Goal: Task Accomplishment & Management: Manage account settings

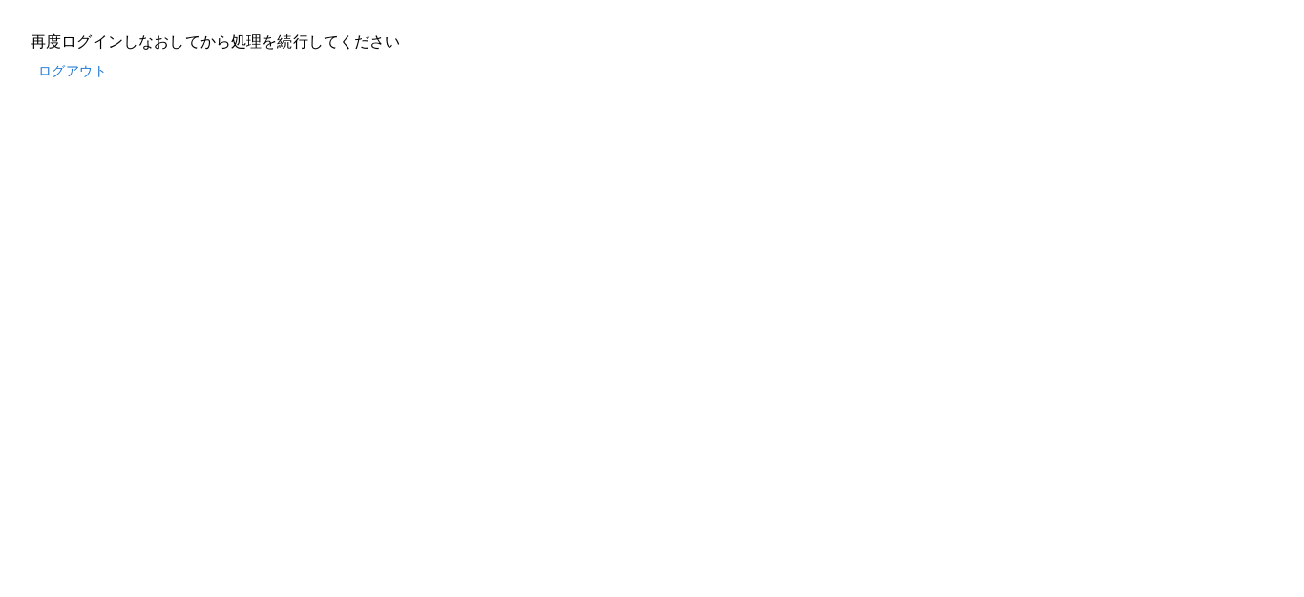
click at [75, 68] on button "ログアウト" at bounding box center [73, 70] width 84 height 35
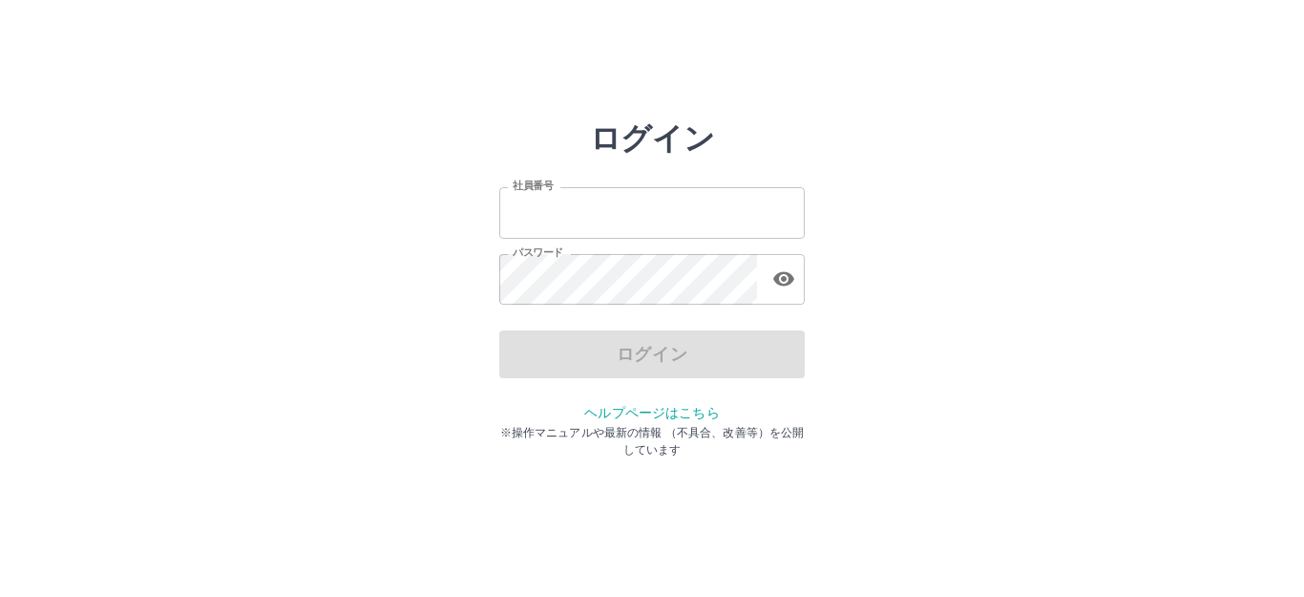
type input "*******"
click at [603, 350] on div "ログイン" at bounding box center [651, 354] width 305 height 48
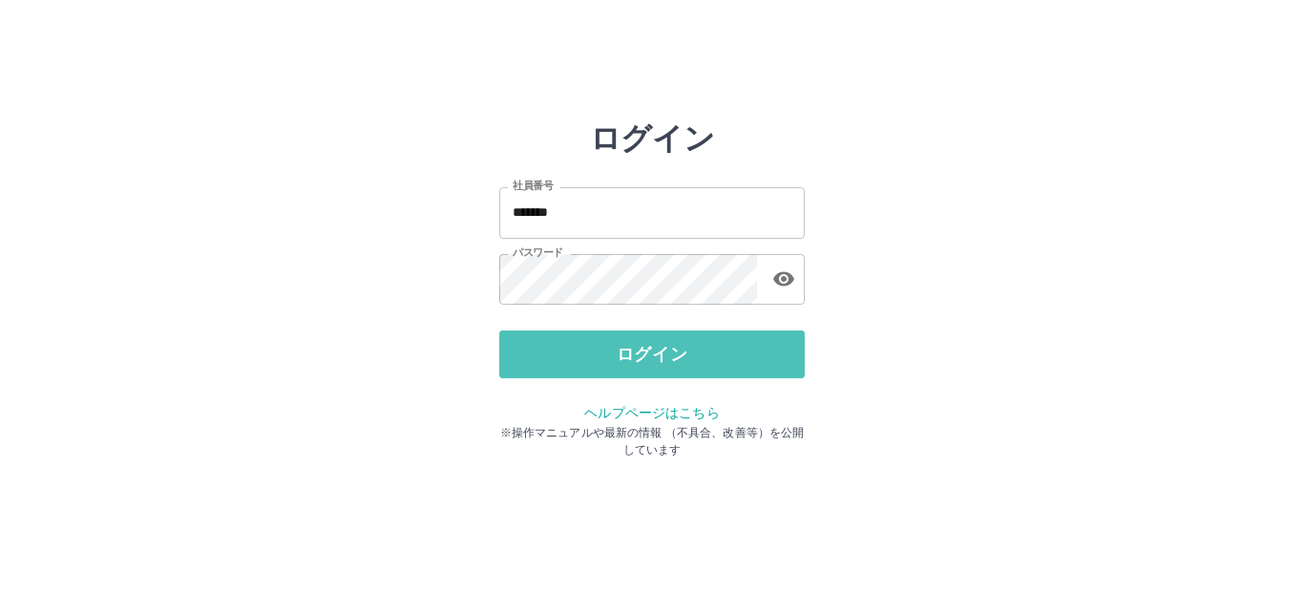
click at [603, 350] on button "ログイン" at bounding box center [651, 354] width 305 height 48
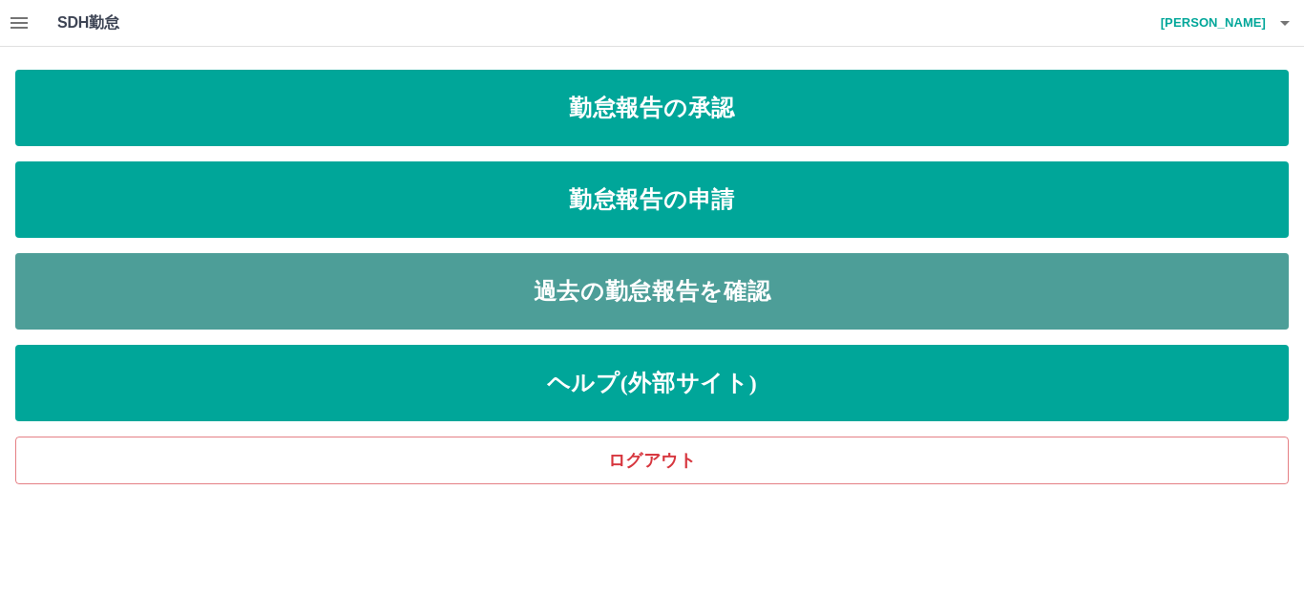
click at [666, 294] on link "過去の勤怠報告を確認" at bounding box center [651, 291] width 1273 height 76
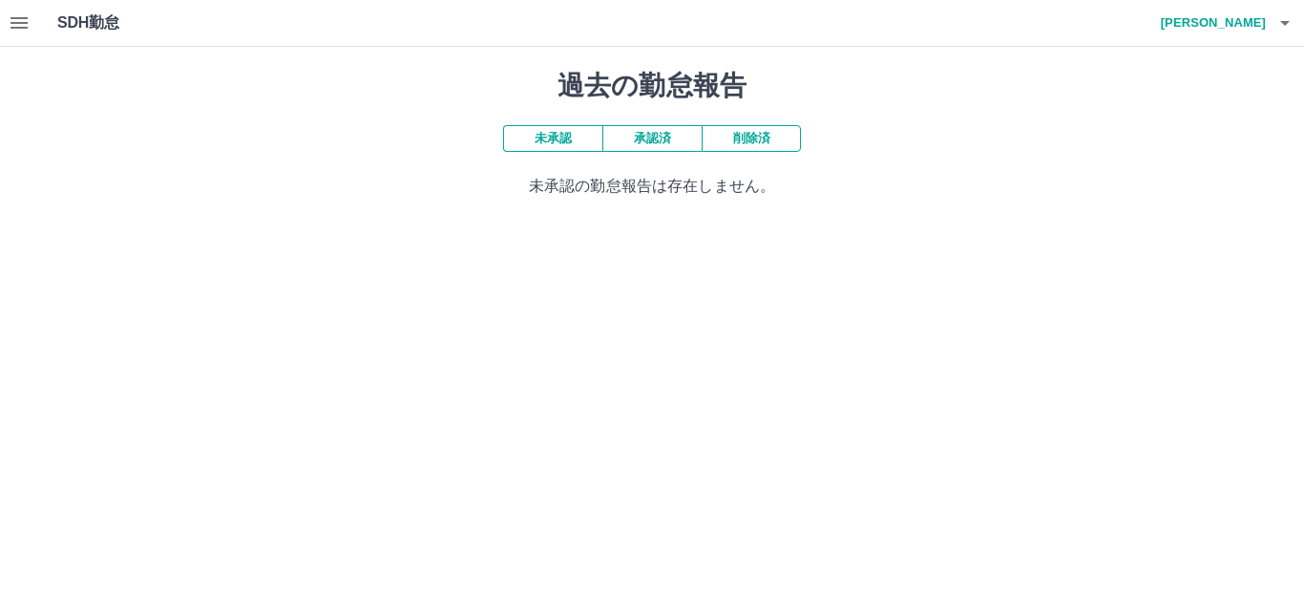
click at [543, 133] on button "未承認" at bounding box center [552, 138] width 99 height 27
click at [659, 142] on button "承認済" at bounding box center [651, 138] width 99 height 27
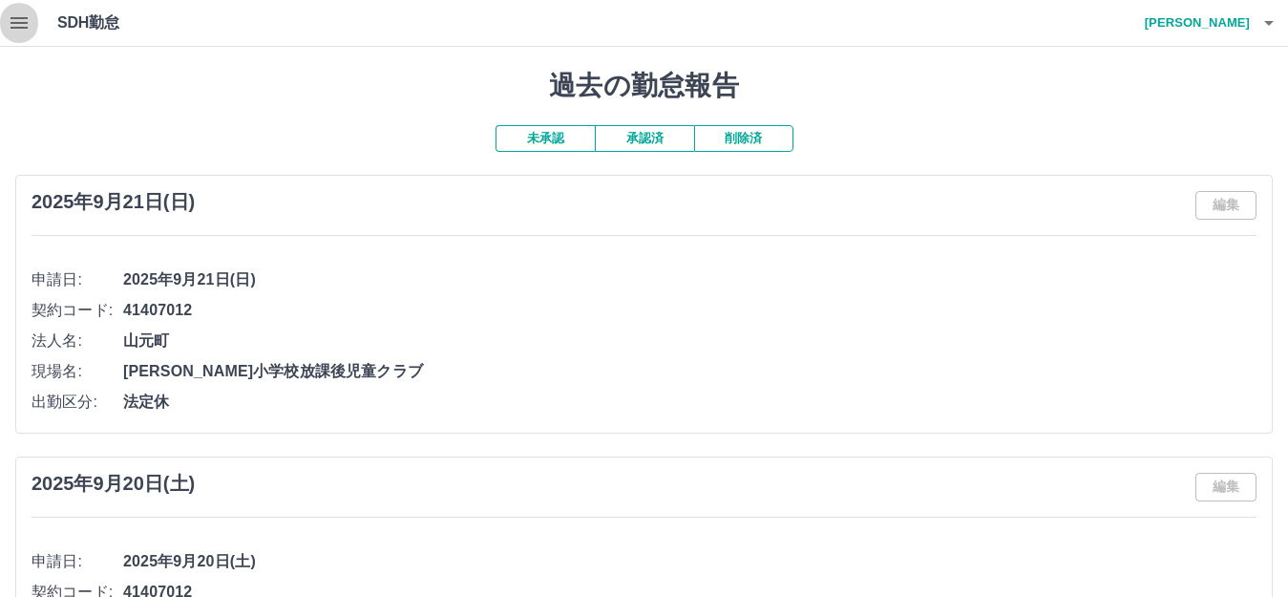
click at [13, 20] on icon "button" at bounding box center [19, 22] width 23 height 23
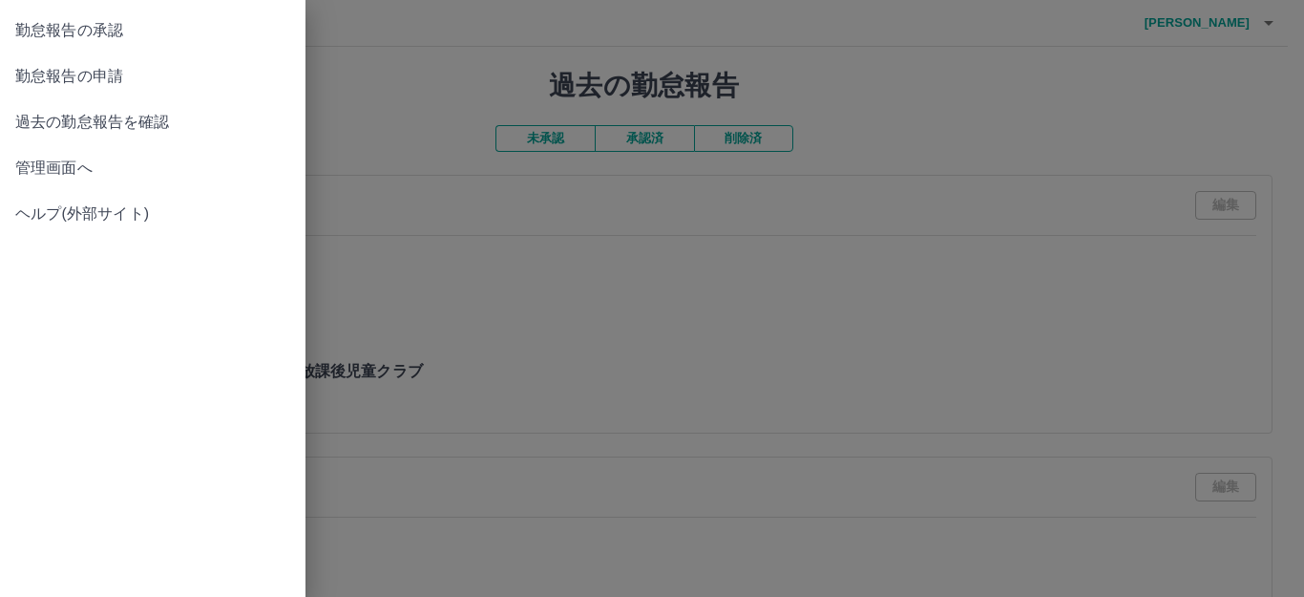
click at [115, 74] on span "勤怠報告の申請" at bounding box center [152, 76] width 275 height 23
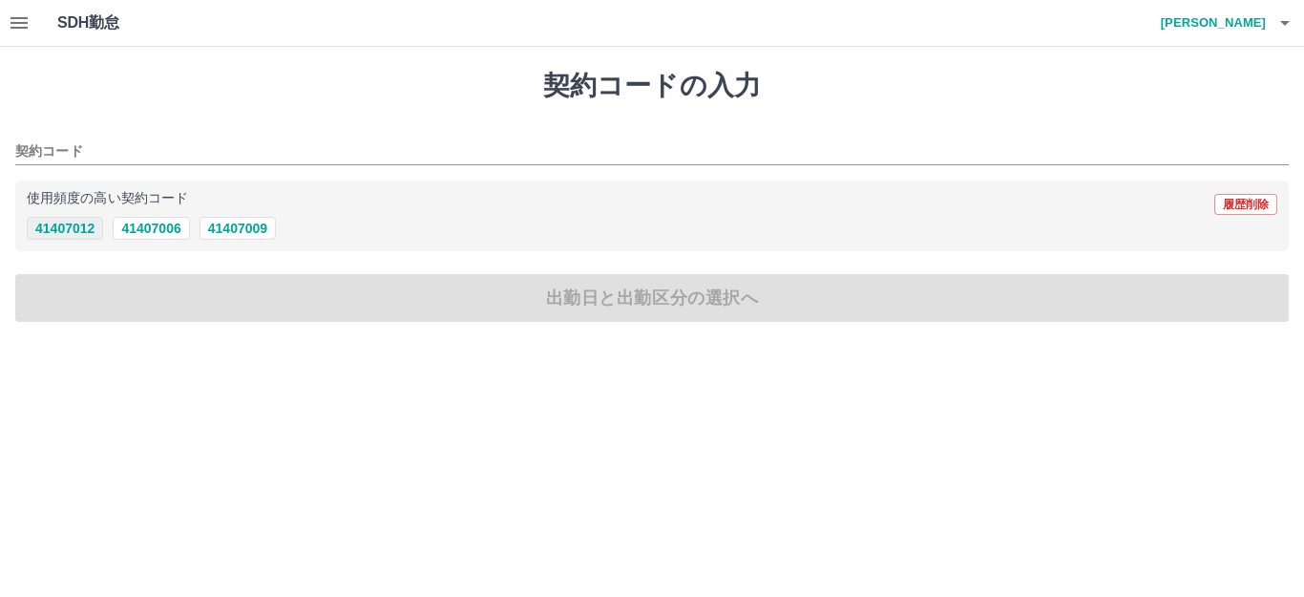
click at [72, 228] on button "41407012" at bounding box center [65, 228] width 76 height 23
type input "********"
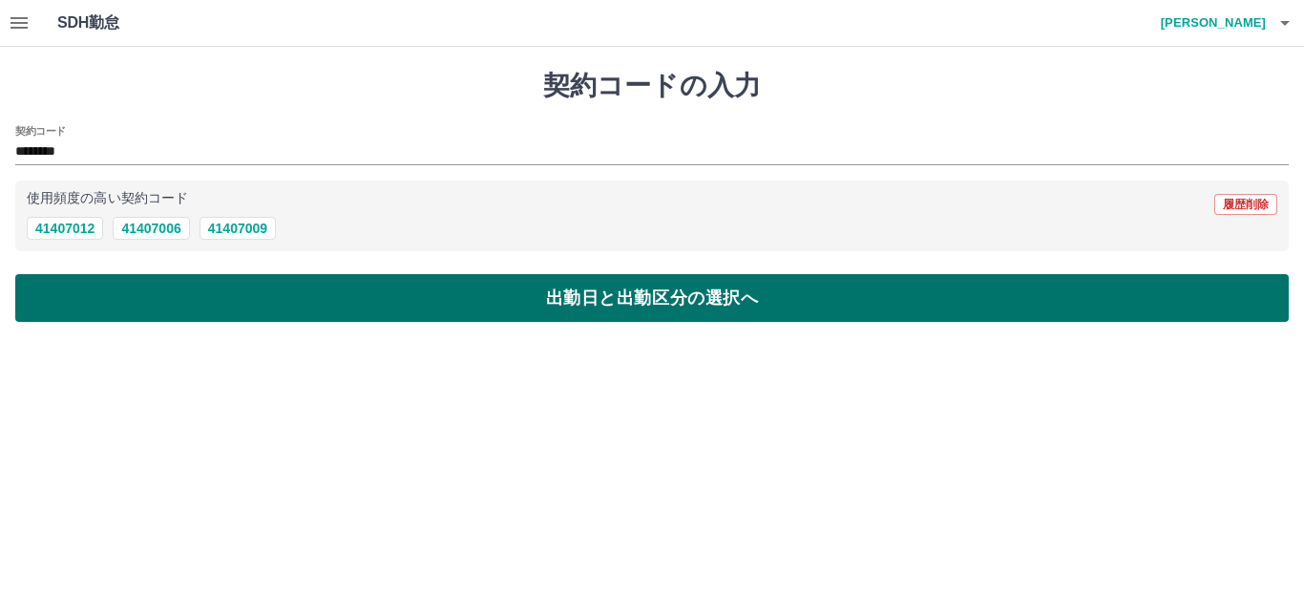
click at [317, 301] on button "出勤日と出勤区分の選択へ" at bounding box center [651, 298] width 1273 height 48
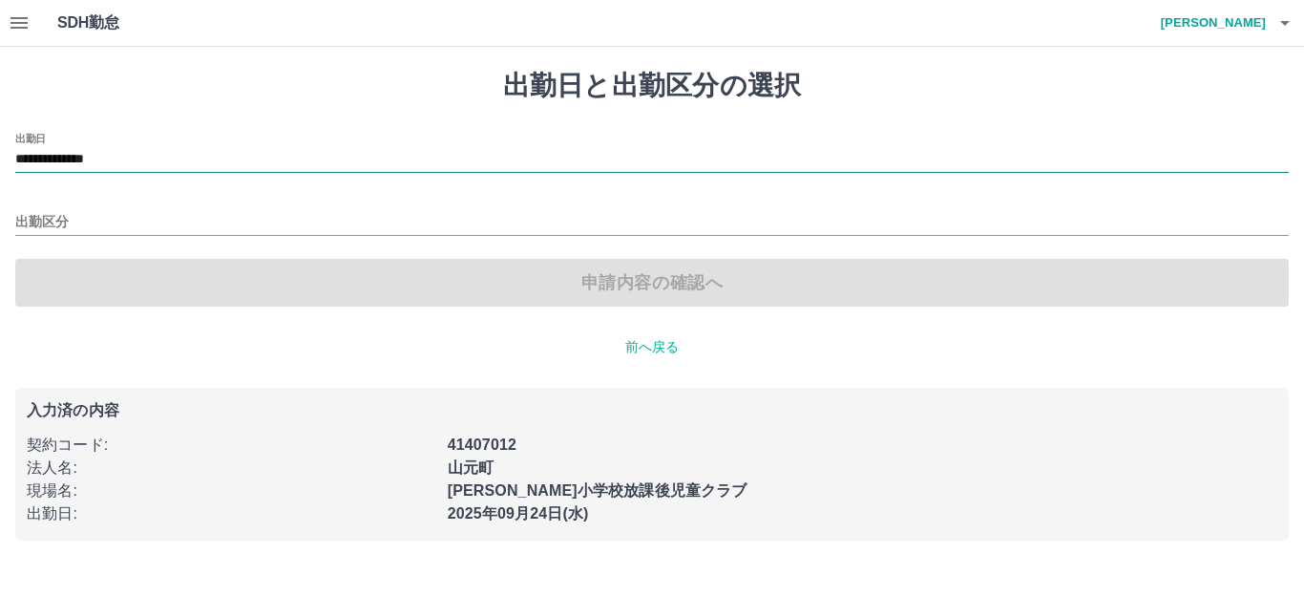
click at [137, 158] on input "**********" at bounding box center [651, 160] width 1273 height 24
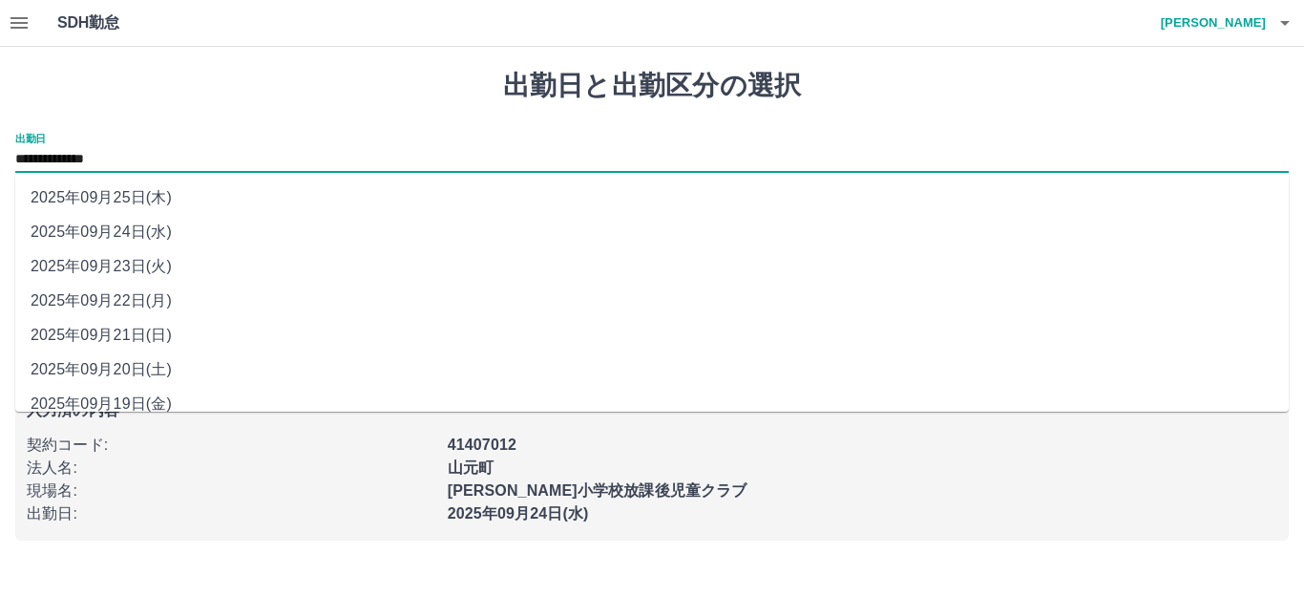
click at [147, 300] on li "2025年09月22日(月)" at bounding box center [651, 301] width 1273 height 34
type input "**********"
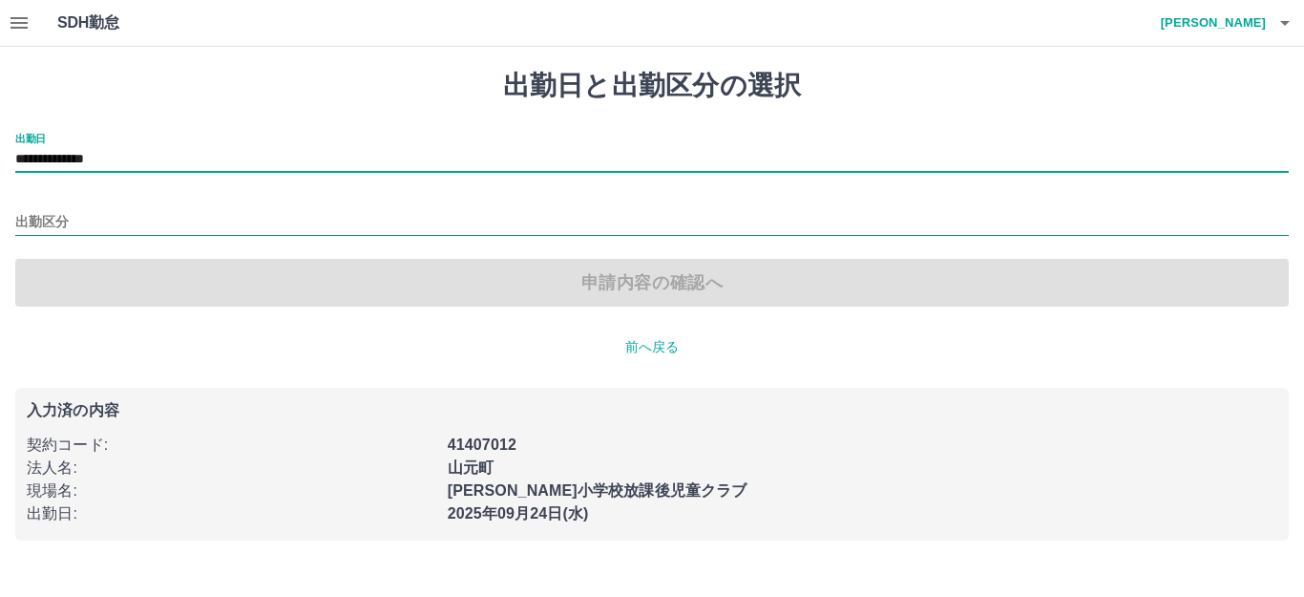
click at [74, 211] on input "出勤区分" at bounding box center [651, 223] width 1273 height 24
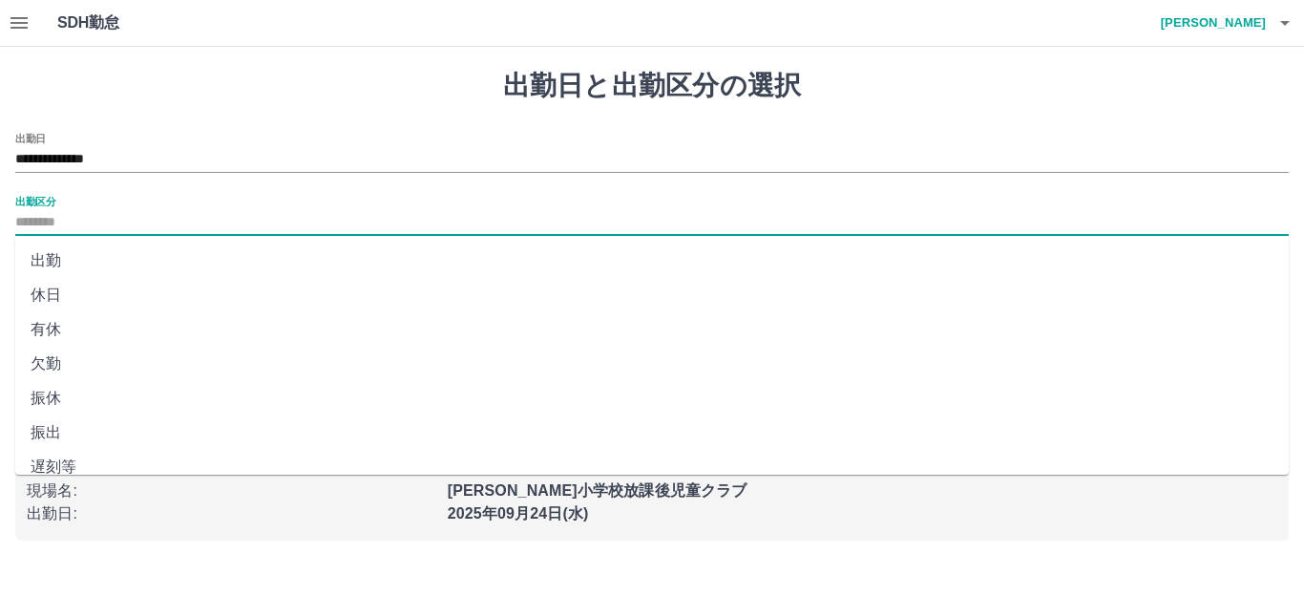
click at [41, 261] on li "出勤" at bounding box center [651, 260] width 1273 height 34
type input "**"
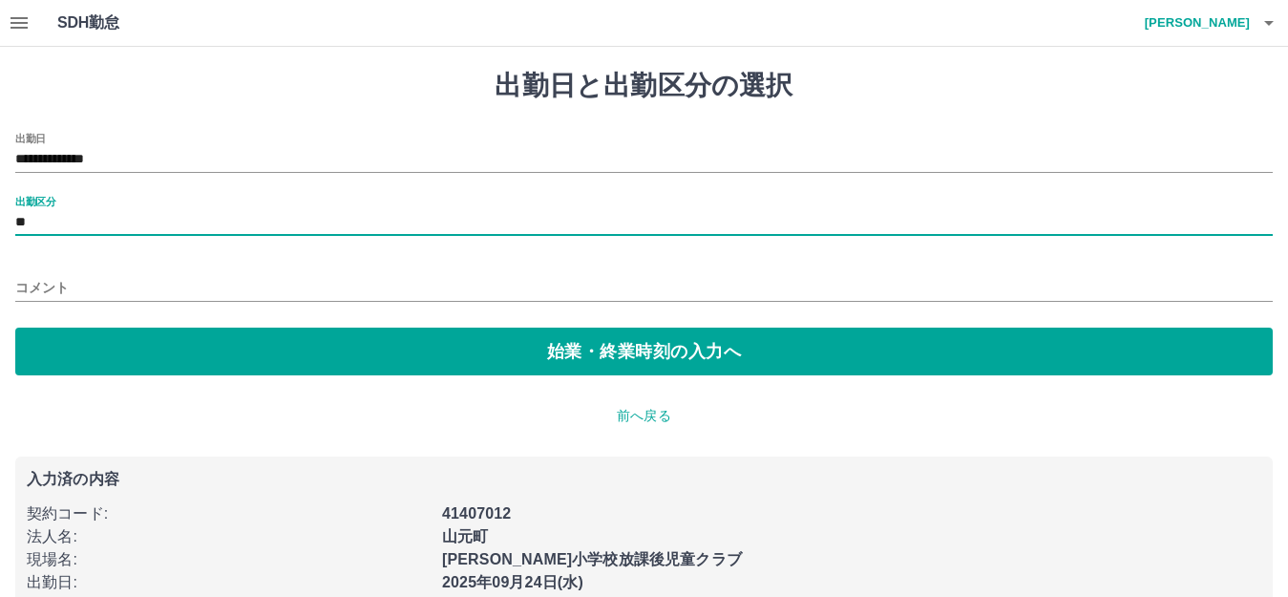
click at [81, 290] on input "コメント" at bounding box center [643, 288] width 1257 height 28
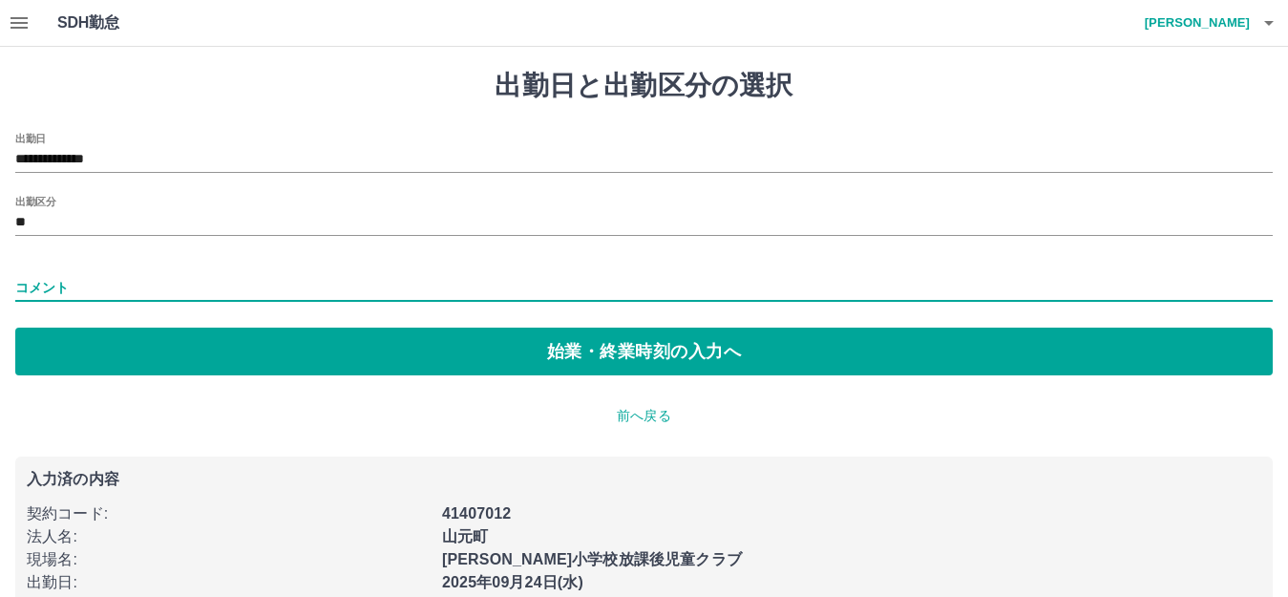
type input "**********"
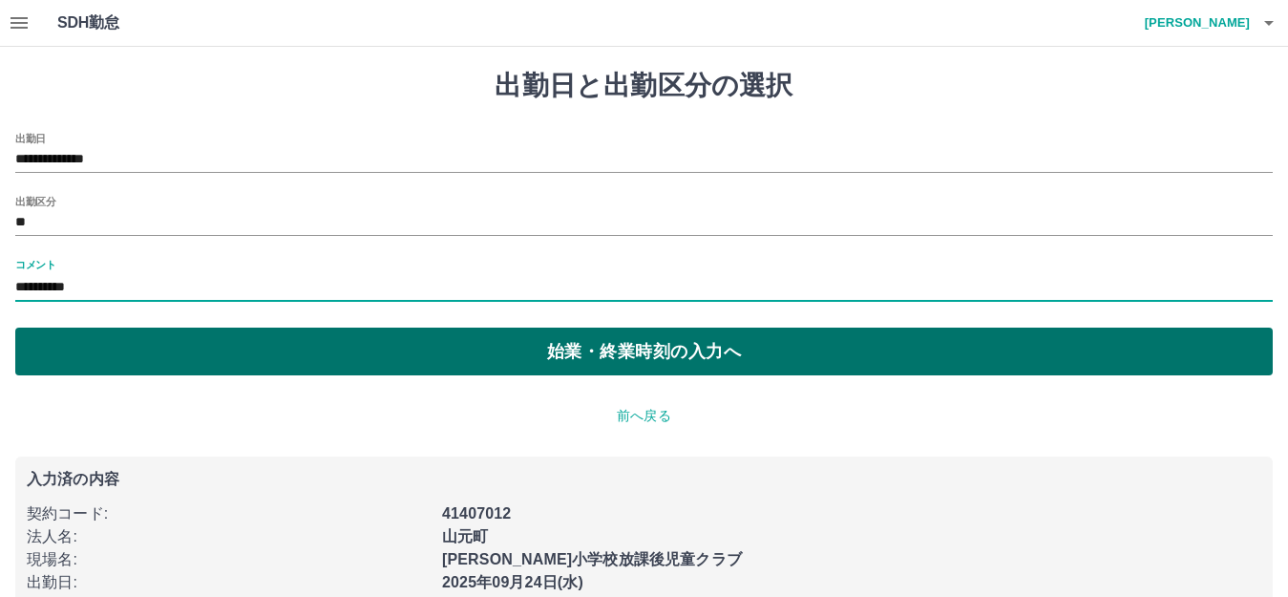
click at [580, 349] on button "始業・終業時刻の入力へ" at bounding box center [643, 351] width 1257 height 48
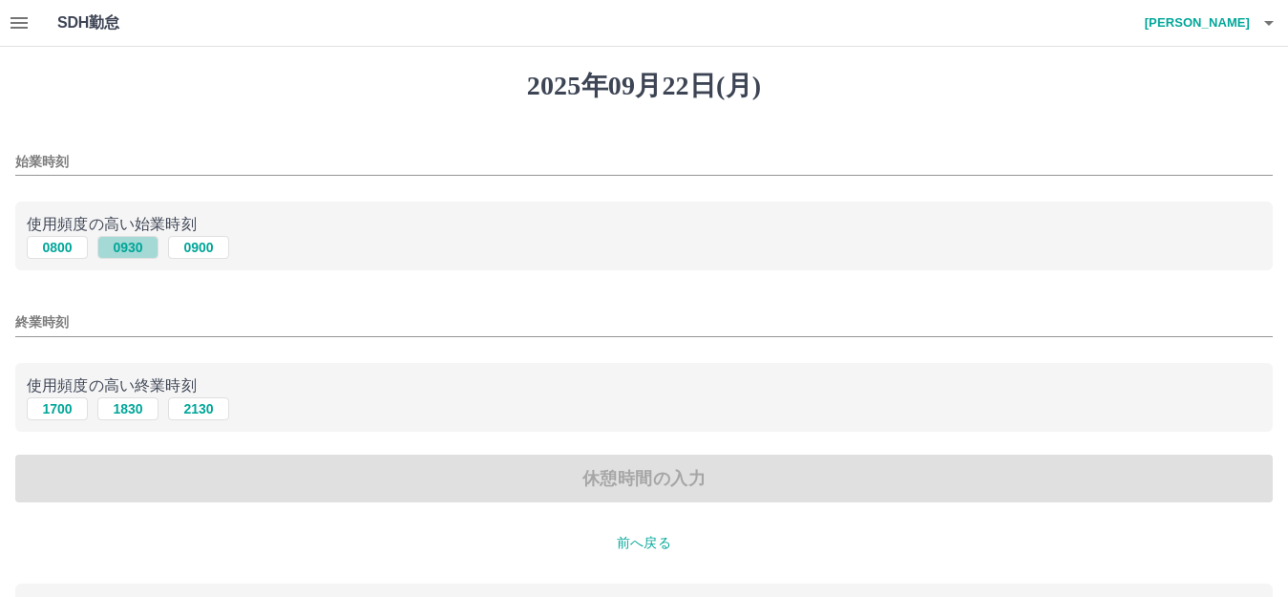
click at [111, 243] on button "0930" at bounding box center [127, 247] width 61 height 23
type input "****"
click at [133, 412] on button "1830" at bounding box center [127, 408] width 61 height 23
type input "****"
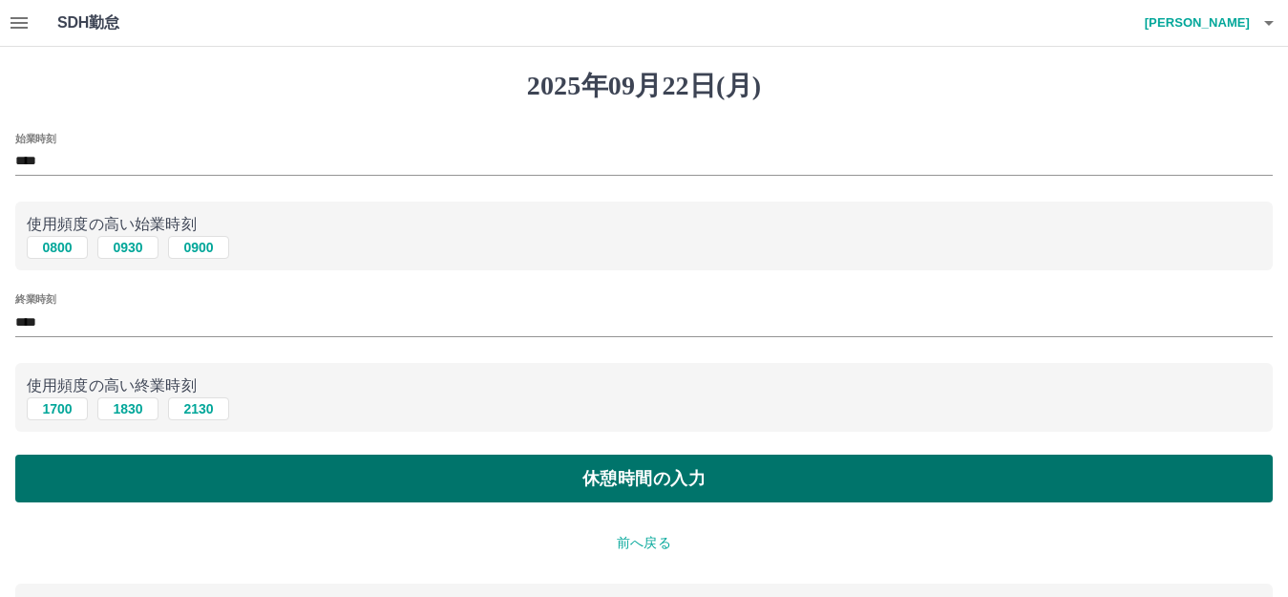
click at [639, 476] on button "休憩時間の入力" at bounding box center [643, 478] width 1257 height 48
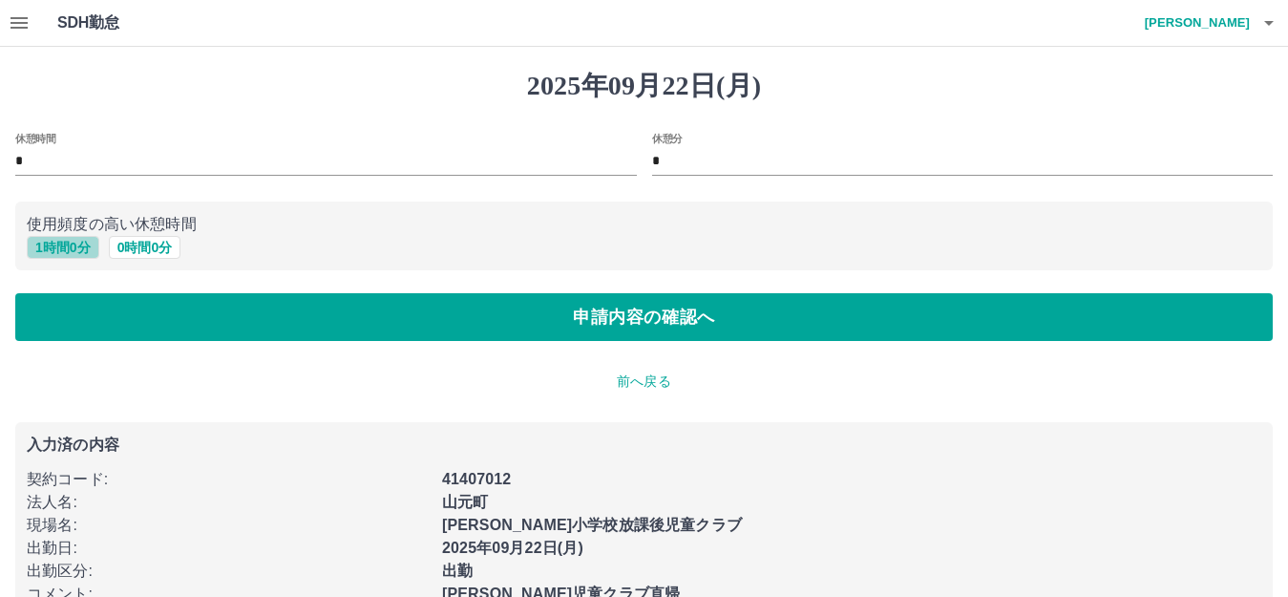
click at [65, 242] on button "1 時間 0 分" at bounding box center [63, 247] width 73 height 23
type input "*"
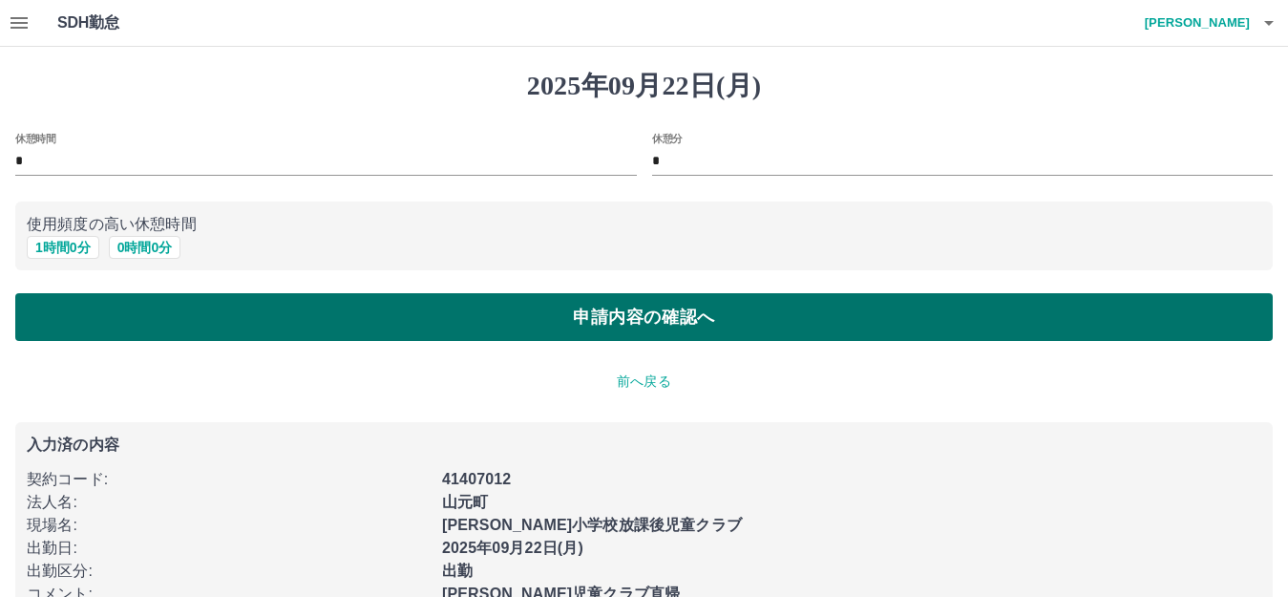
click at [629, 320] on button "申請内容の確認へ" at bounding box center [643, 317] width 1257 height 48
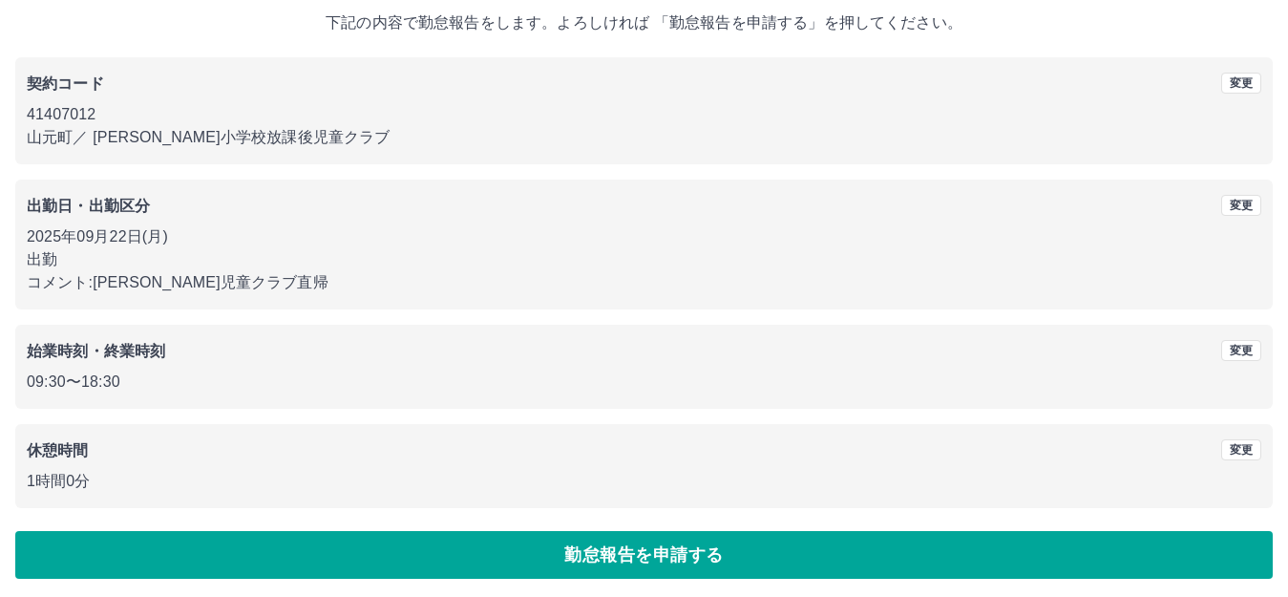
scroll to position [118, 0]
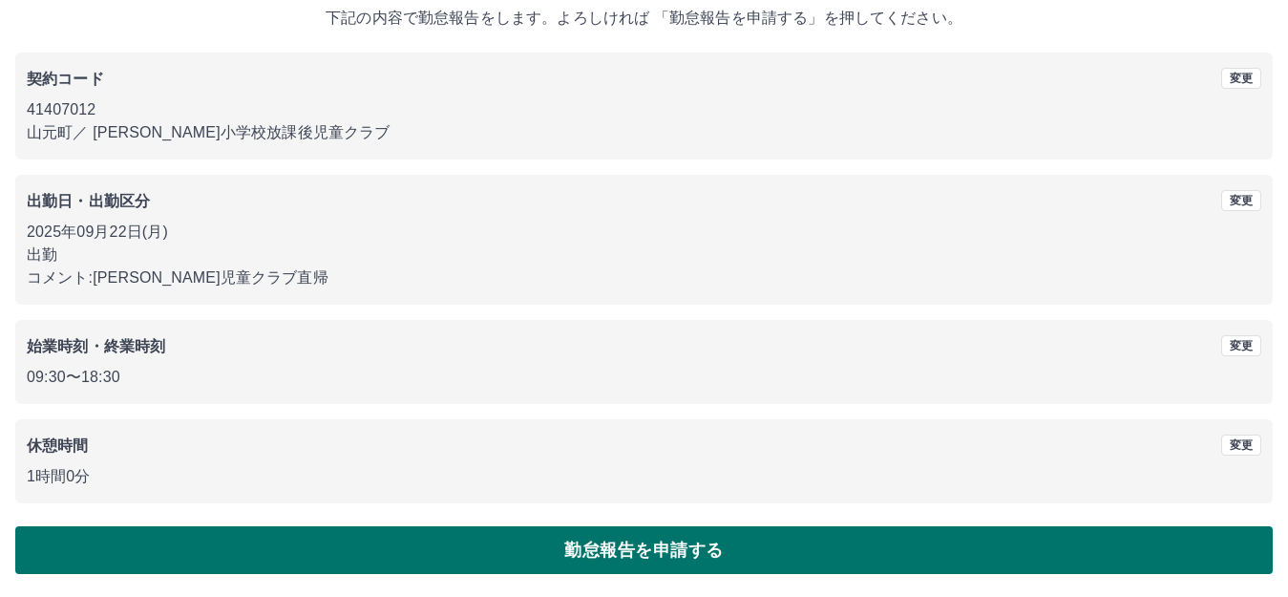
click at [629, 545] on button "勤怠報告を申請する" at bounding box center [643, 550] width 1257 height 48
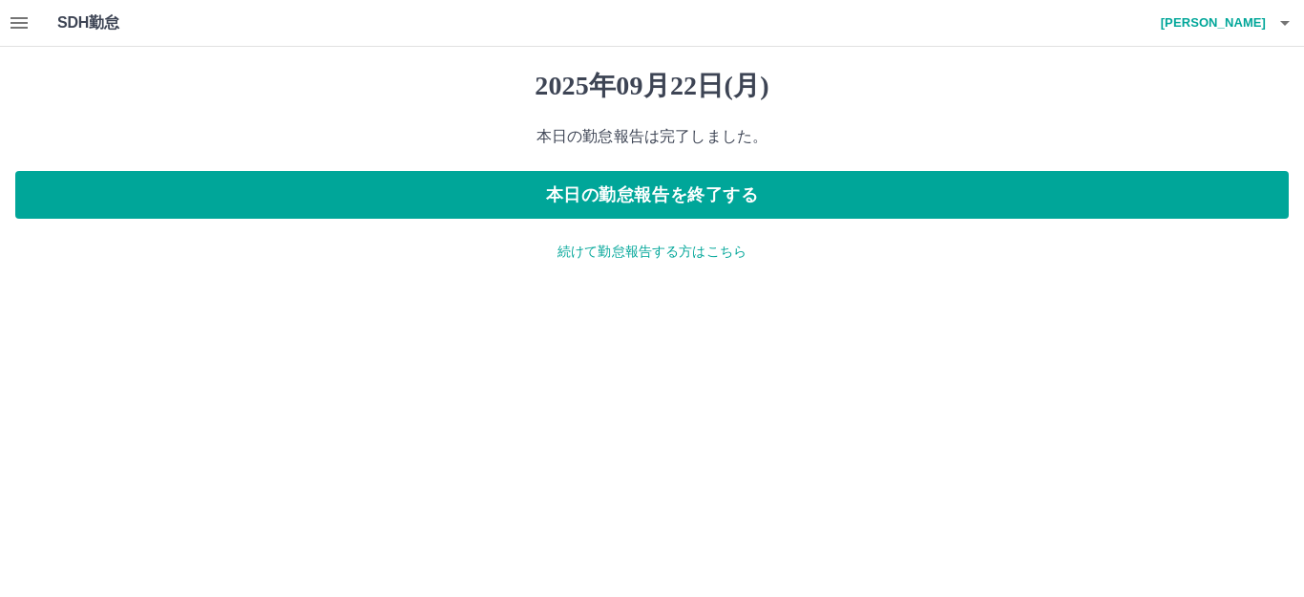
click at [699, 257] on p "続けて勤怠報告する方はこちら" at bounding box center [651, 252] width 1273 height 20
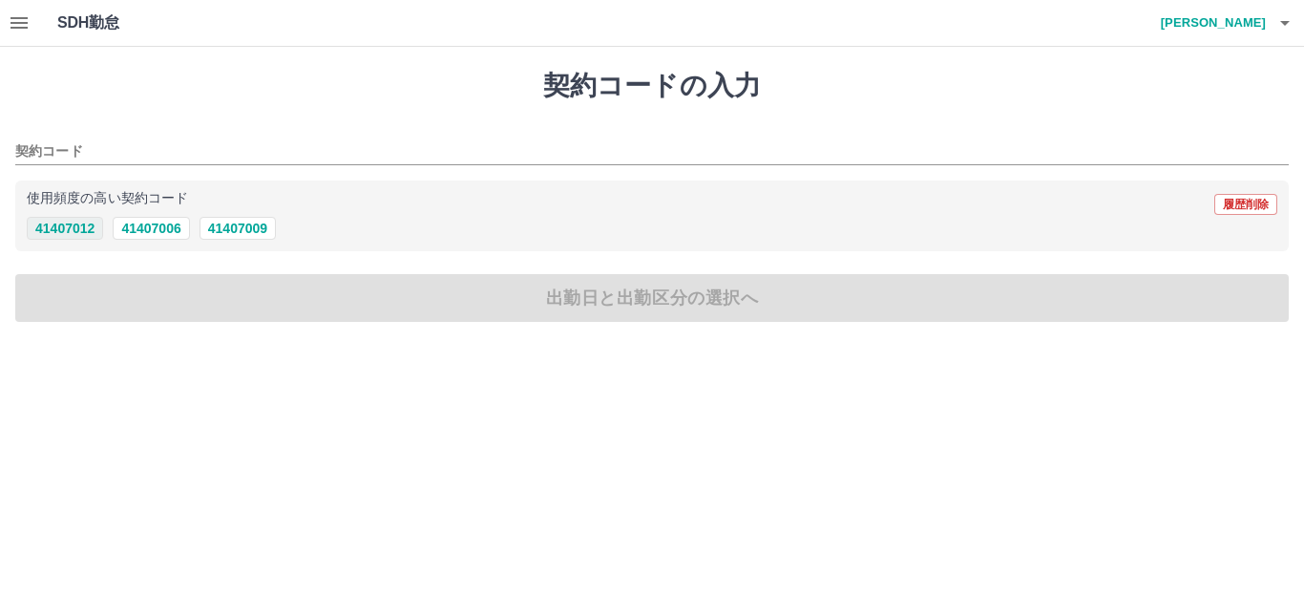
click at [61, 232] on button "41407012" at bounding box center [65, 228] width 76 height 23
type input "********"
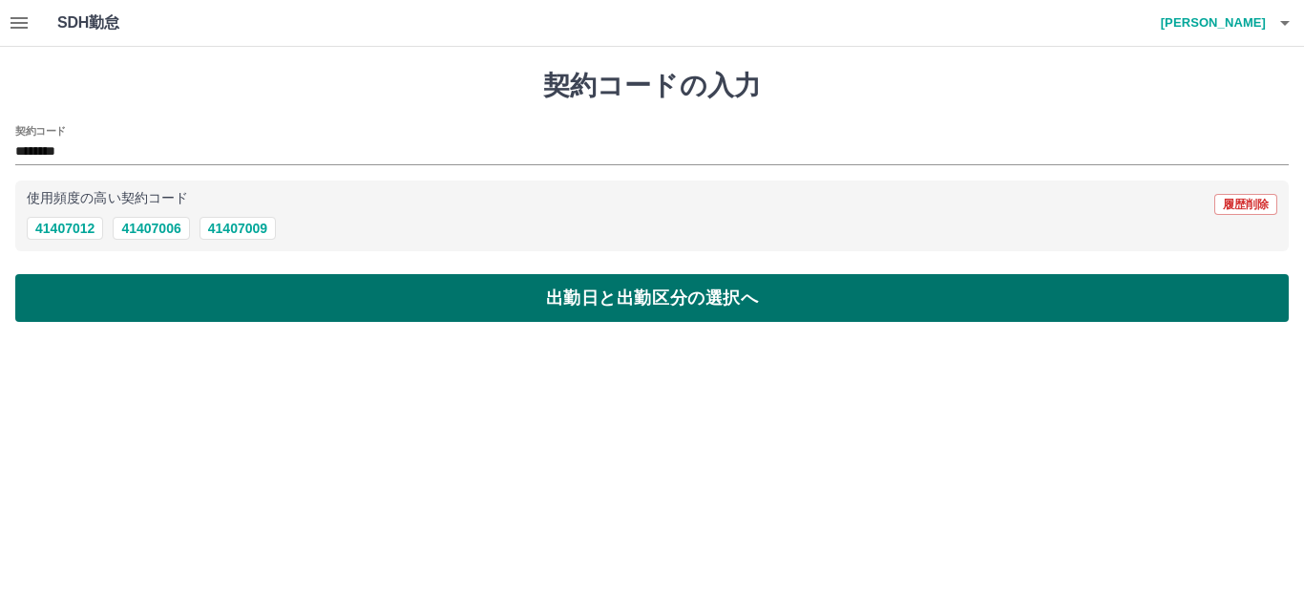
click at [472, 298] on button "出勤日と出勤区分の選択へ" at bounding box center [651, 298] width 1273 height 48
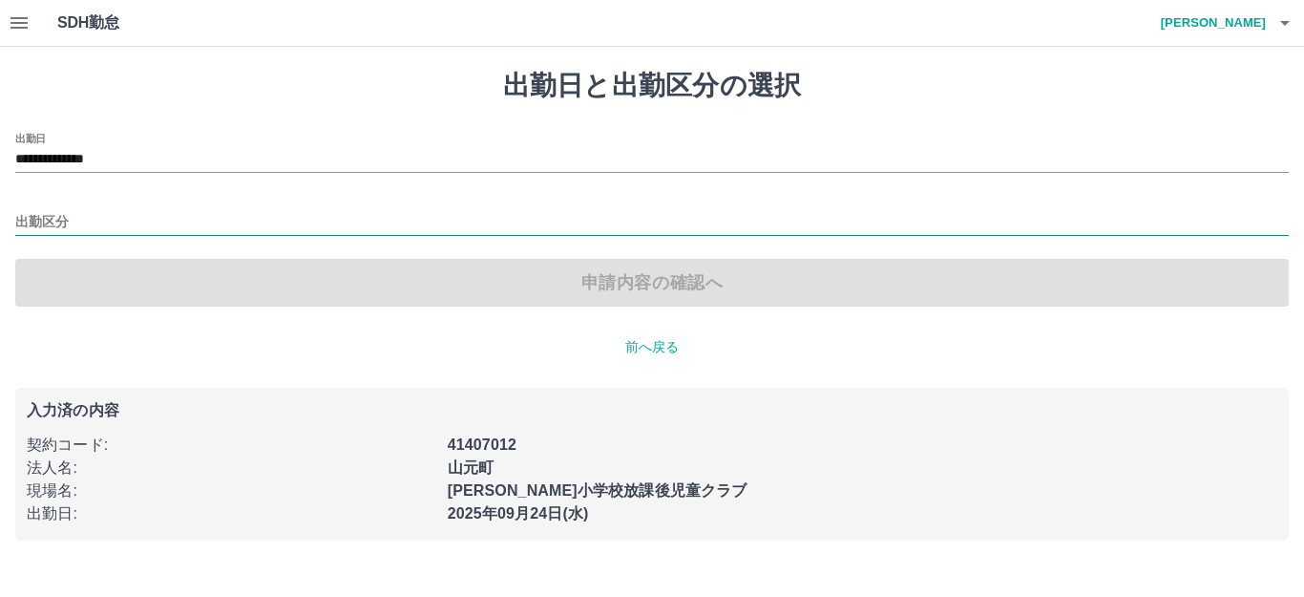
click at [66, 223] on input "出勤区分" at bounding box center [651, 223] width 1273 height 24
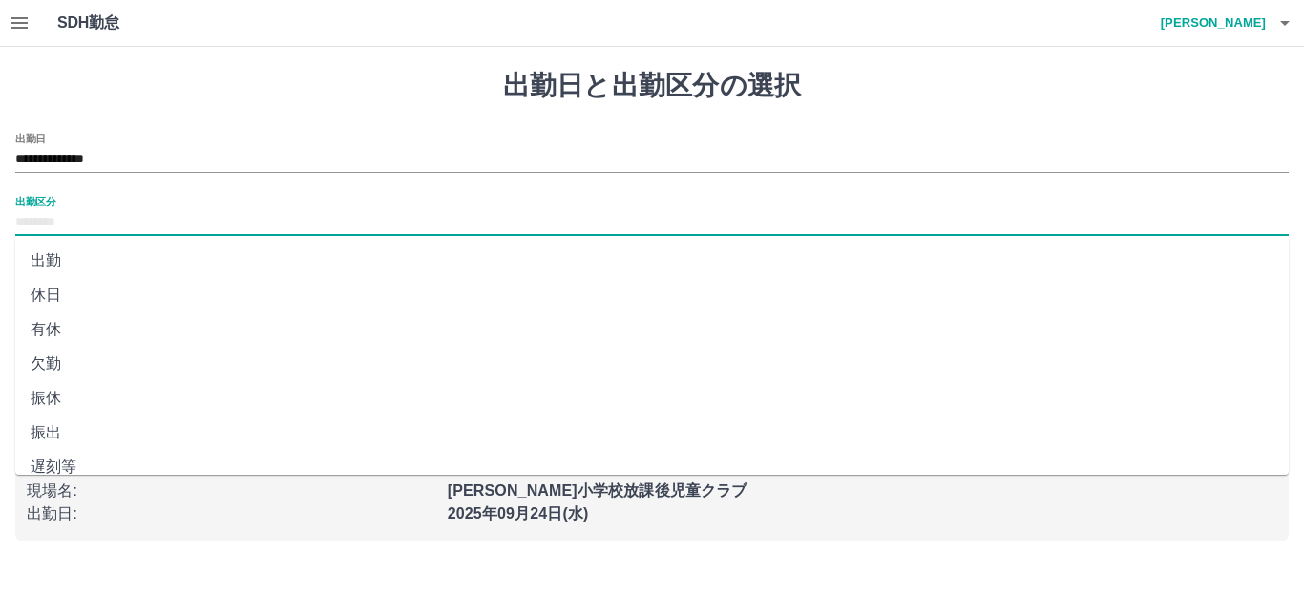
click at [65, 297] on li "休日" at bounding box center [651, 295] width 1273 height 34
type input "**"
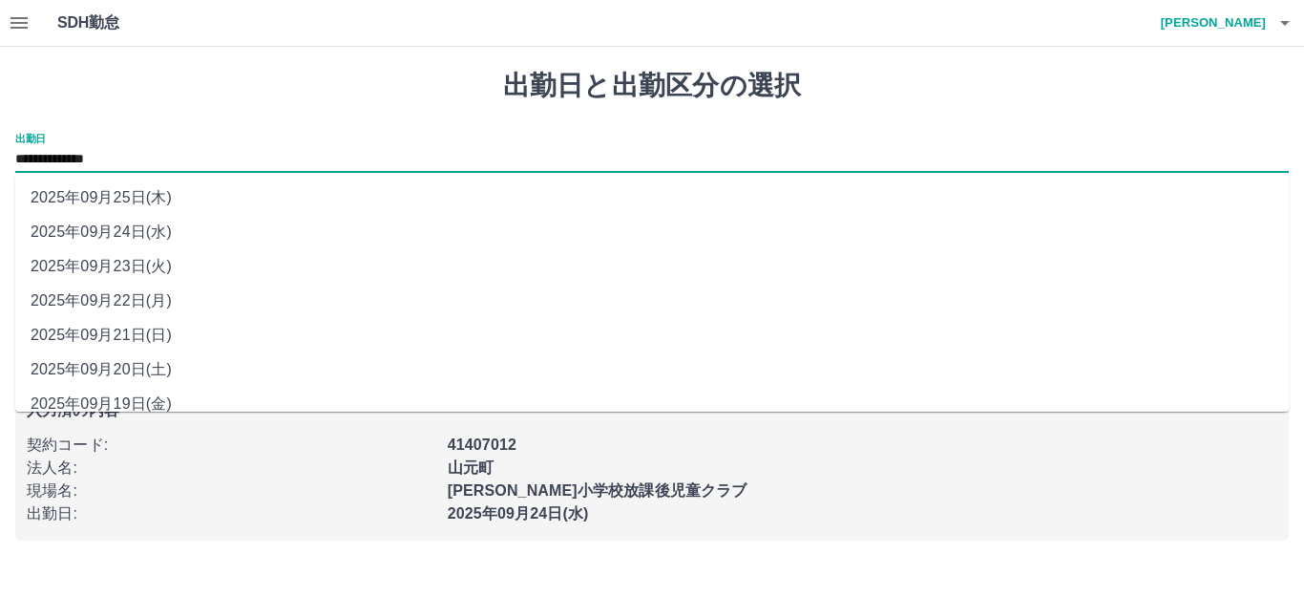
click at [145, 154] on input "**********" at bounding box center [651, 160] width 1273 height 24
click at [158, 263] on li "2025年09月23日(火)" at bounding box center [651, 266] width 1273 height 34
type input "**********"
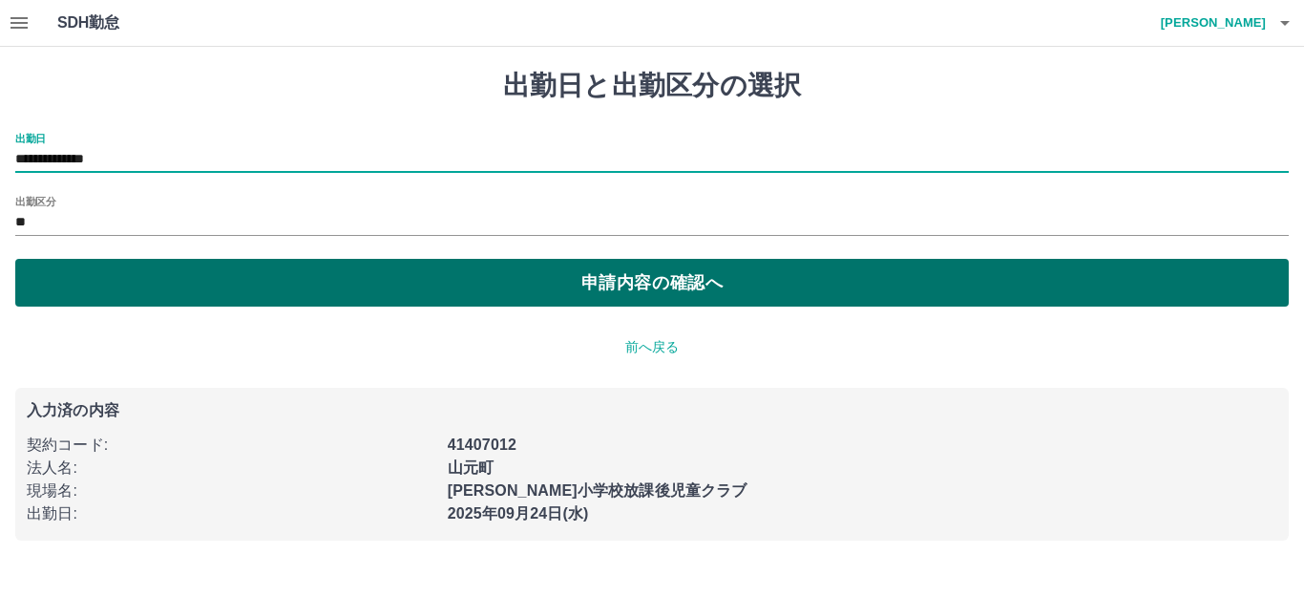
click at [665, 280] on button "申請内容の確認へ" at bounding box center [651, 283] width 1273 height 48
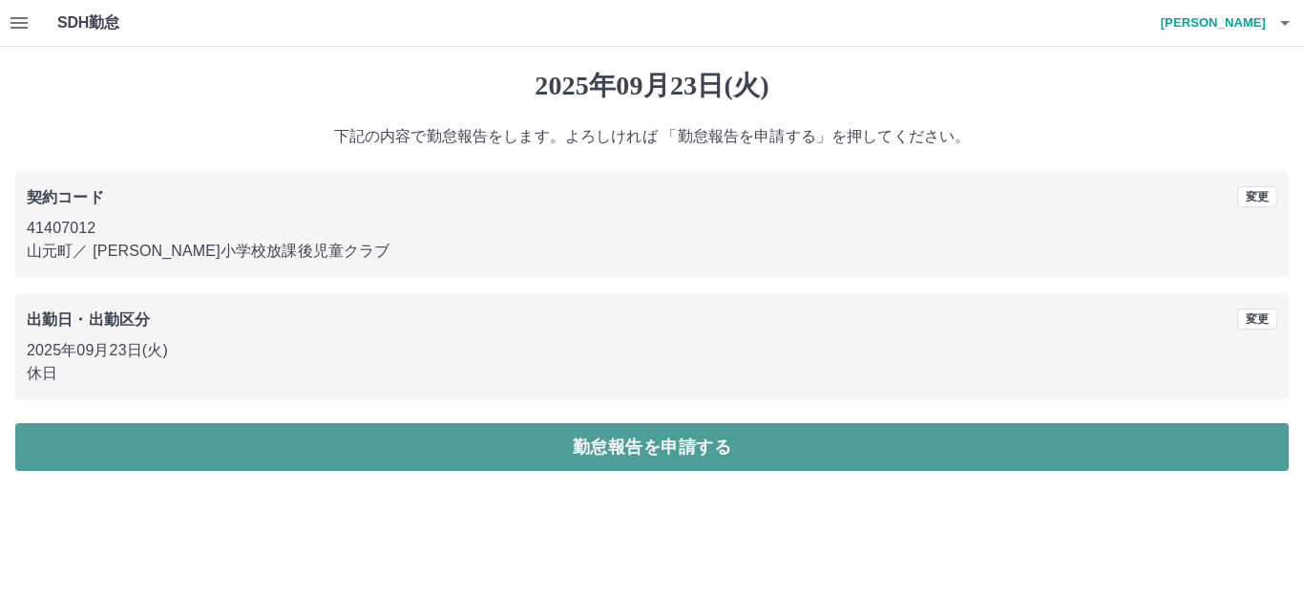
click at [665, 436] on button "勤怠報告を申請する" at bounding box center [651, 447] width 1273 height 48
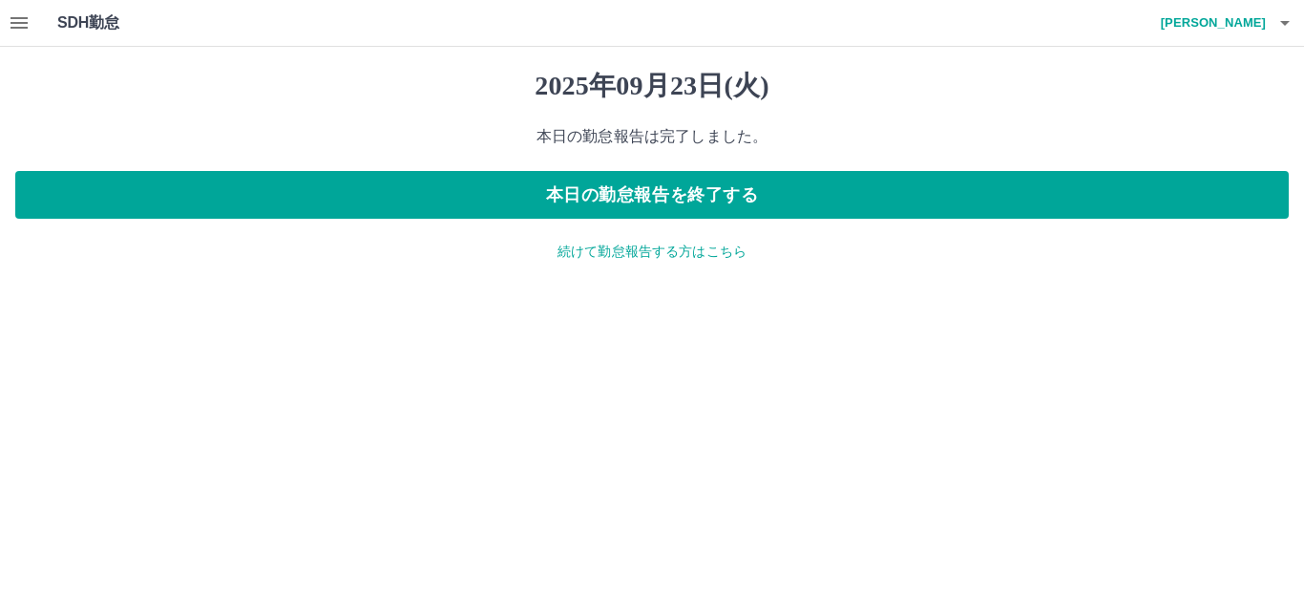
click at [12, 19] on icon "button" at bounding box center [19, 22] width 17 height 11
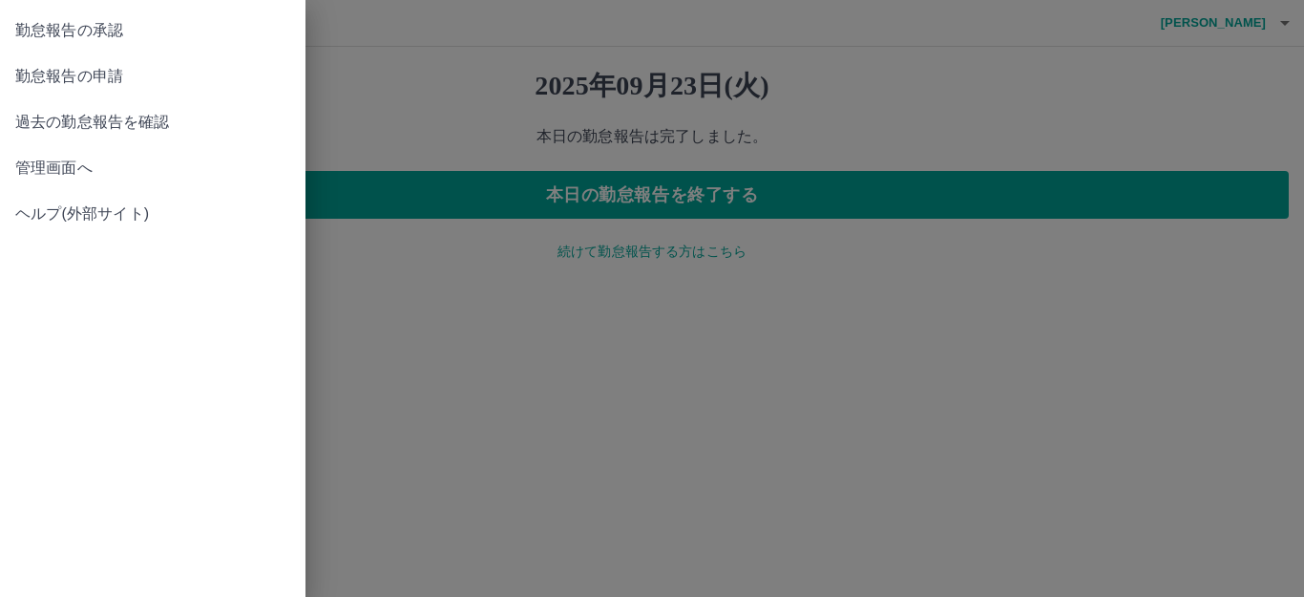
click at [127, 25] on span "勤怠報告の承認" at bounding box center [152, 30] width 275 height 23
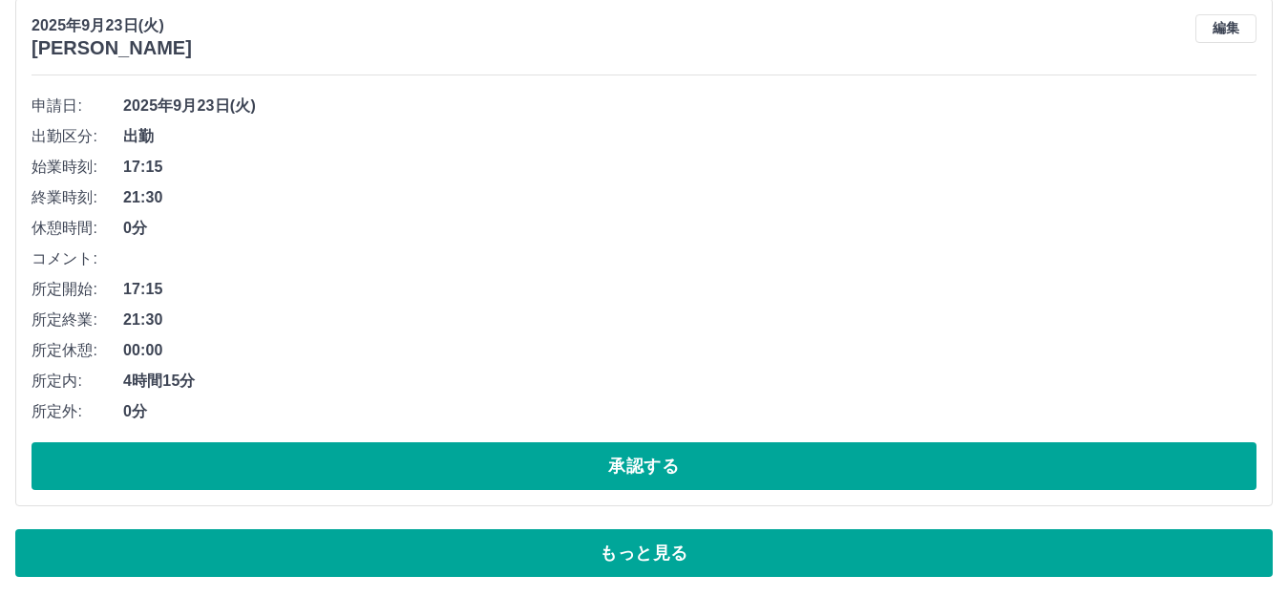
scroll to position [8763, 0]
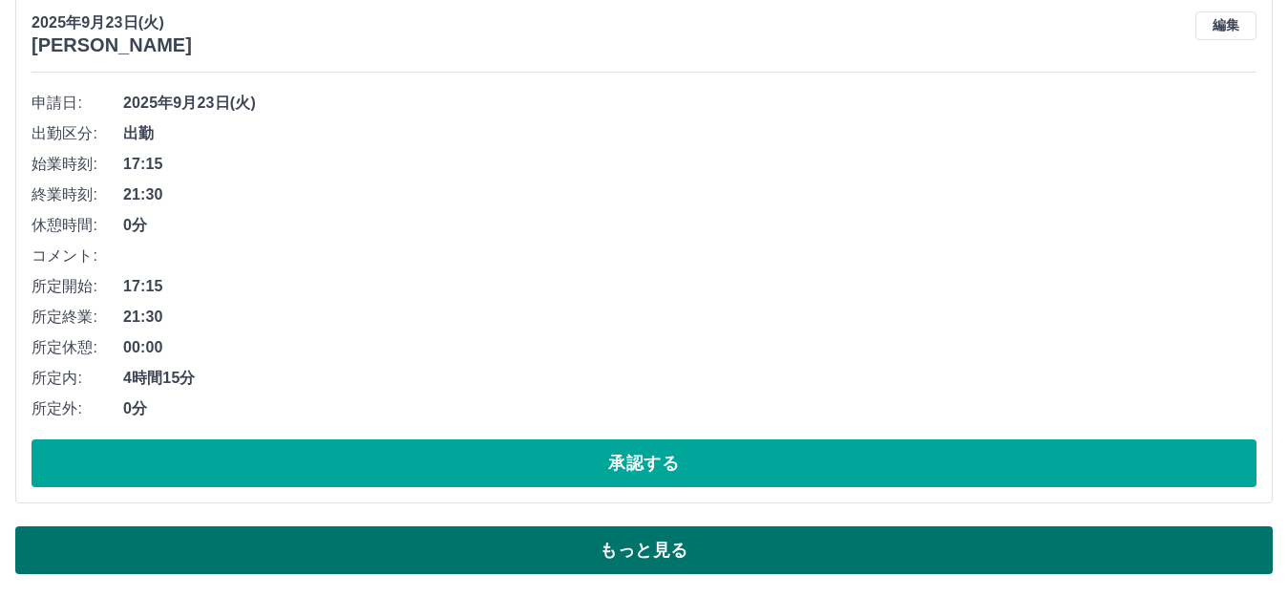
click at [692, 542] on button "もっと見る" at bounding box center [643, 550] width 1257 height 48
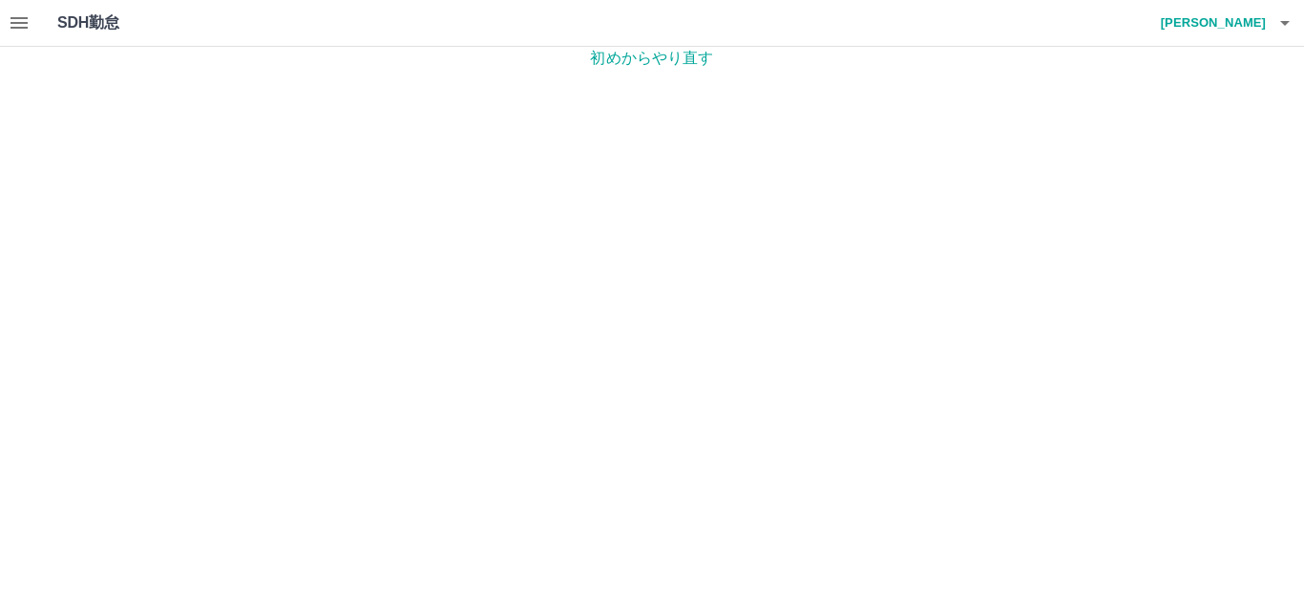
click at [15, 18] on icon "button" at bounding box center [19, 22] width 17 height 11
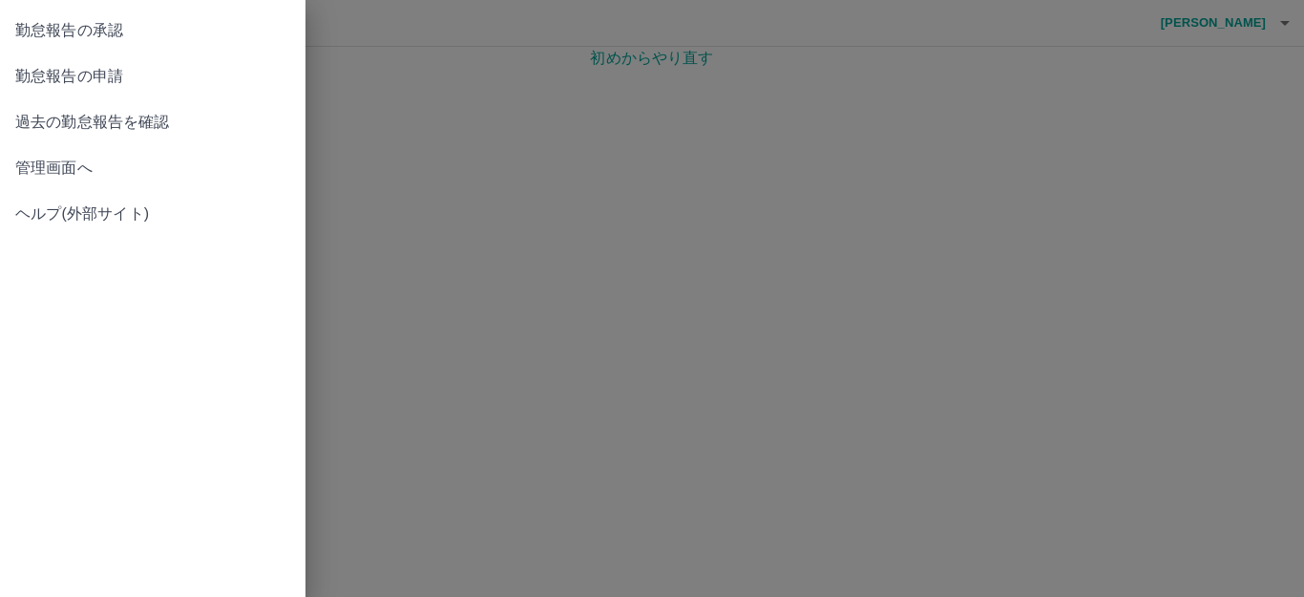
click at [56, 172] on span "管理画面へ" at bounding box center [152, 168] width 275 height 23
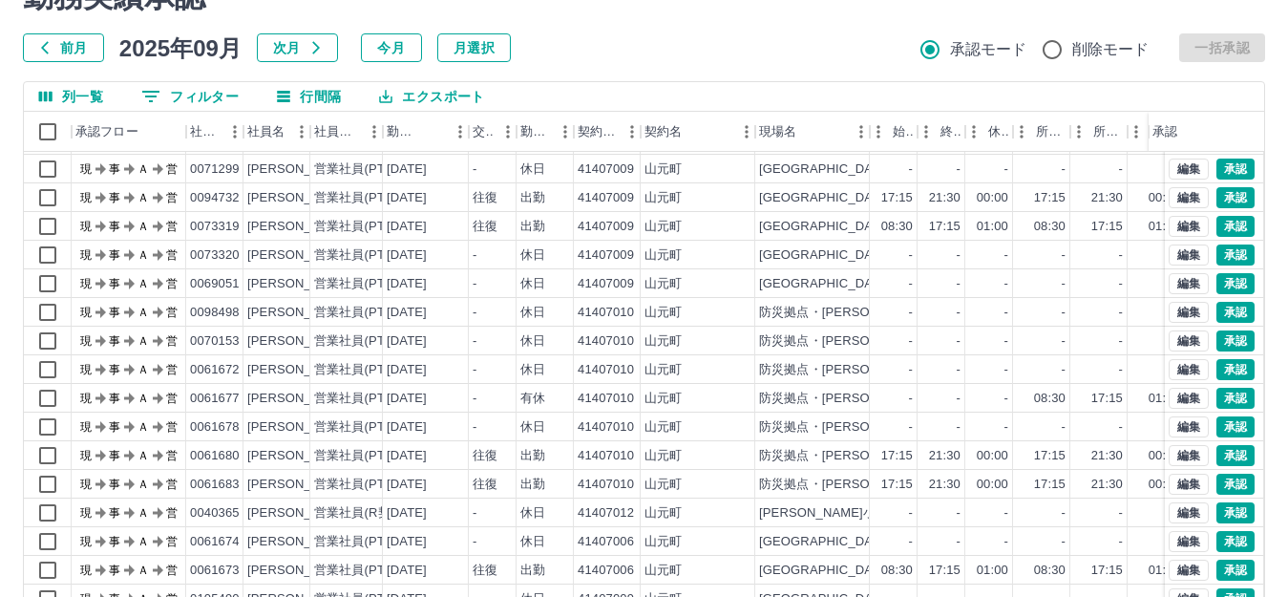
scroll to position [210, 0]
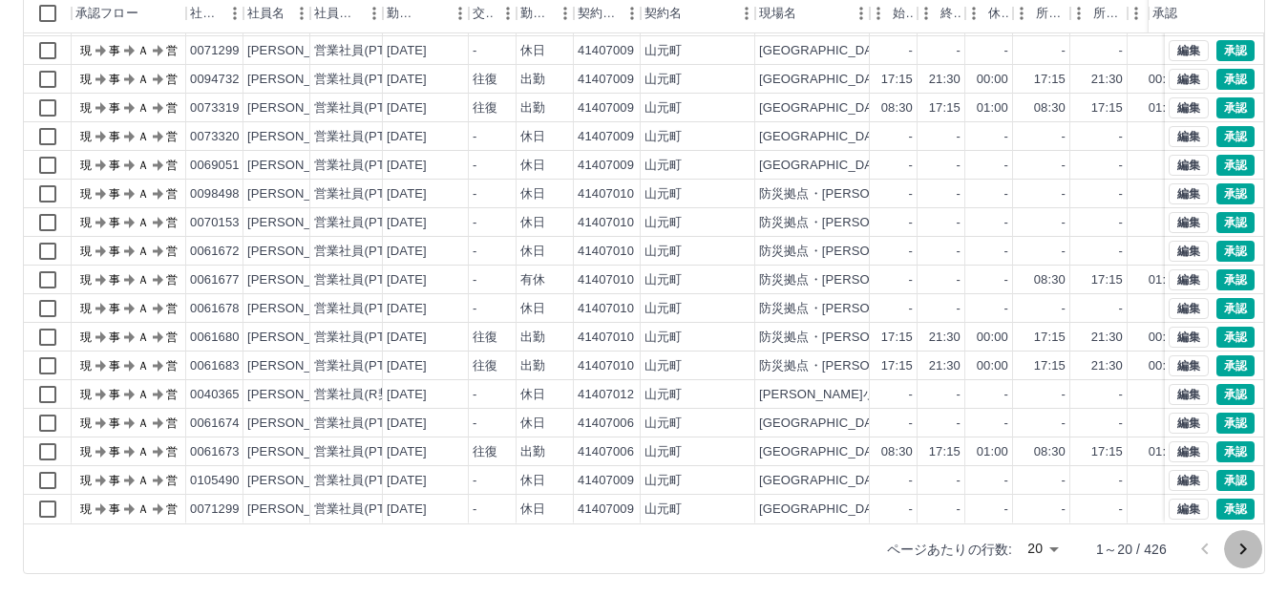
click at [1243, 552] on icon "次のページへ" at bounding box center [1243, 548] width 7 height 11
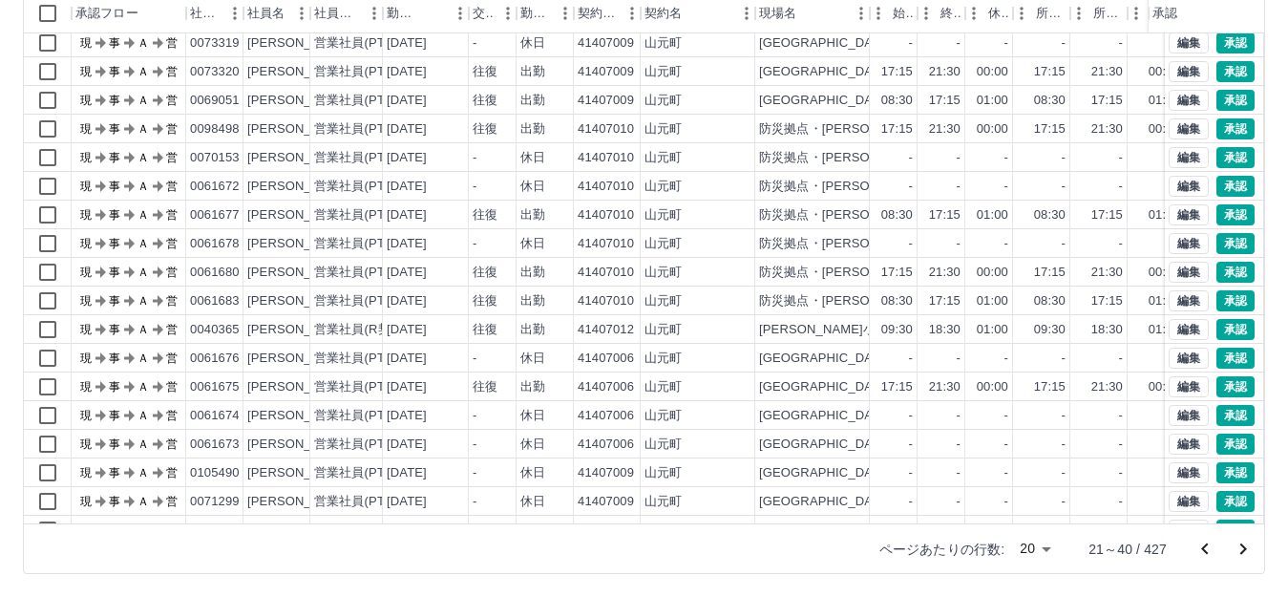
scroll to position [99, 0]
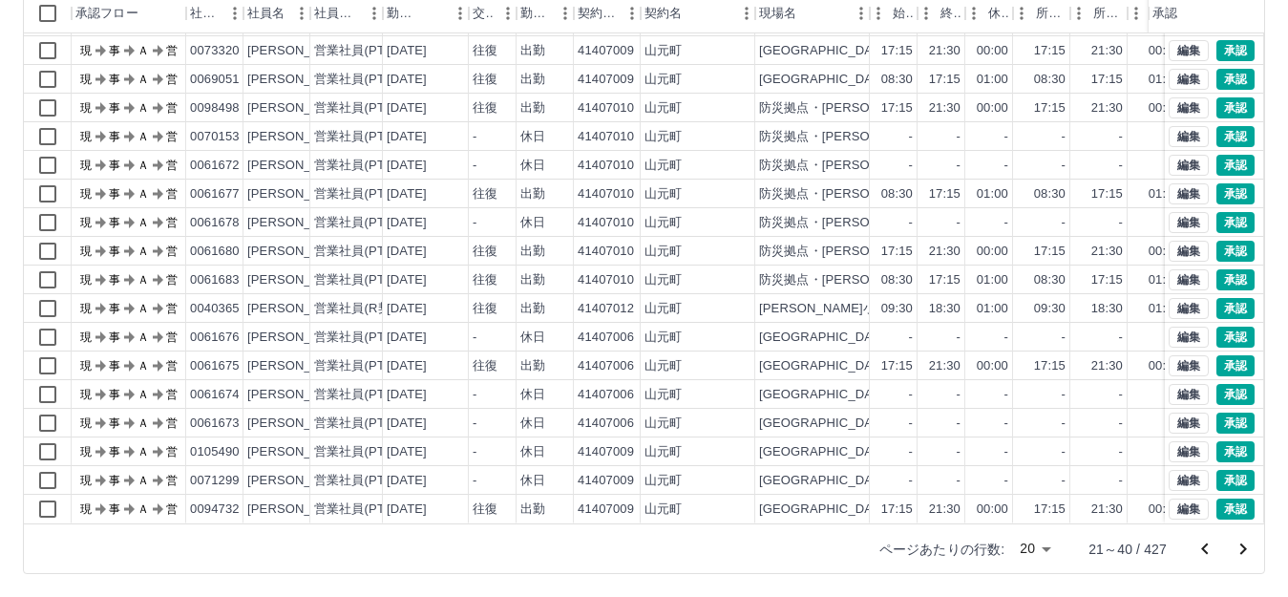
click at [1242, 547] on icon "次のページへ" at bounding box center [1242, 548] width 23 height 23
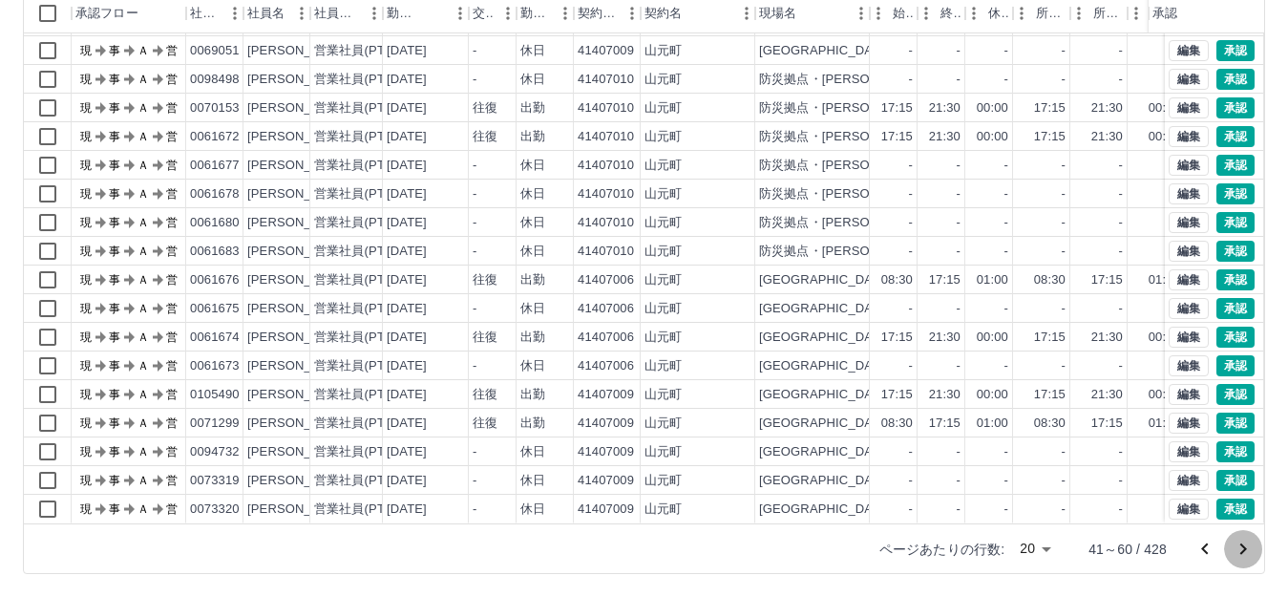
click at [1241, 548] on icon "次のページへ" at bounding box center [1242, 548] width 23 height 23
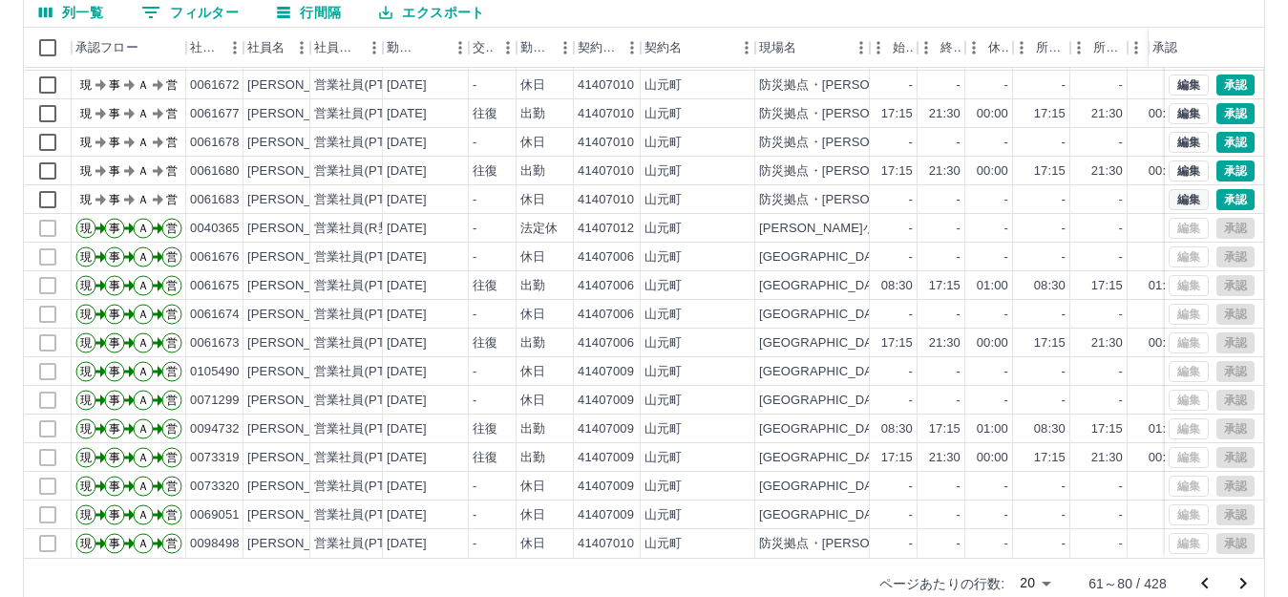
scroll to position [210, 0]
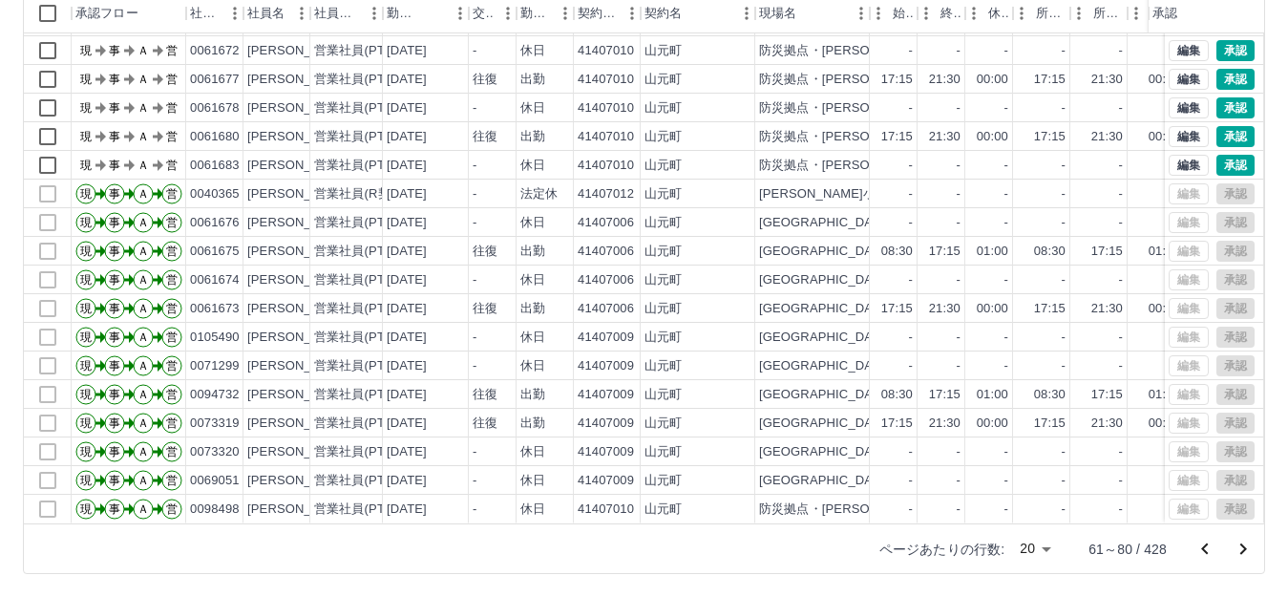
click at [1205, 549] on icon "前のページへ" at bounding box center [1204, 548] width 23 height 23
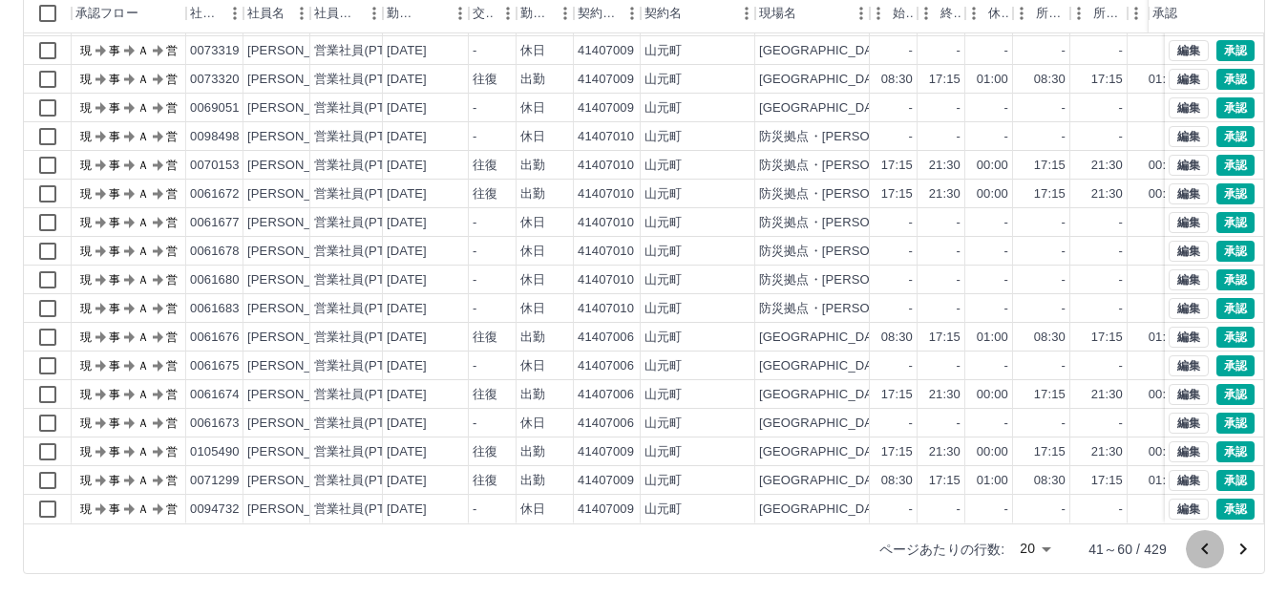
click at [1209, 547] on icon "前のページへ" at bounding box center [1204, 548] width 23 height 23
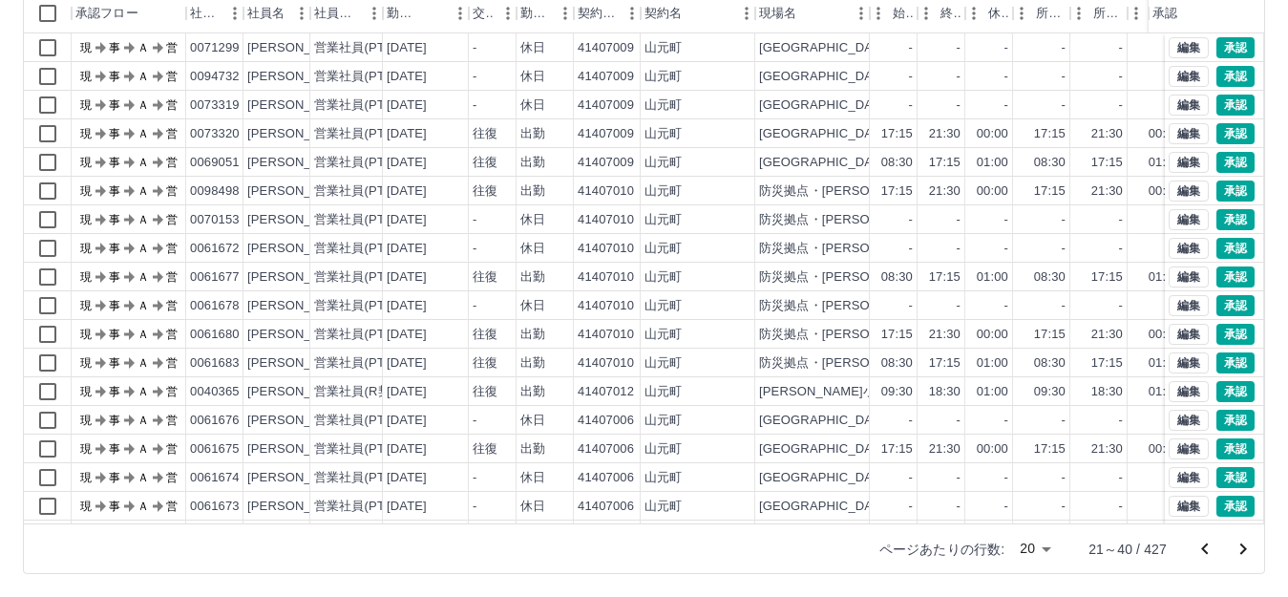
scroll to position [99, 0]
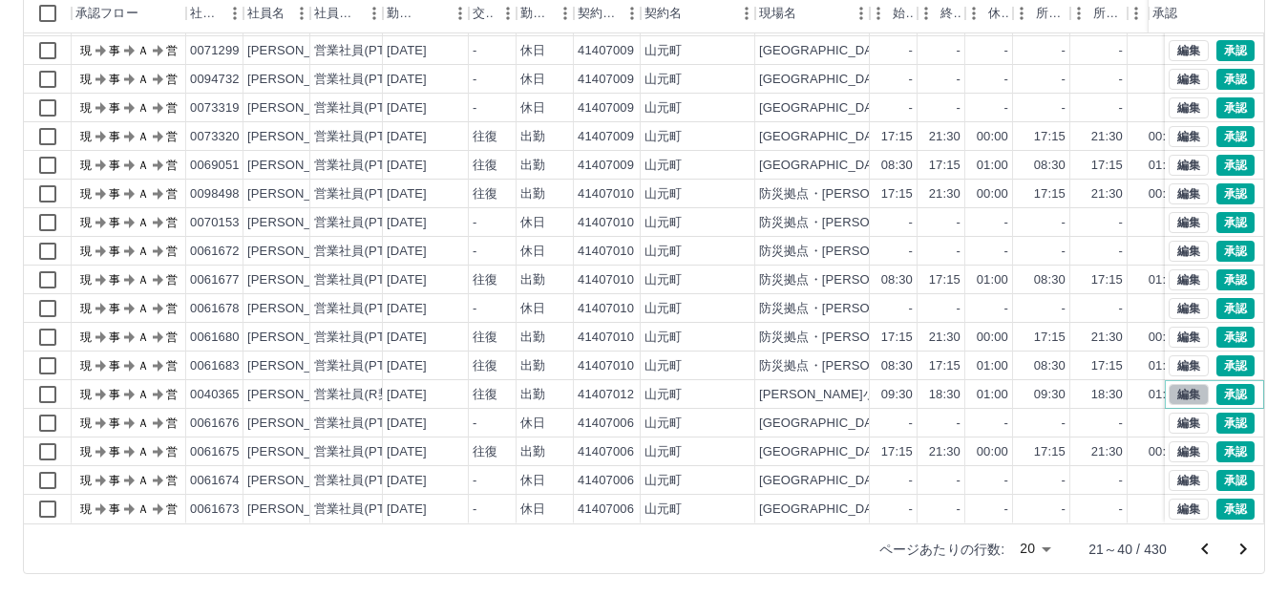
click at [1171, 384] on button "編集" at bounding box center [1188, 394] width 40 height 21
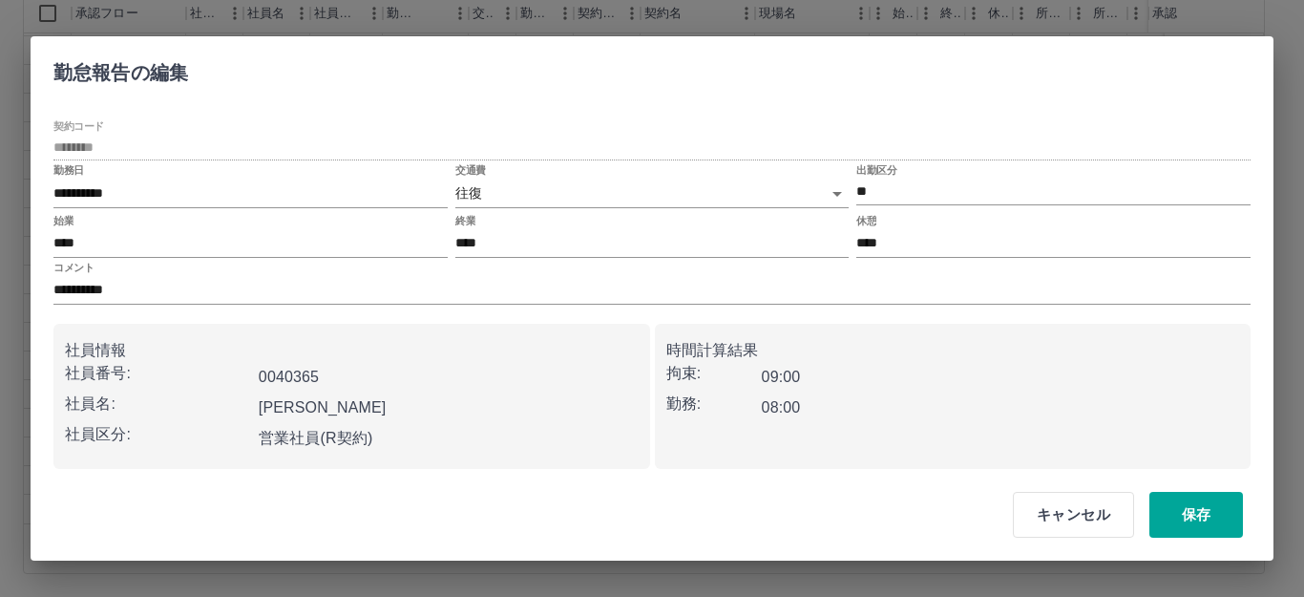
click at [840, 194] on body "SDH勤怠 [PERSON_NAME] 勤務実績承認 前月 [DATE] 次月 今月 月選択 承認モード 削除モード 一括承認 列一覧 0 フィルター 行間隔…" at bounding box center [652, 193] width 1304 height 807
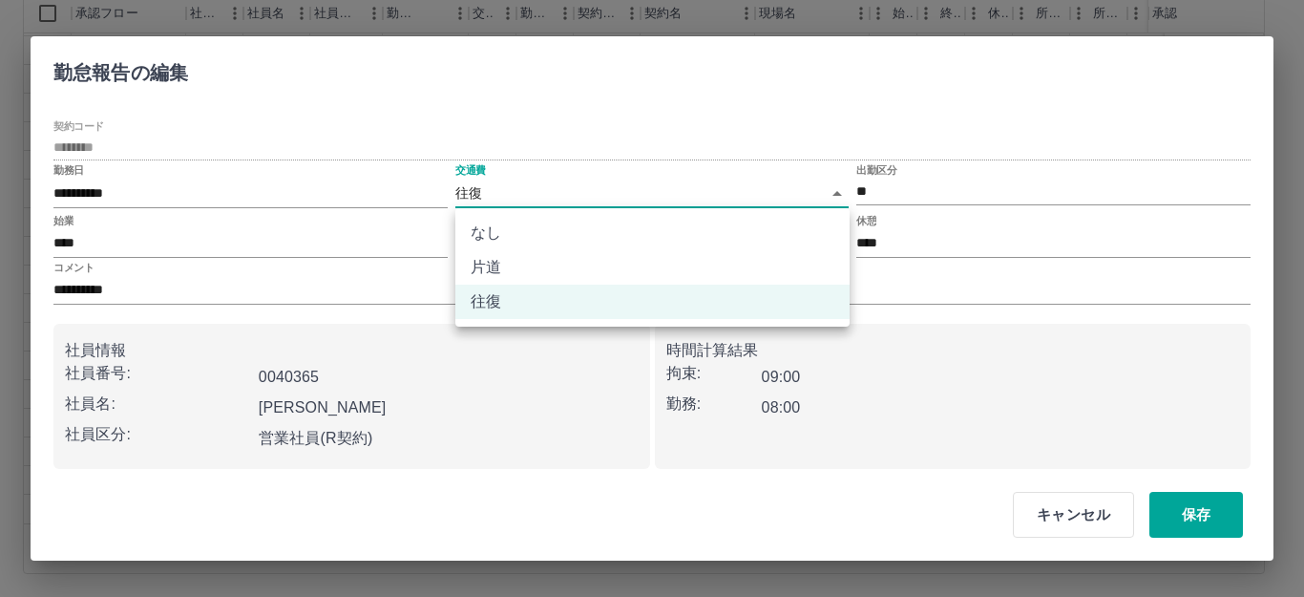
click at [538, 274] on li "片道" at bounding box center [652, 267] width 394 height 34
type input "******"
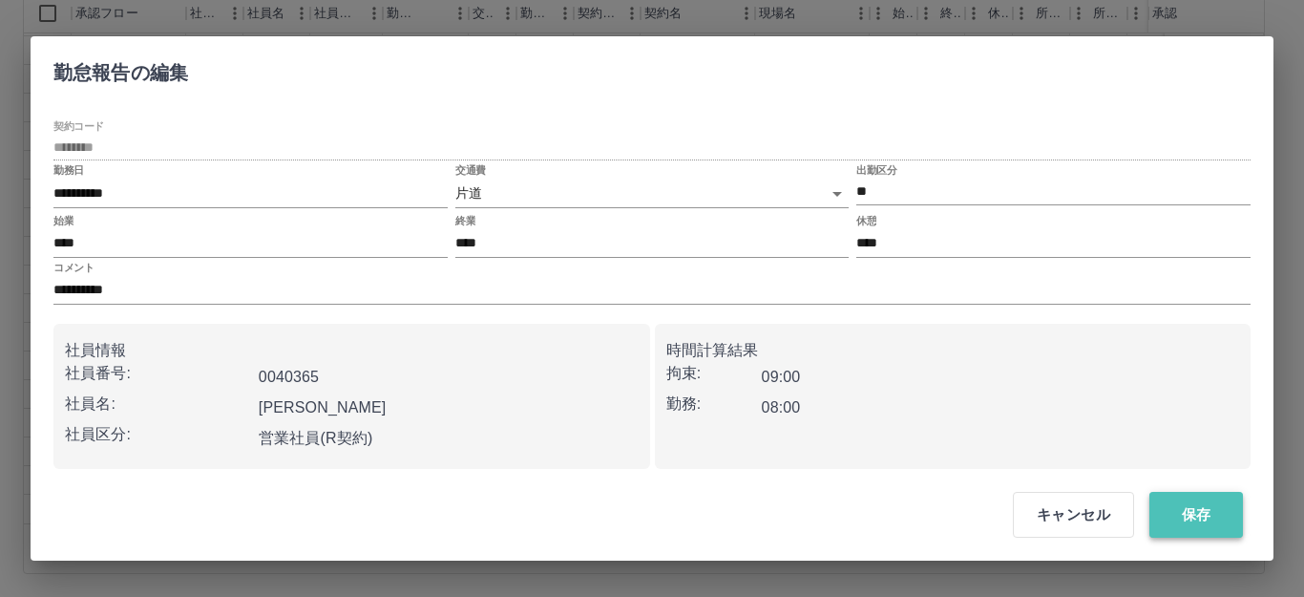
click at [1206, 516] on button "保存" at bounding box center [1196, 515] width 94 height 46
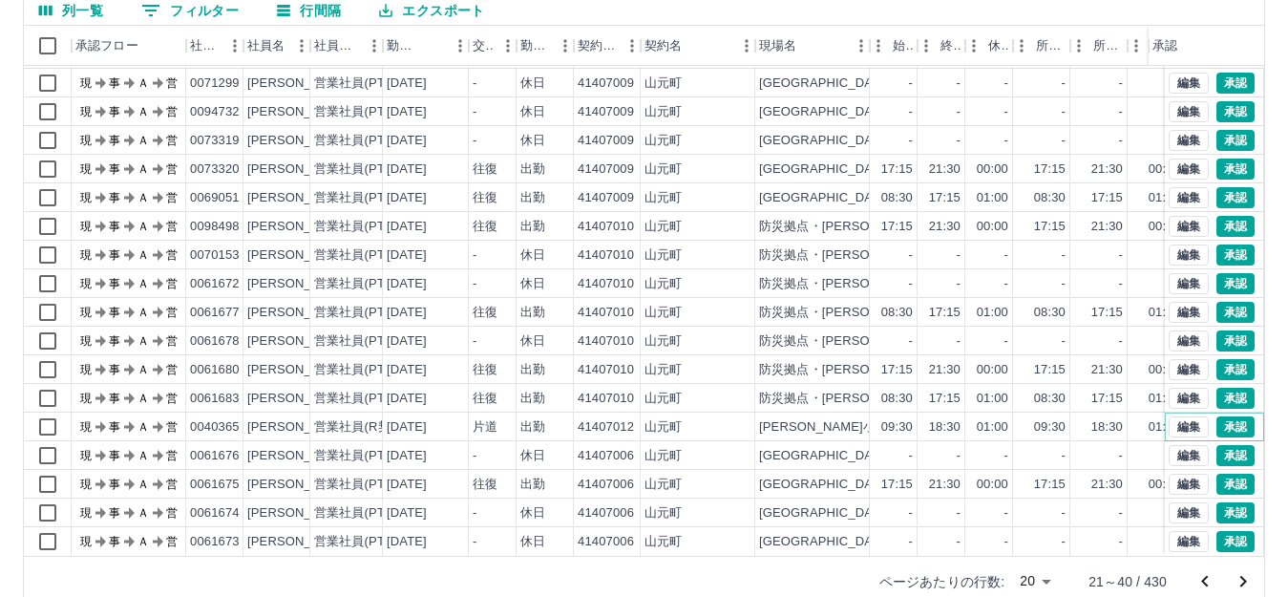
scroll to position [210, 0]
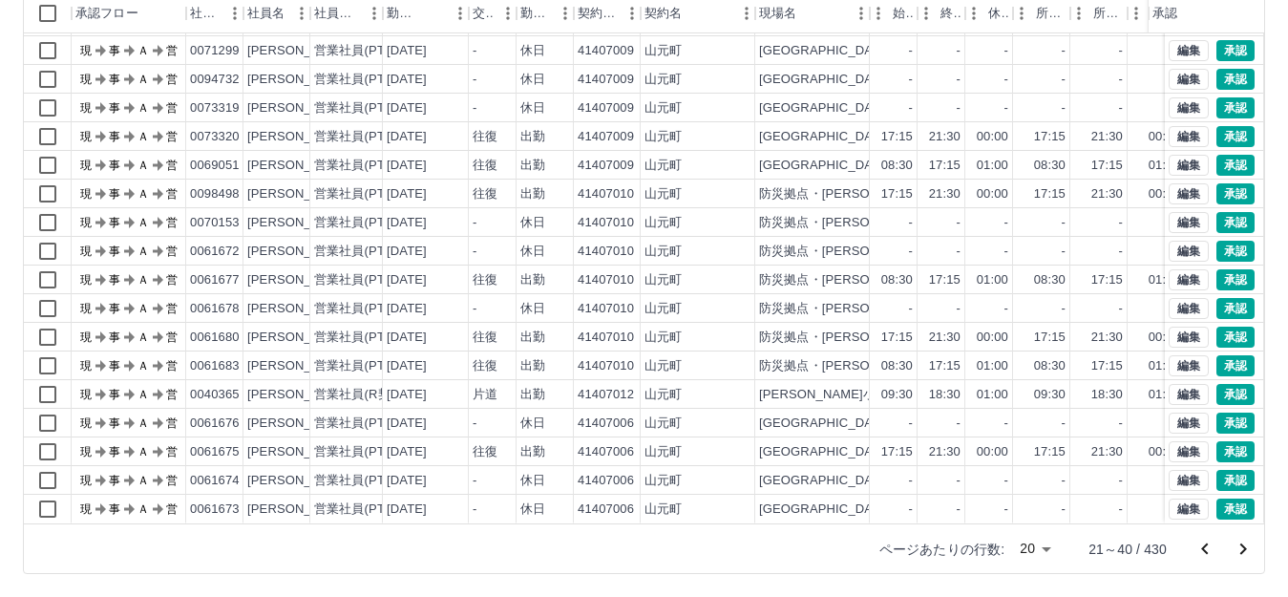
click at [1208, 556] on icon "前のページへ" at bounding box center [1204, 548] width 23 height 23
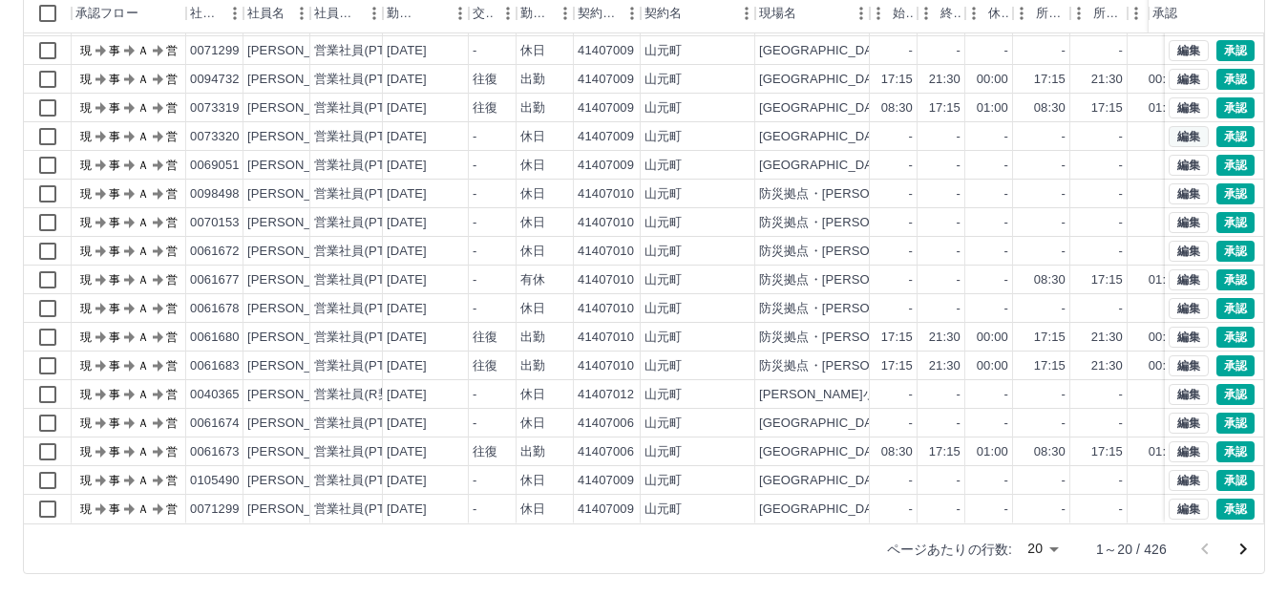
scroll to position [99, 0]
click at [1245, 547] on icon "次のページへ" at bounding box center [1243, 548] width 7 height 11
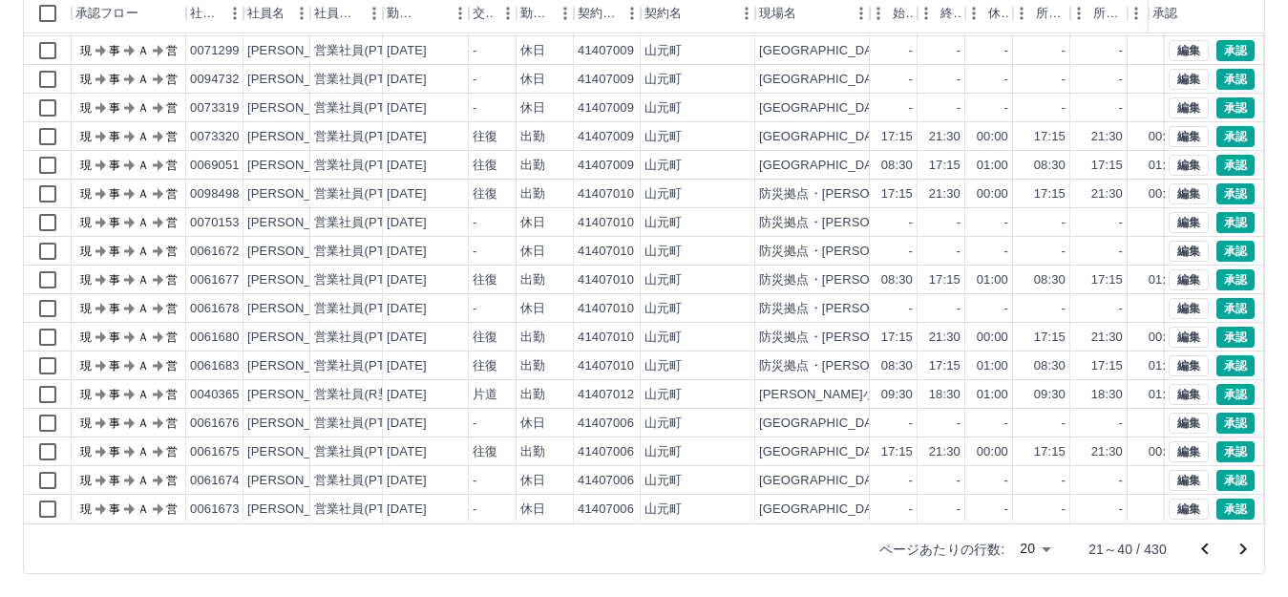
scroll to position [0, 0]
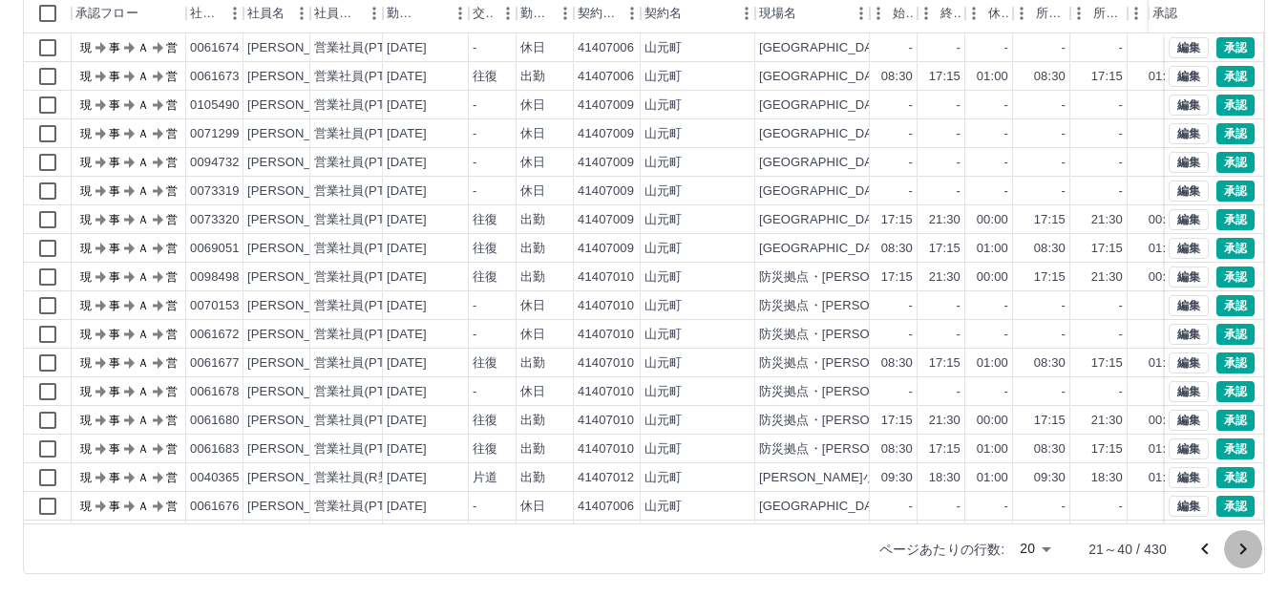
click at [1245, 547] on icon "次のページへ" at bounding box center [1243, 548] width 7 height 11
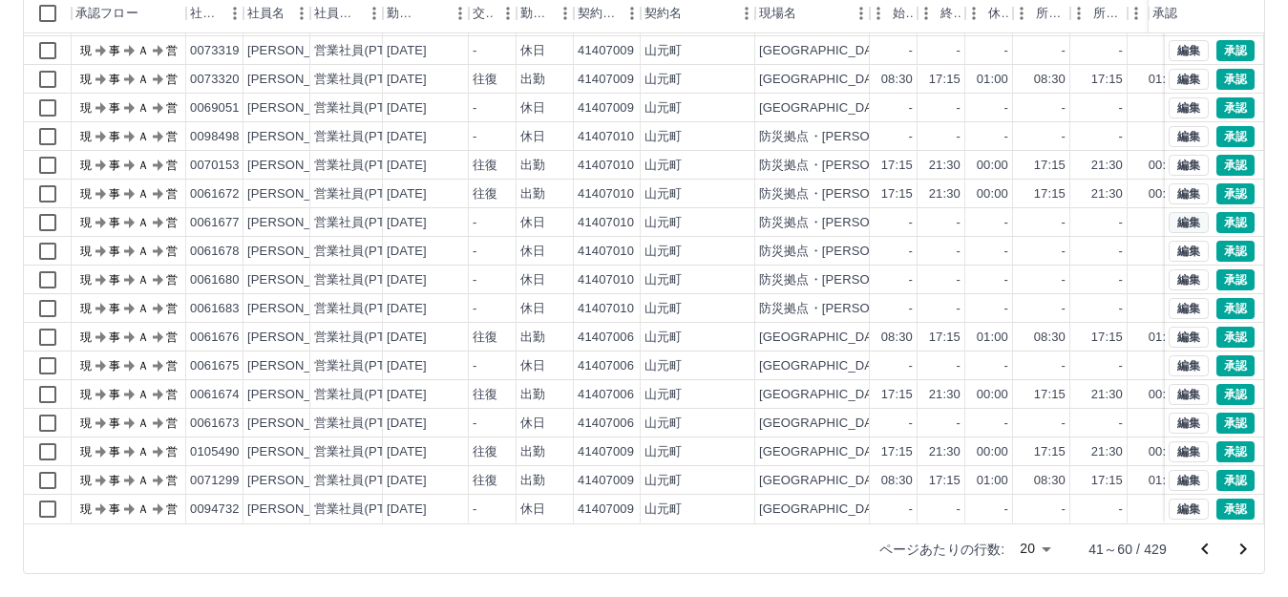
scroll to position [99, 0]
click at [1238, 553] on icon "次のページへ" at bounding box center [1242, 548] width 23 height 23
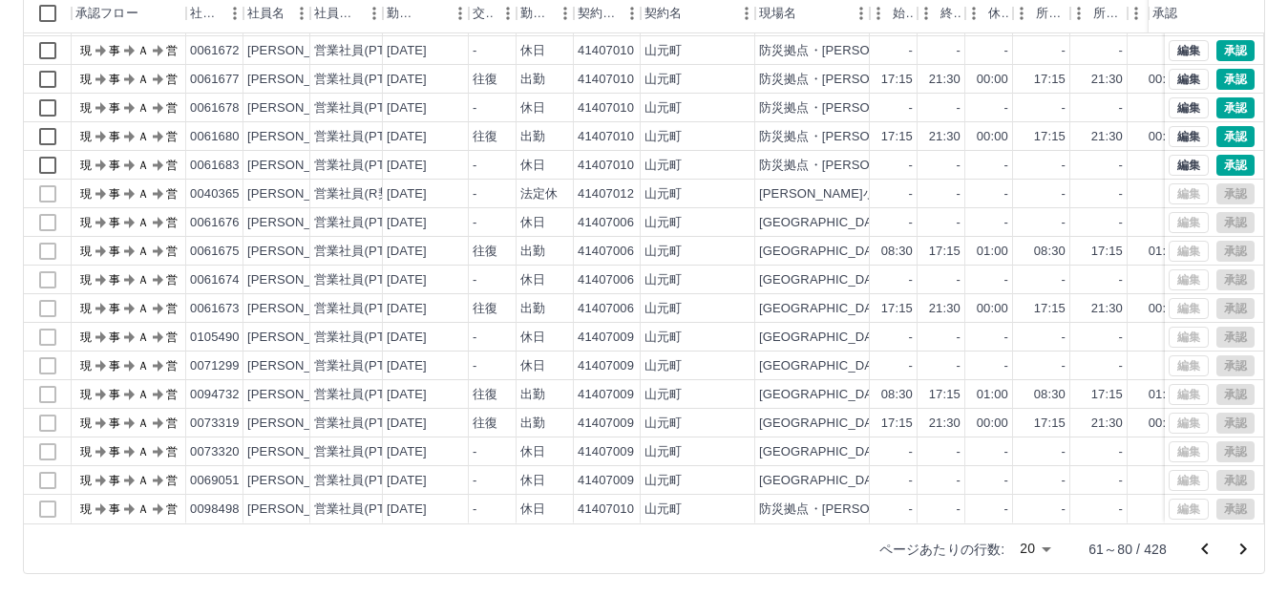
scroll to position [0, 0]
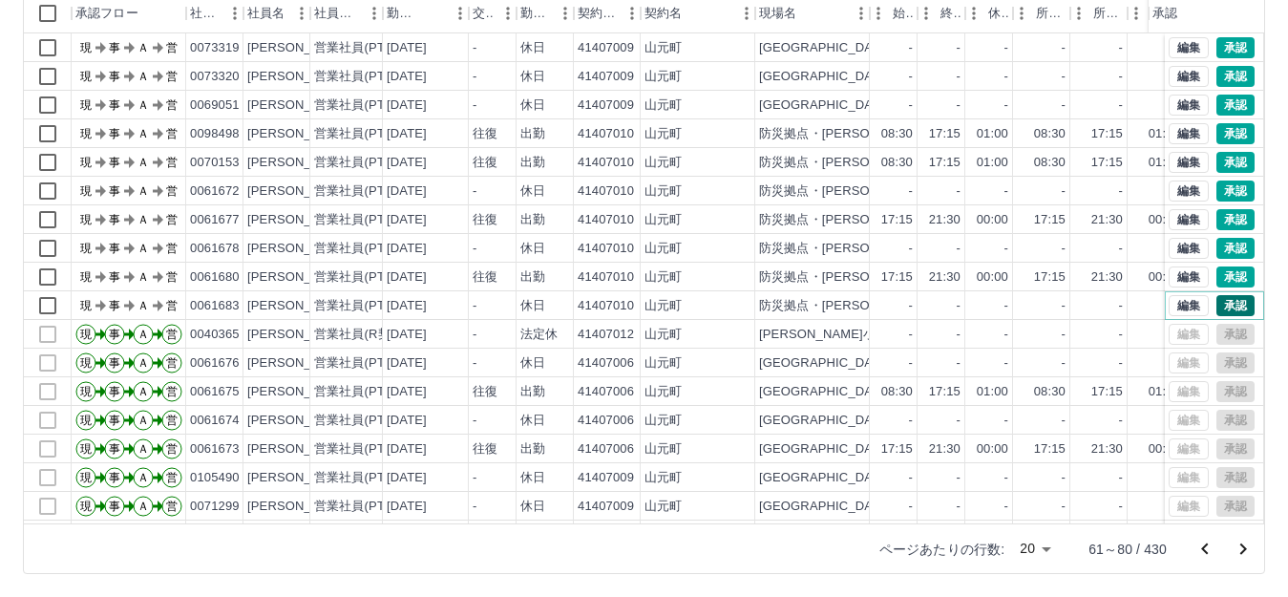
click at [1221, 307] on button "承認" at bounding box center [1235, 305] width 38 height 21
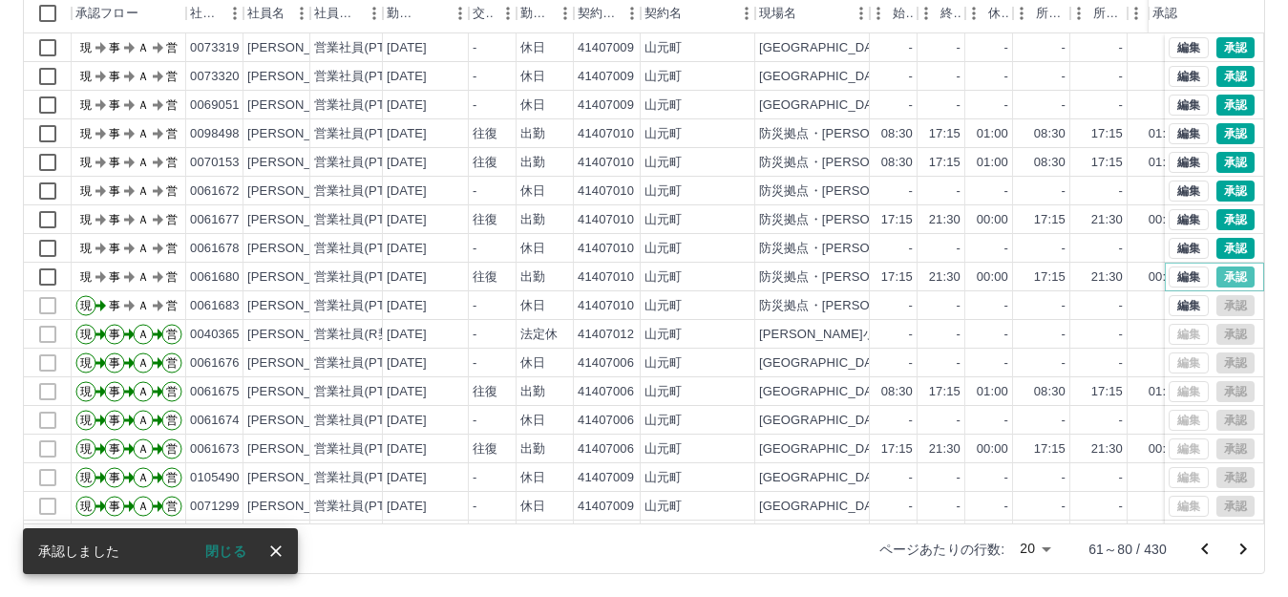
click at [1216, 271] on button "承認" at bounding box center [1235, 276] width 38 height 21
click at [1224, 245] on button "承認" at bounding box center [1235, 248] width 38 height 21
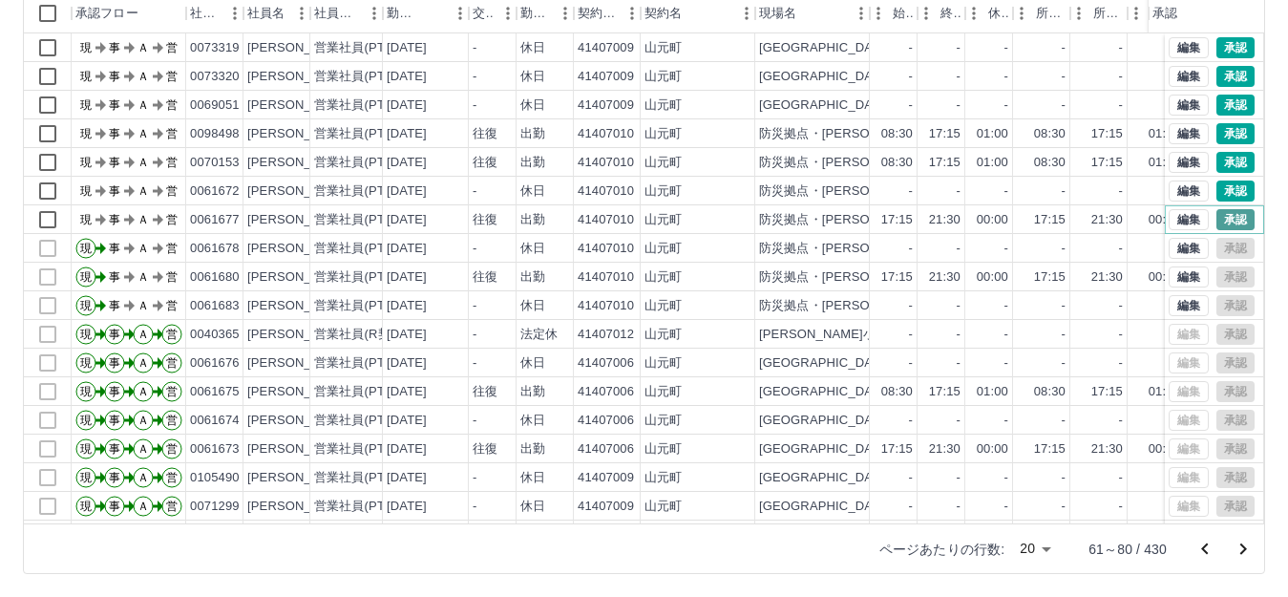
click at [1216, 216] on button "承認" at bounding box center [1235, 219] width 38 height 21
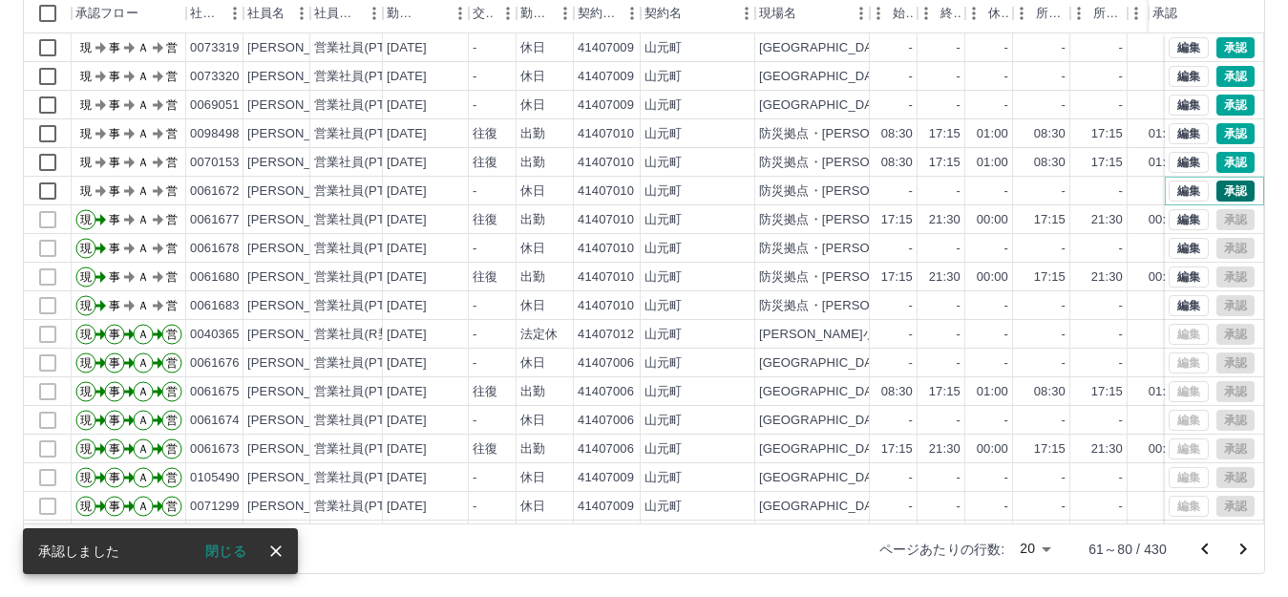
click at [1216, 193] on button "承認" at bounding box center [1235, 190] width 38 height 21
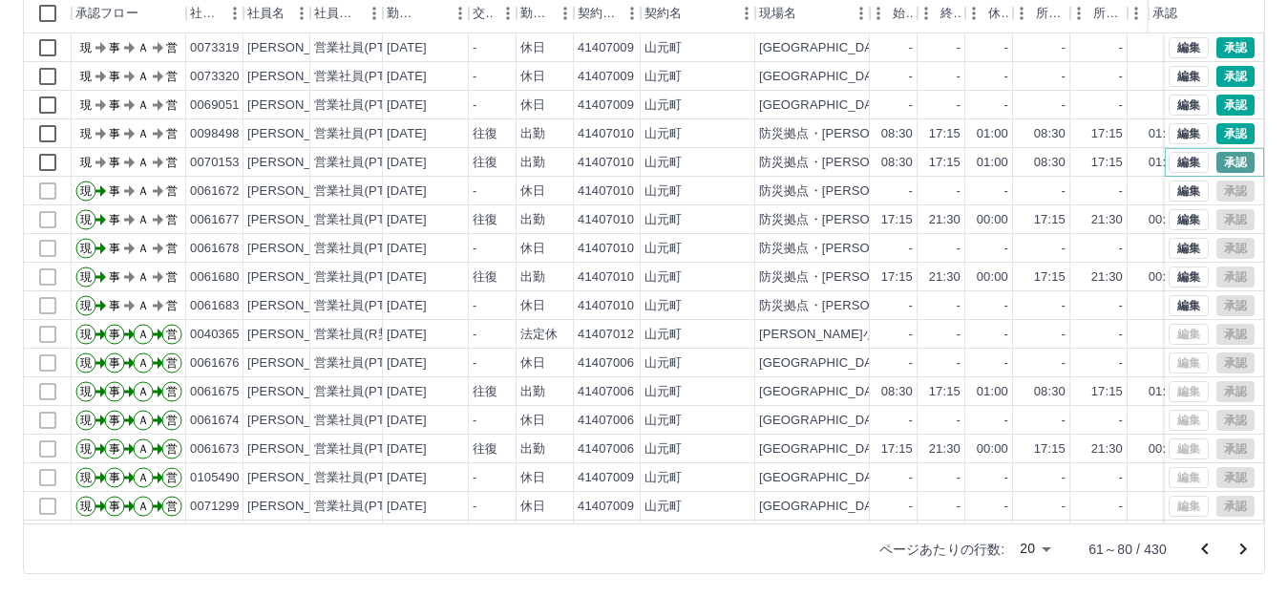
click at [1221, 159] on button "承認" at bounding box center [1235, 162] width 38 height 21
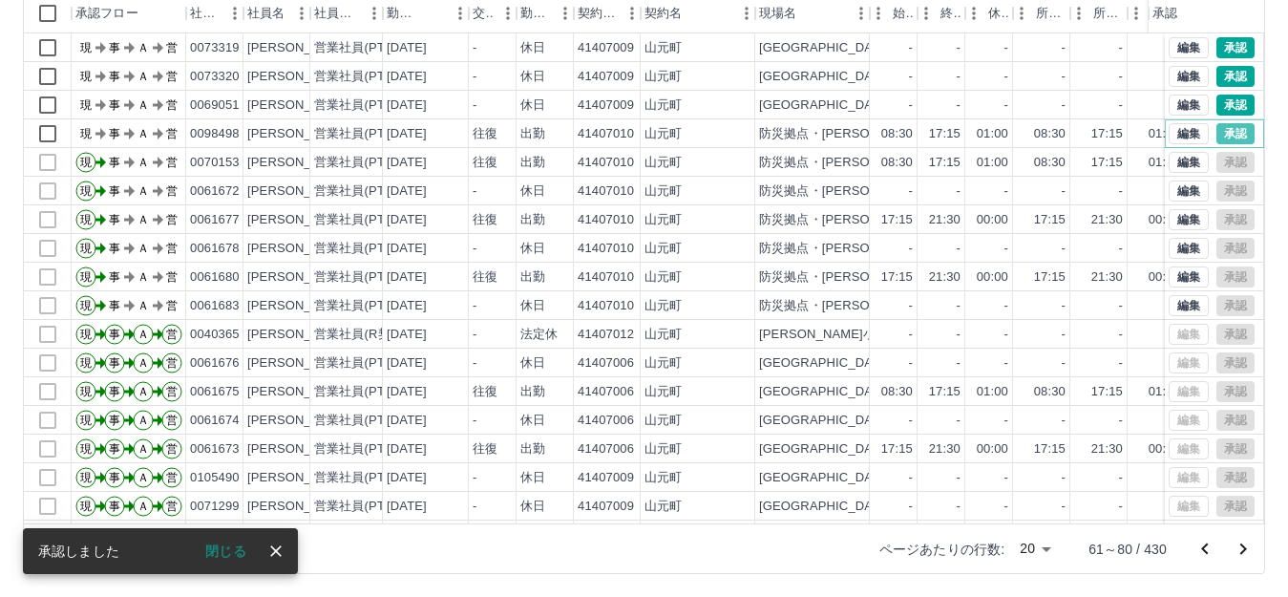
click at [1216, 134] on button "承認" at bounding box center [1235, 133] width 38 height 21
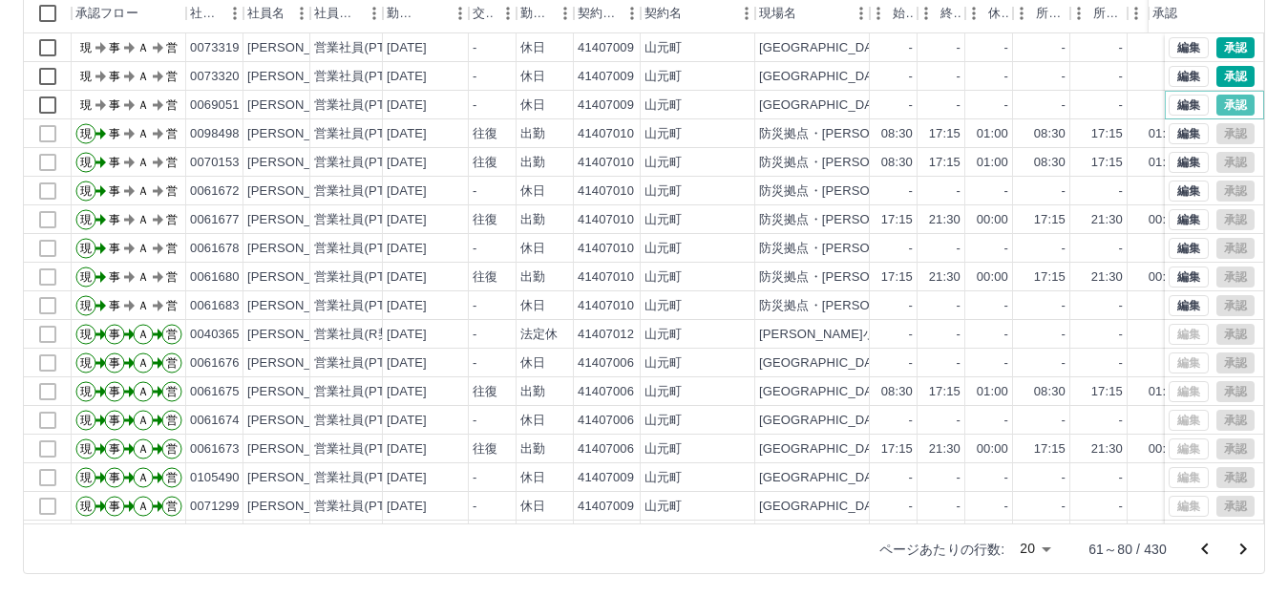
click at [1219, 99] on button "承認" at bounding box center [1235, 105] width 38 height 21
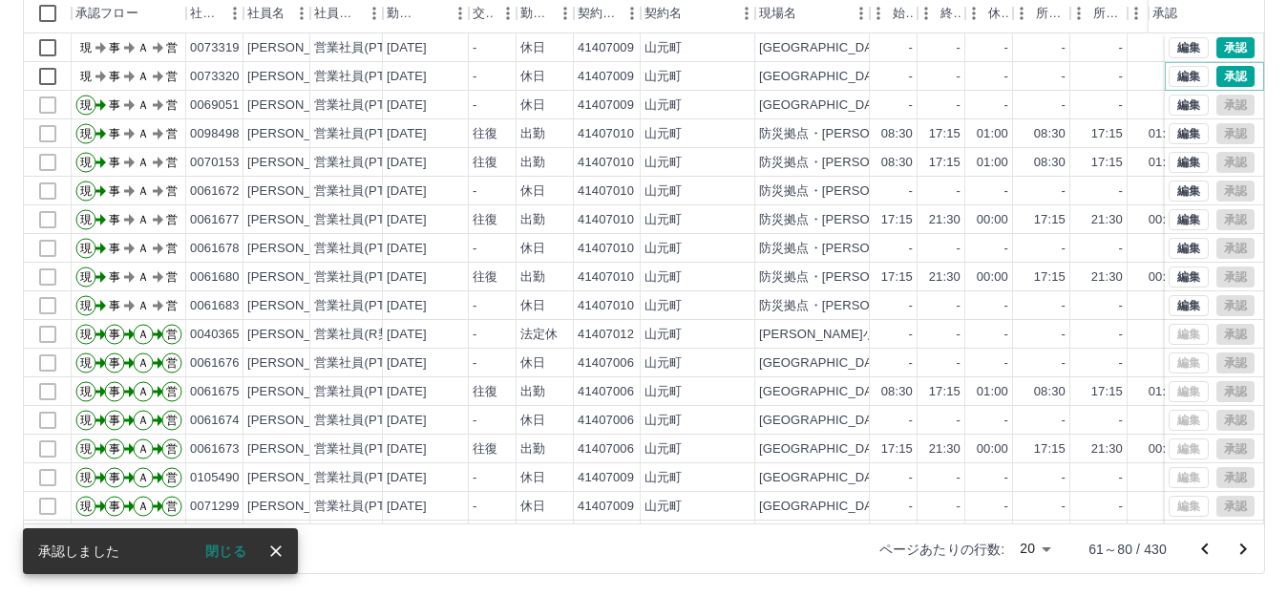
click at [1227, 75] on button "承認" at bounding box center [1235, 76] width 38 height 21
click at [1216, 45] on button "承認" at bounding box center [1235, 47] width 38 height 21
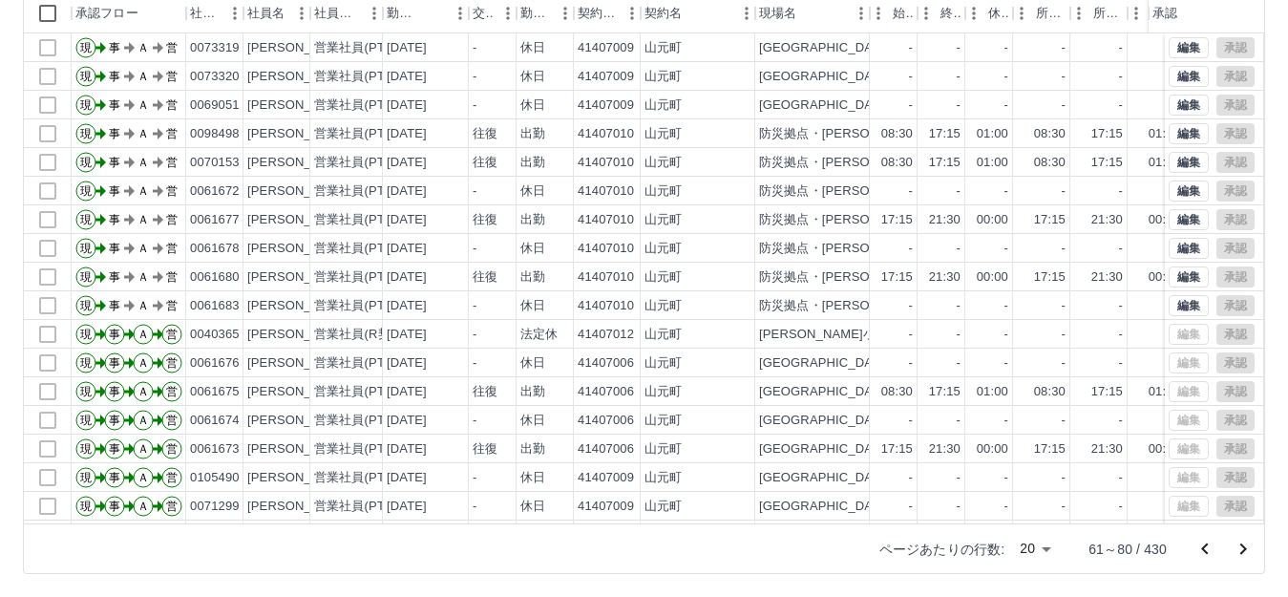
click at [1204, 546] on icon "前のページへ" at bounding box center [1204, 547] width 7 height 11
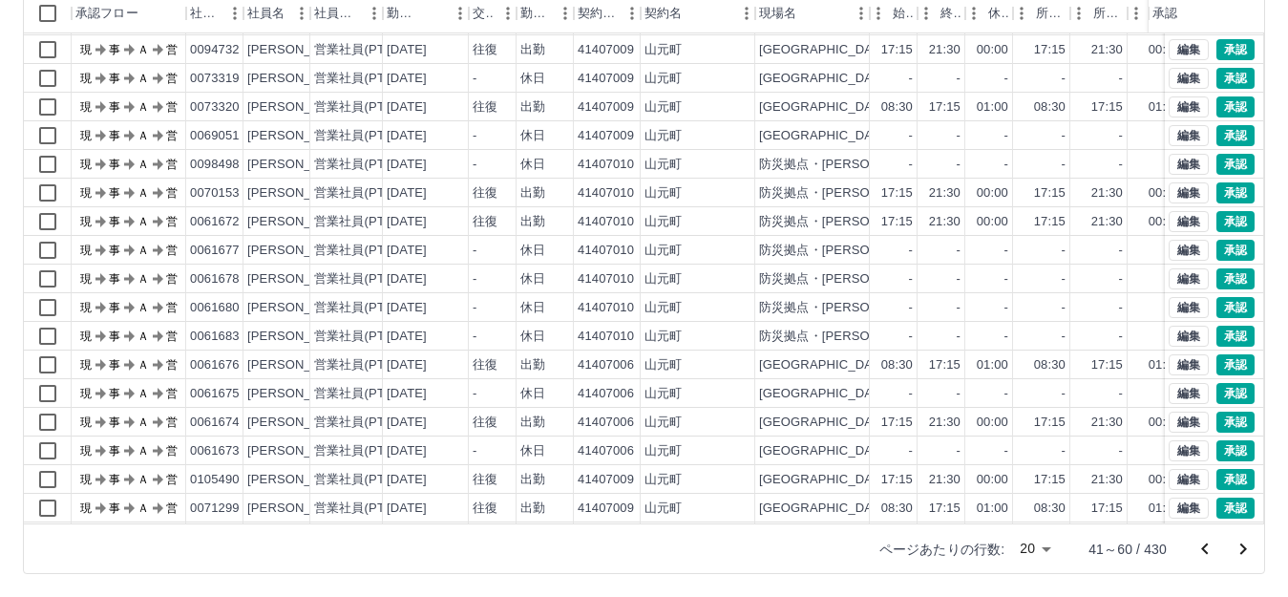
scroll to position [99, 0]
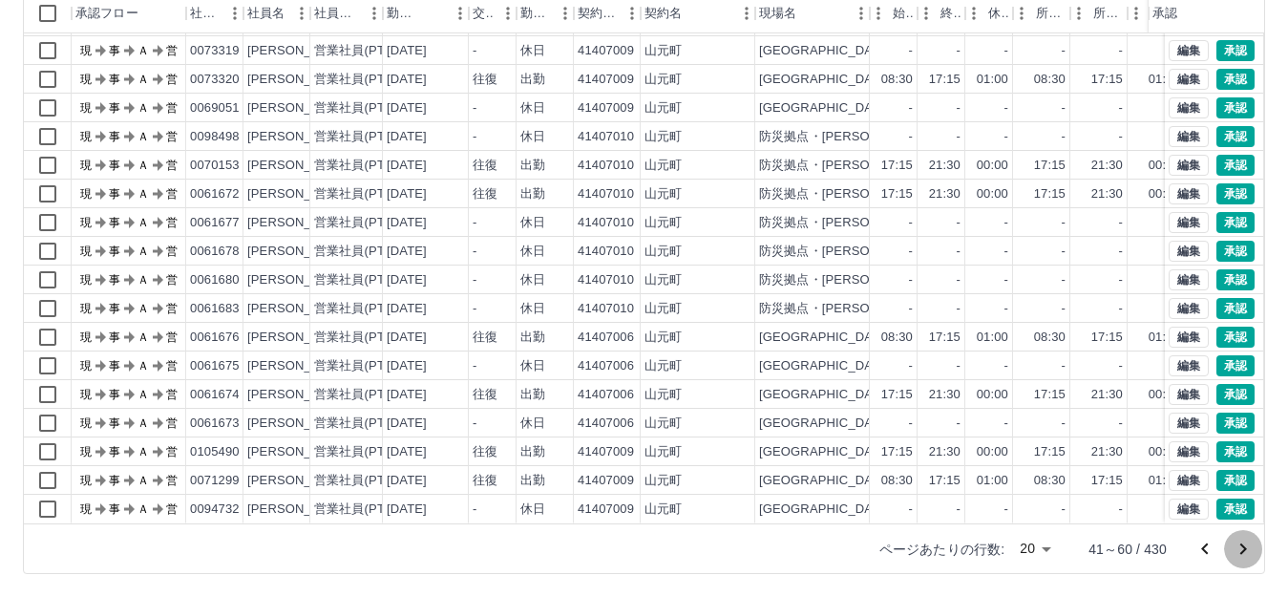
click at [1244, 553] on icon "次のページへ" at bounding box center [1242, 548] width 23 height 23
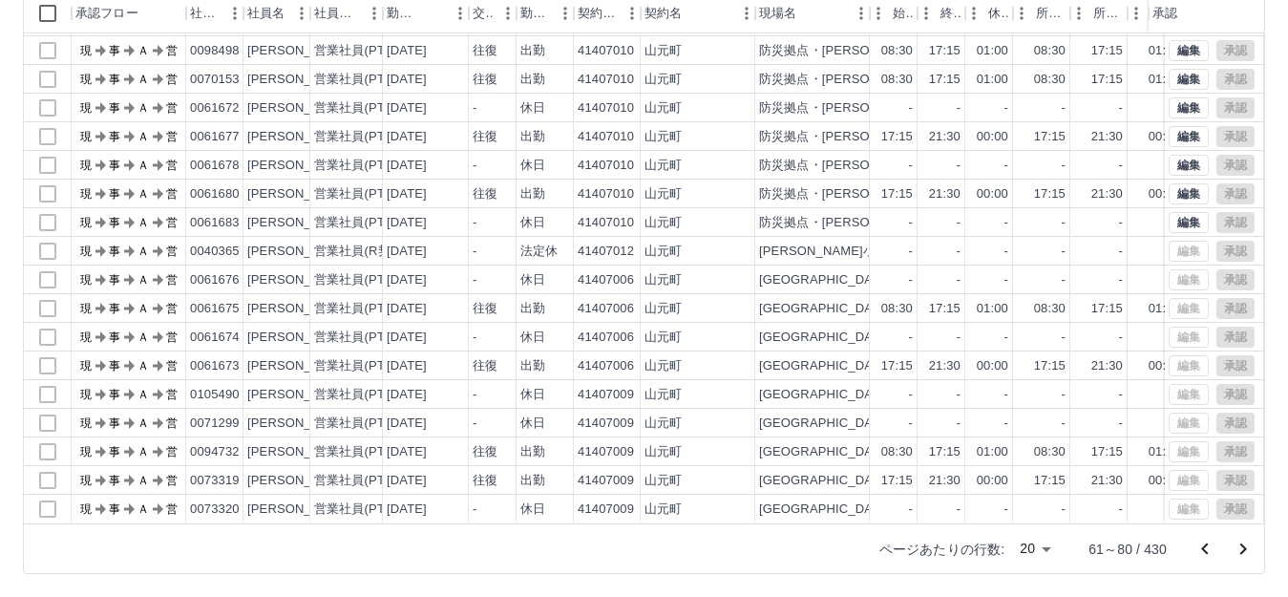
scroll to position [0, 0]
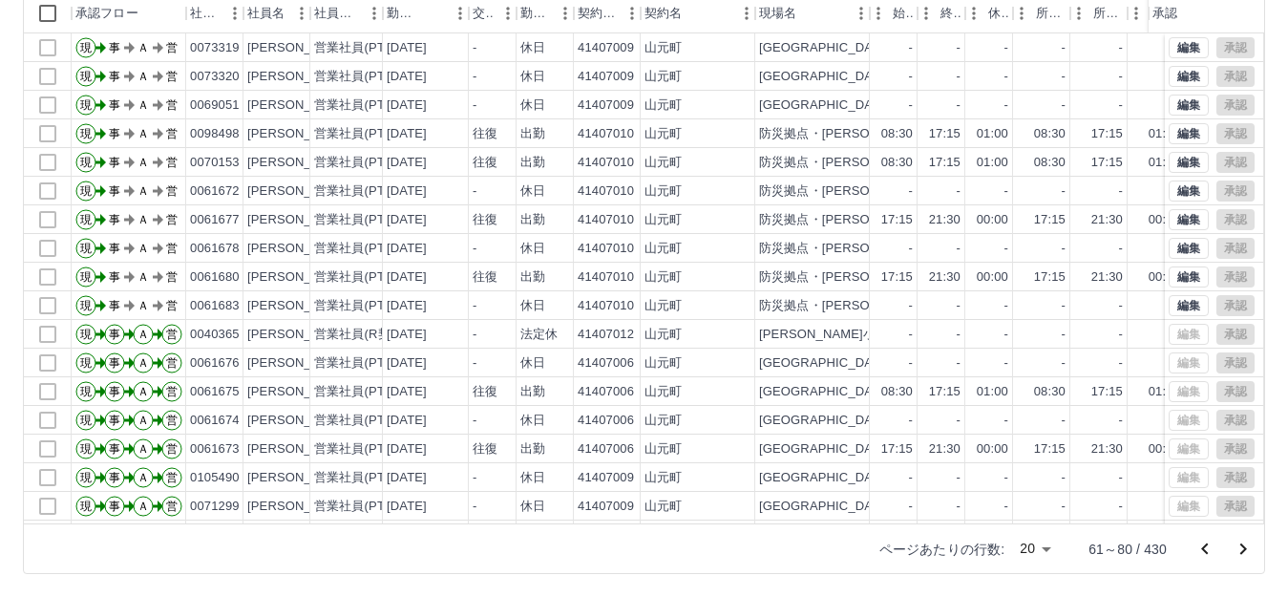
click at [1203, 551] on icon "前のページへ" at bounding box center [1204, 548] width 23 height 23
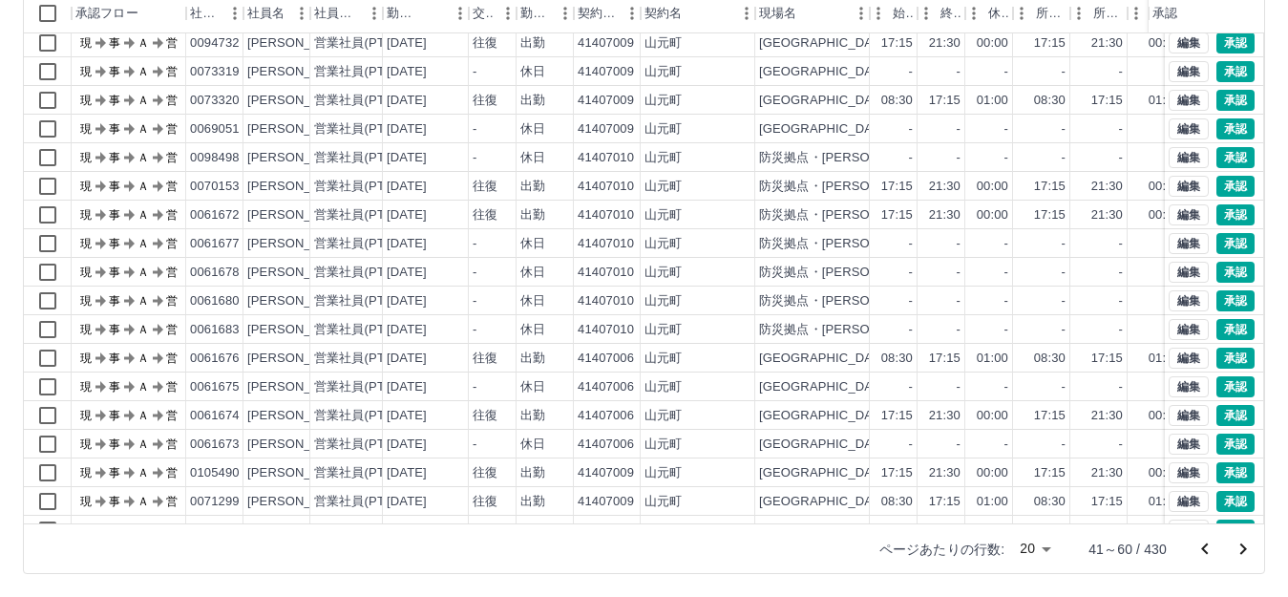
scroll to position [99, 0]
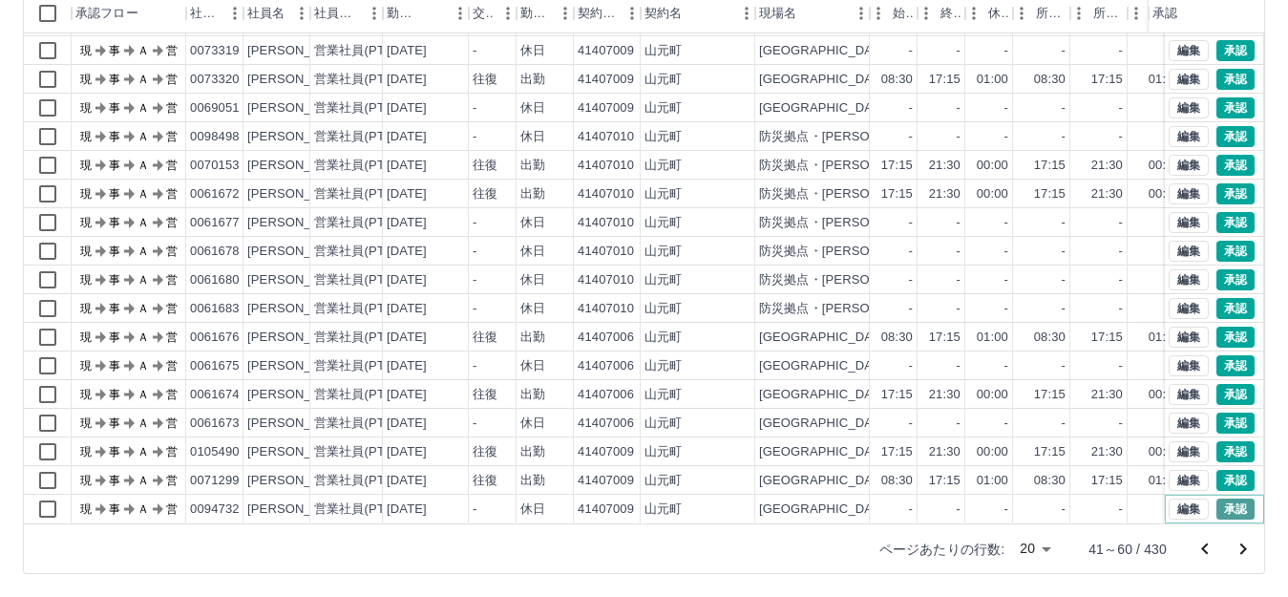
click at [1217, 498] on button "承認" at bounding box center [1235, 508] width 38 height 21
click at [1216, 470] on button "承認" at bounding box center [1235, 480] width 38 height 21
click at [1226, 441] on button "承認" at bounding box center [1235, 451] width 38 height 21
click at [1224, 412] on button "承認" at bounding box center [1235, 422] width 38 height 21
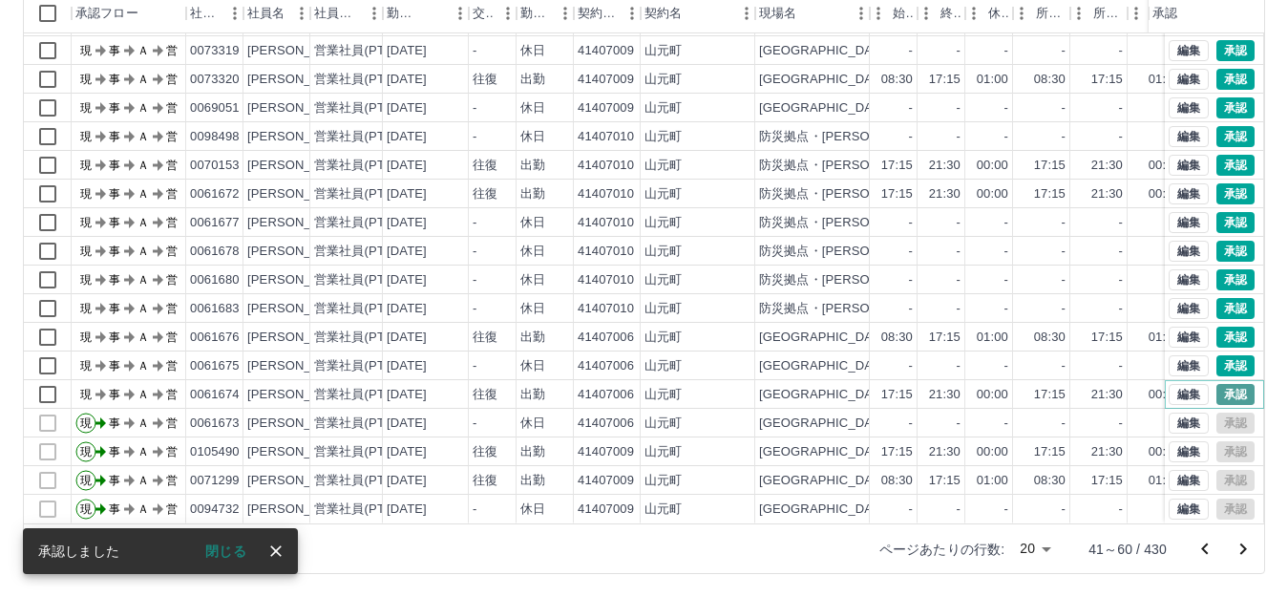
click at [1221, 384] on button "承認" at bounding box center [1235, 394] width 38 height 21
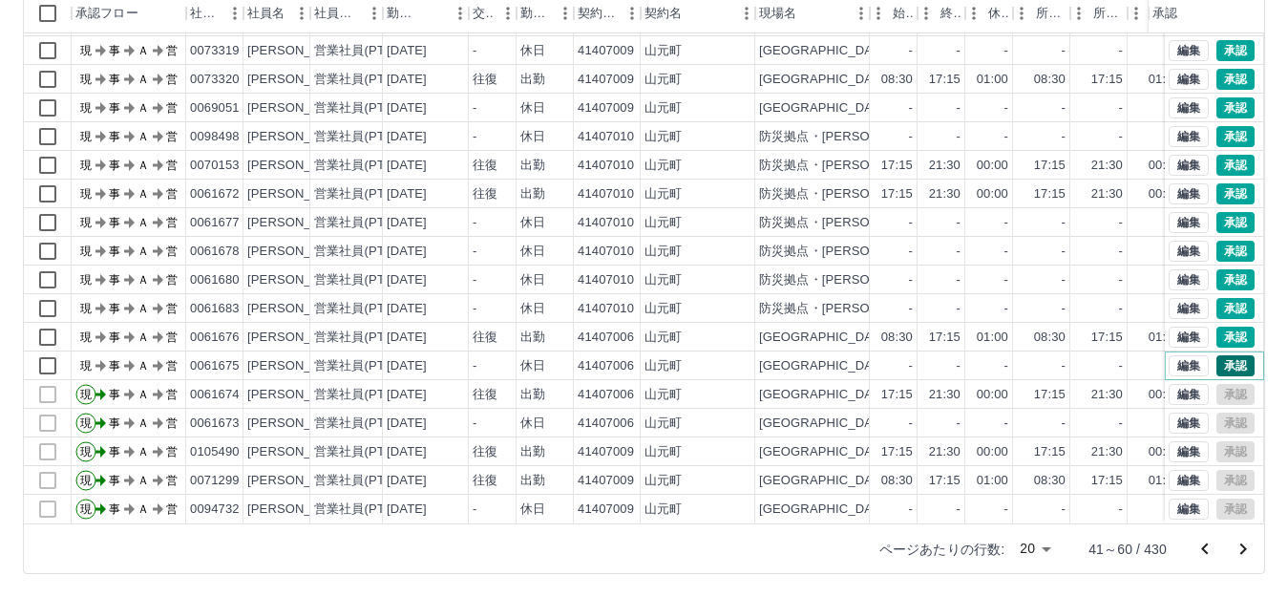
click at [1224, 355] on button "承認" at bounding box center [1235, 365] width 38 height 21
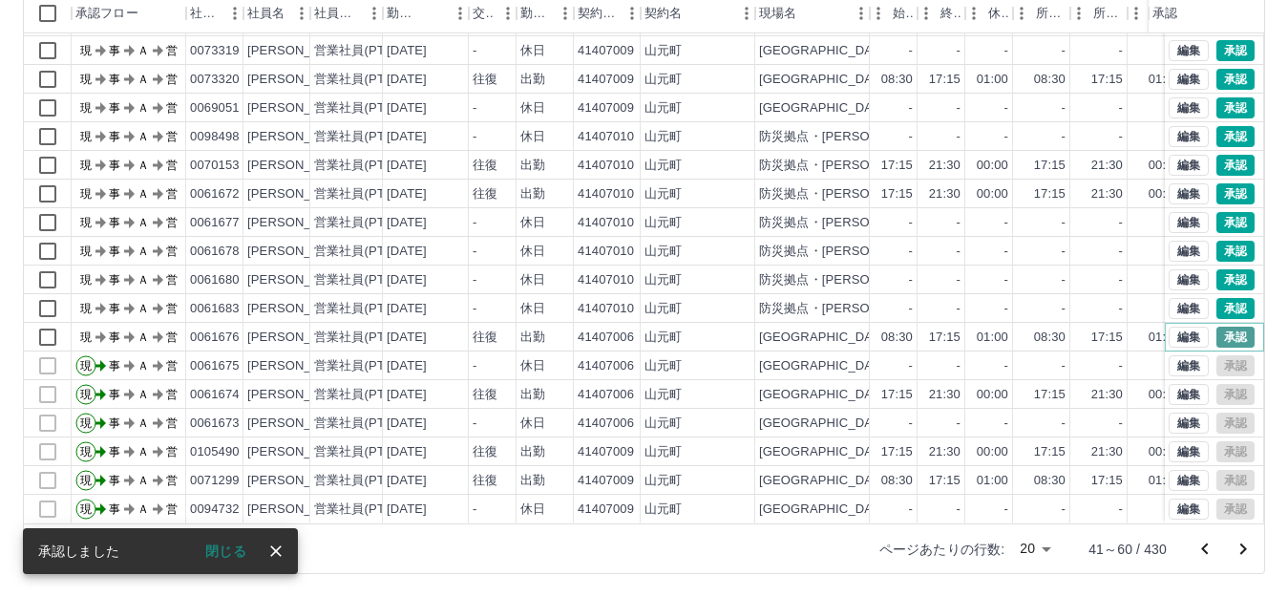
click at [1216, 326] on button "承認" at bounding box center [1235, 336] width 38 height 21
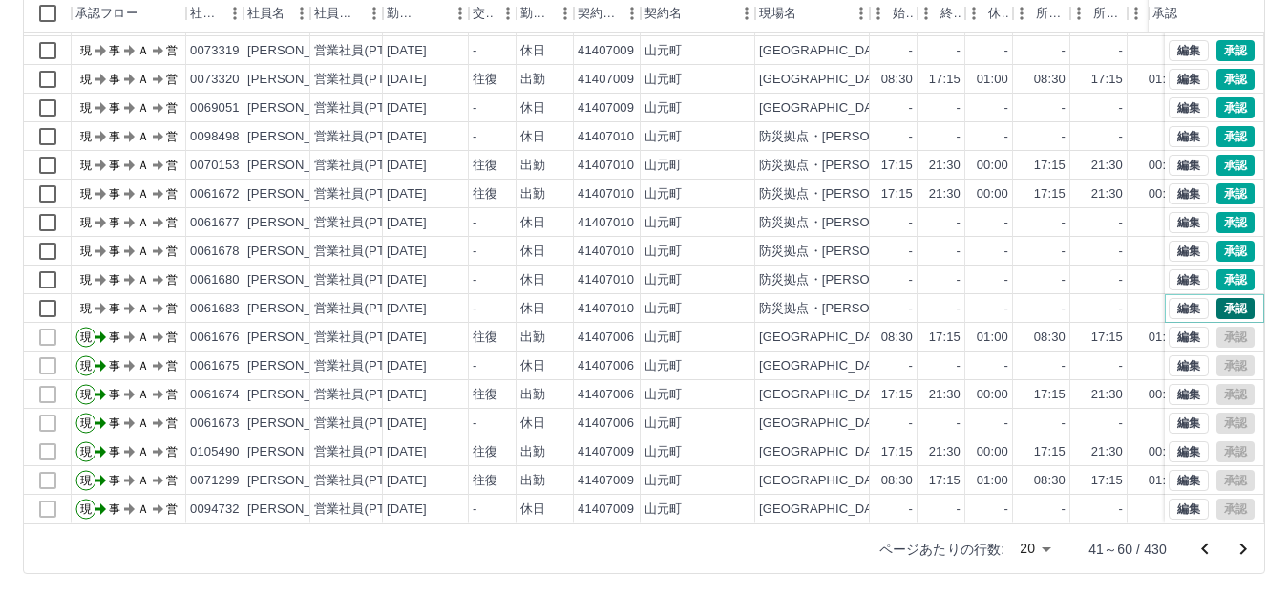
click at [1216, 298] on button "承認" at bounding box center [1235, 308] width 38 height 21
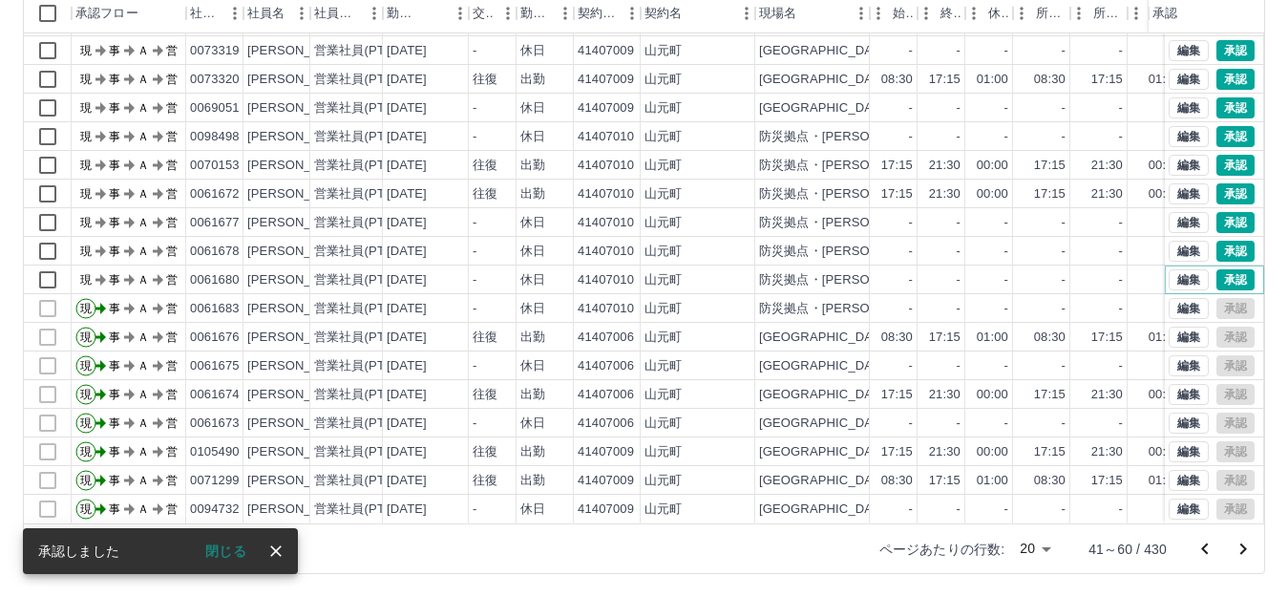
click at [1217, 269] on button "承認" at bounding box center [1235, 279] width 38 height 21
click at [1216, 241] on button "承認" at bounding box center [1235, 251] width 38 height 21
click at [1221, 212] on button "承認" at bounding box center [1235, 222] width 38 height 21
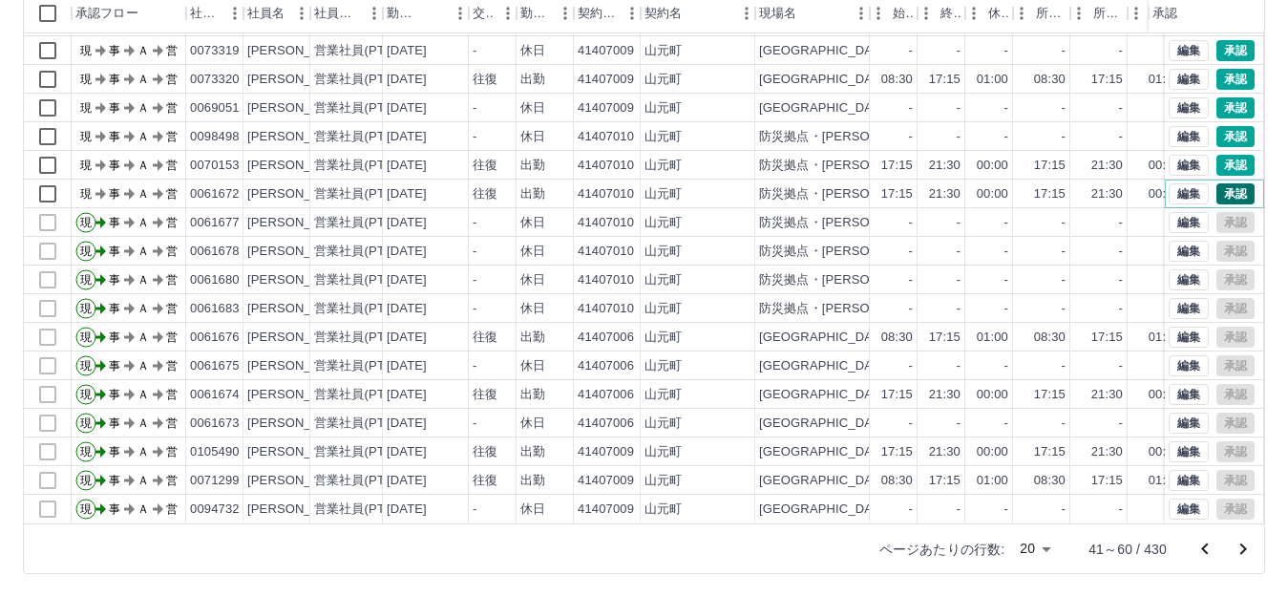
click at [1216, 183] on button "承認" at bounding box center [1235, 193] width 38 height 21
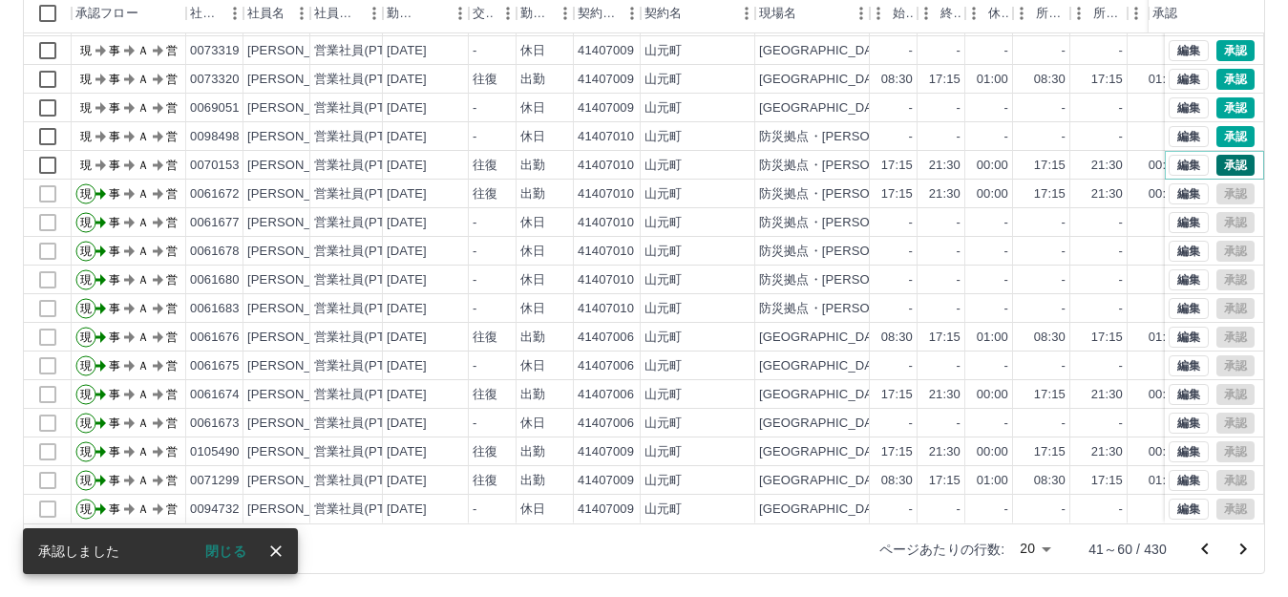
click at [1224, 155] on button "承認" at bounding box center [1235, 165] width 38 height 21
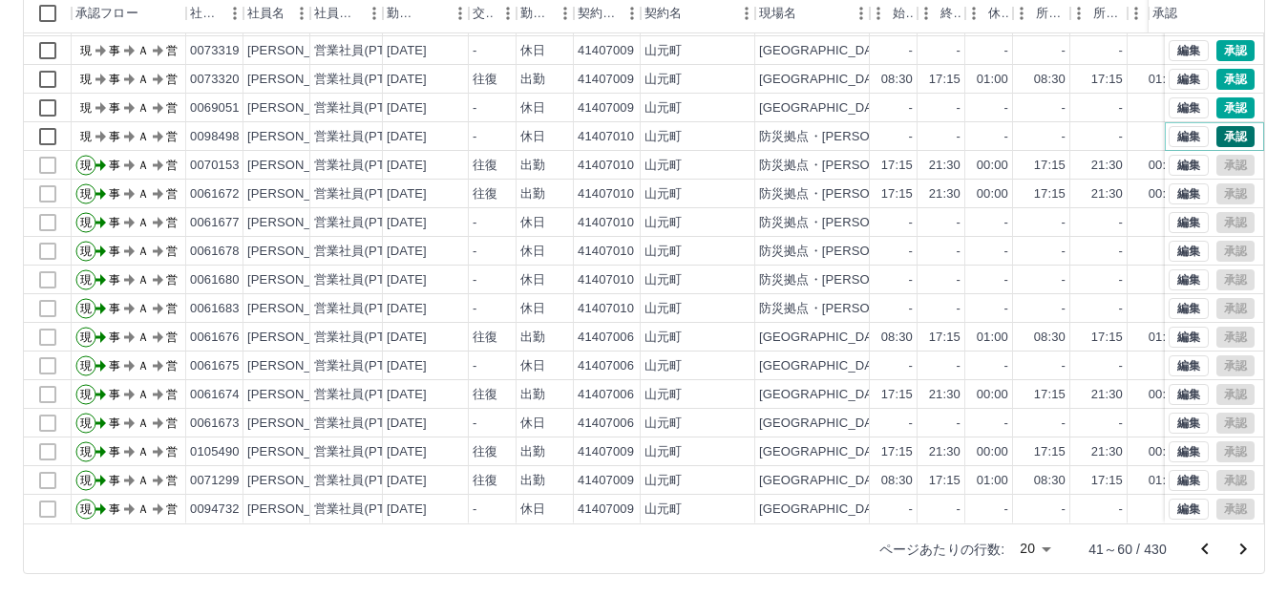
click at [1216, 126] on button "承認" at bounding box center [1235, 136] width 38 height 21
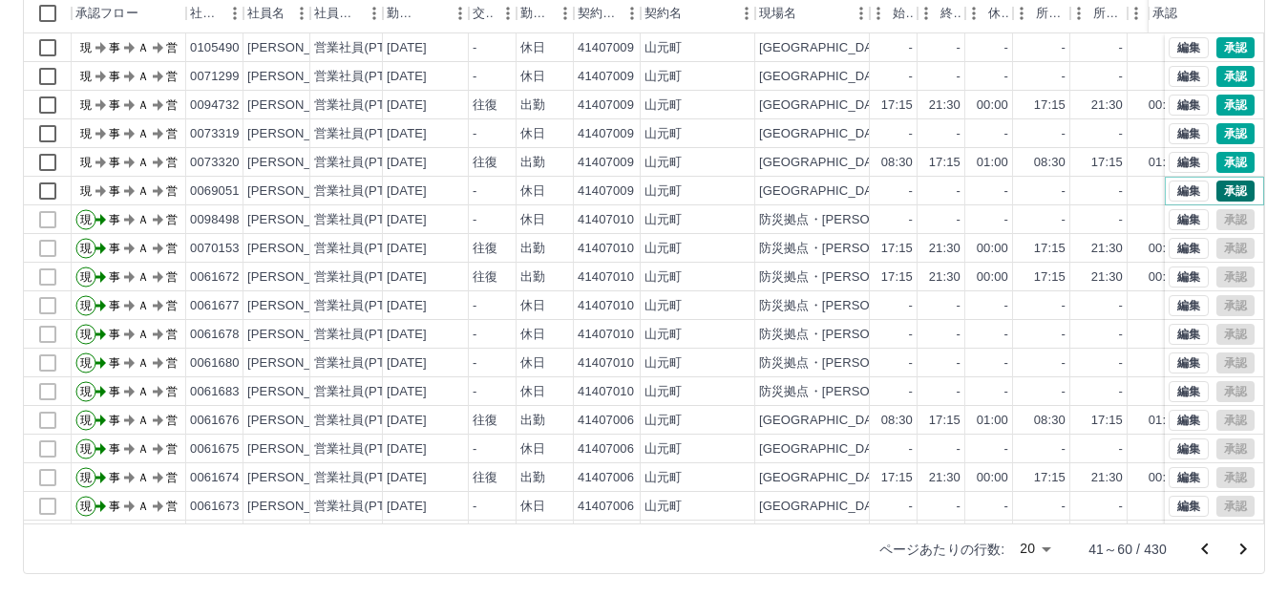
click at [1219, 192] on button "承認" at bounding box center [1235, 190] width 38 height 21
click at [1218, 165] on button "承認" at bounding box center [1235, 162] width 38 height 21
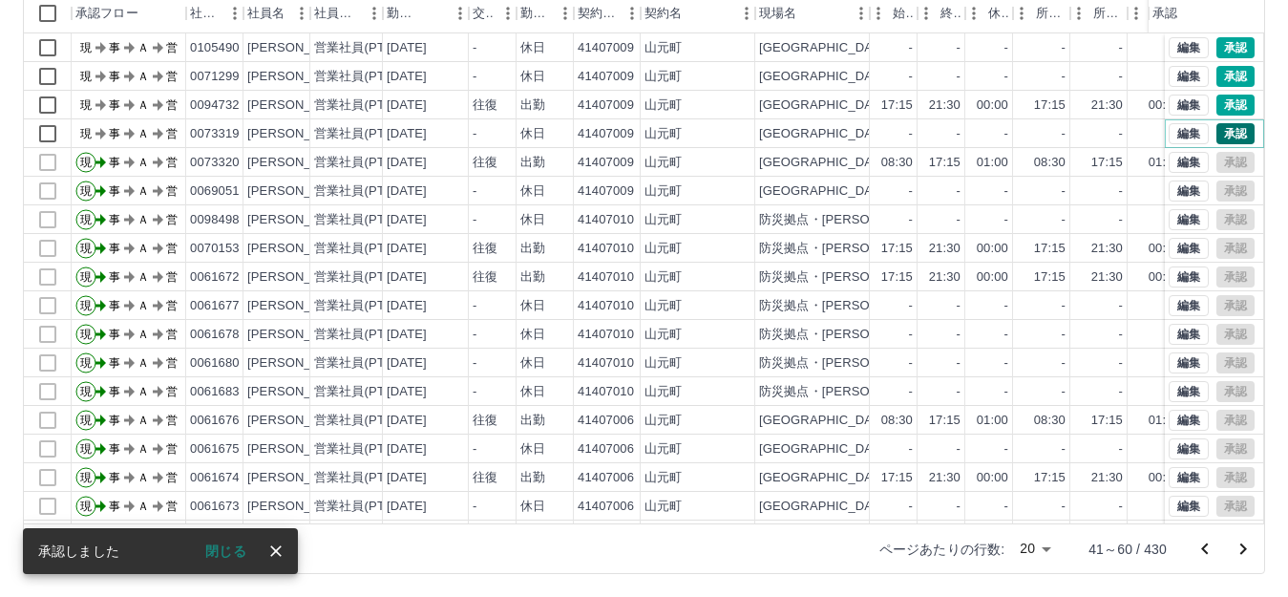
click at [1216, 128] on button "承認" at bounding box center [1235, 133] width 38 height 21
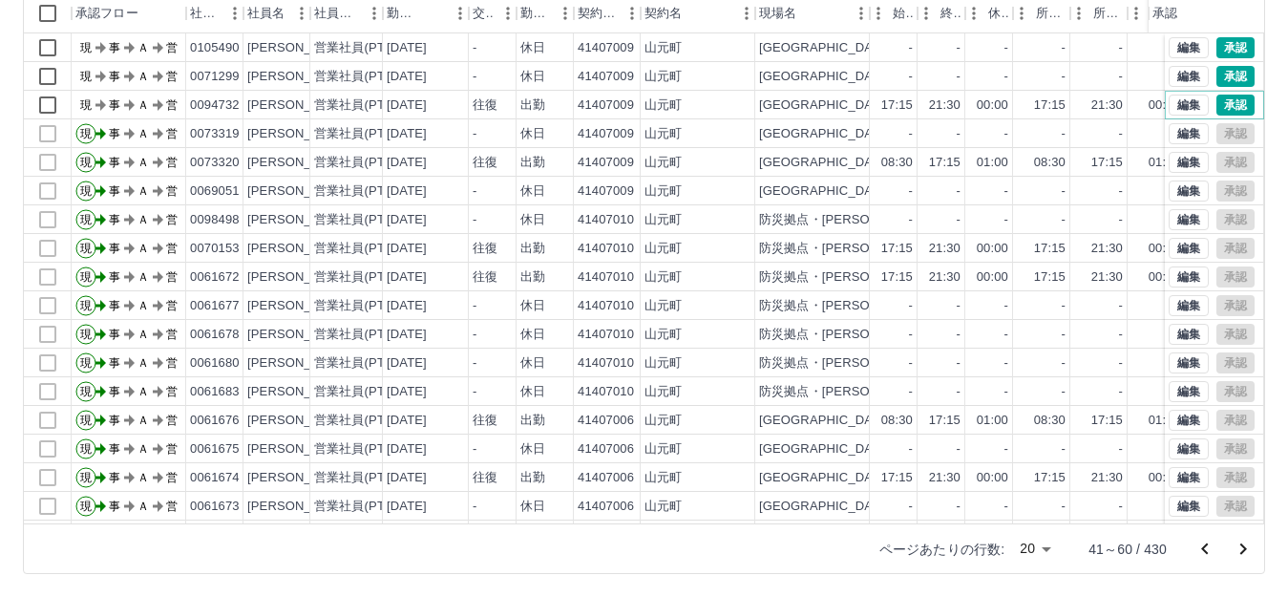
click at [1219, 102] on button "承認" at bounding box center [1235, 105] width 38 height 21
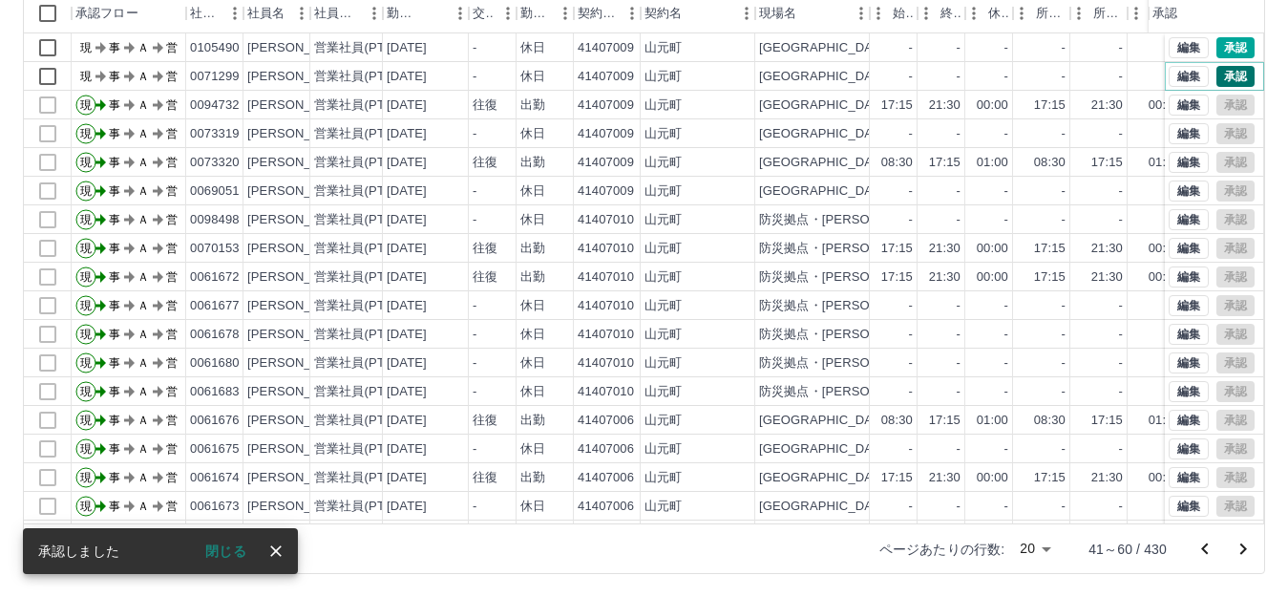
click at [1216, 76] on button "承認" at bounding box center [1235, 76] width 38 height 21
click at [1223, 43] on button "承認" at bounding box center [1235, 47] width 38 height 21
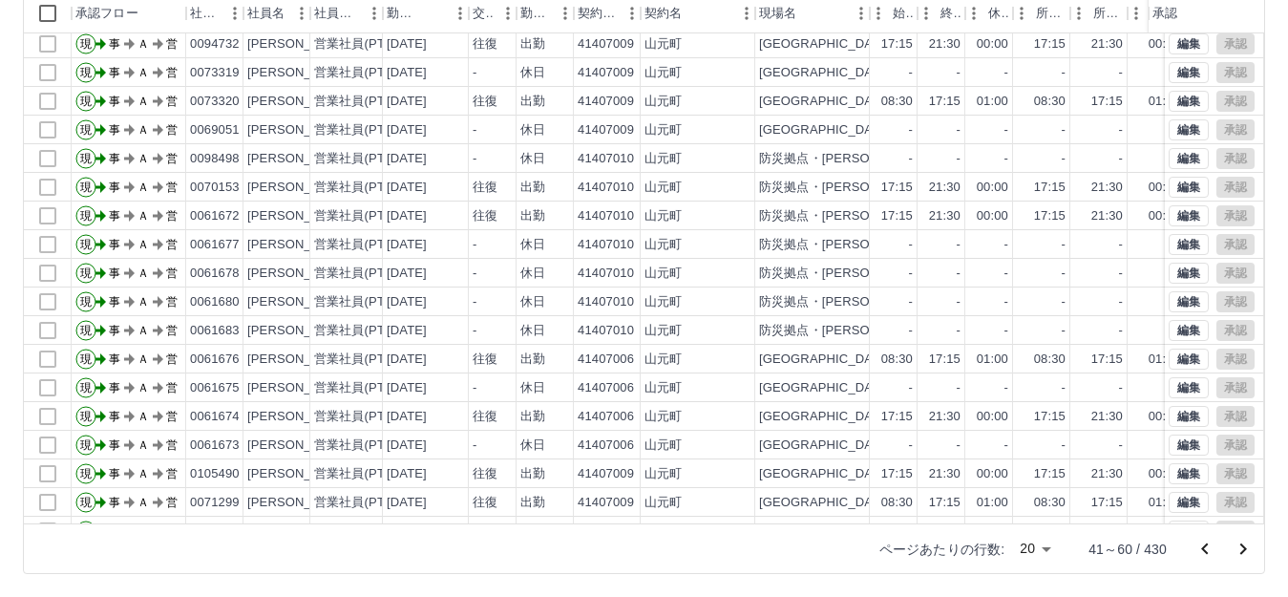
scroll to position [99, 0]
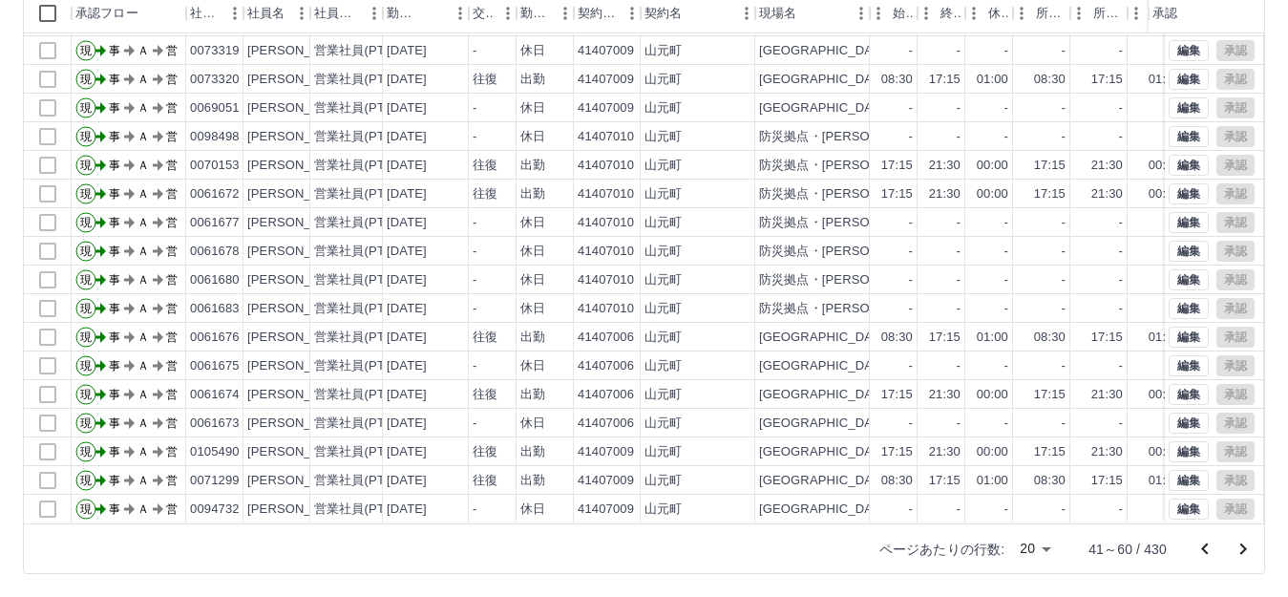
click at [1243, 546] on icon "次のページへ" at bounding box center [1243, 548] width 7 height 11
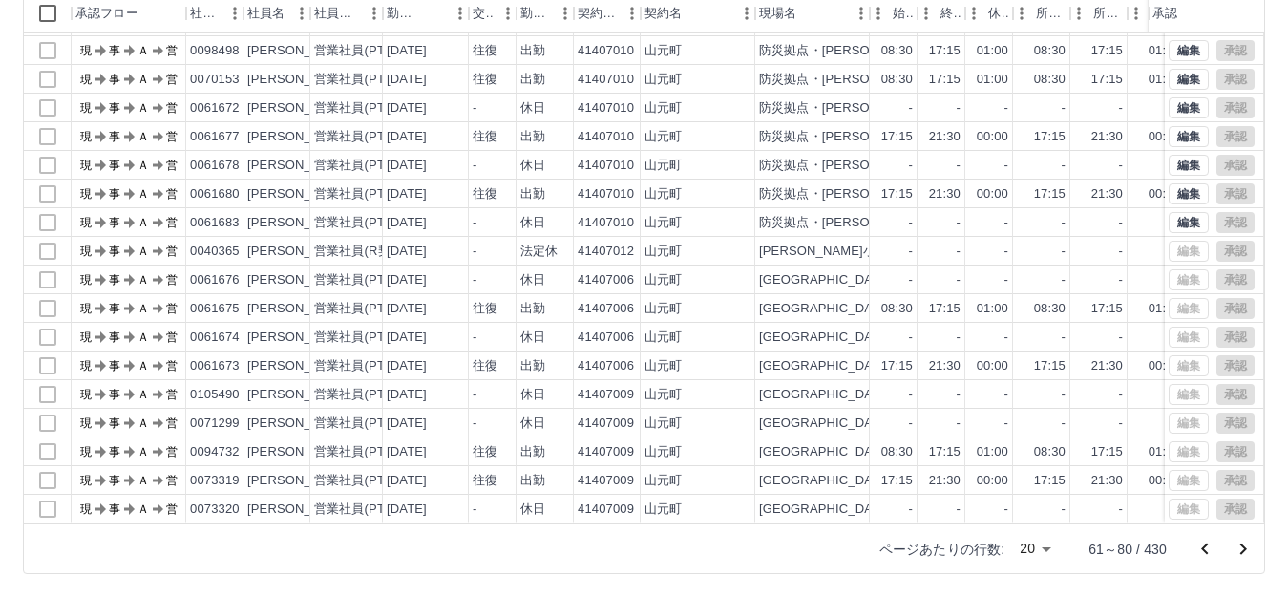
scroll to position [0, 0]
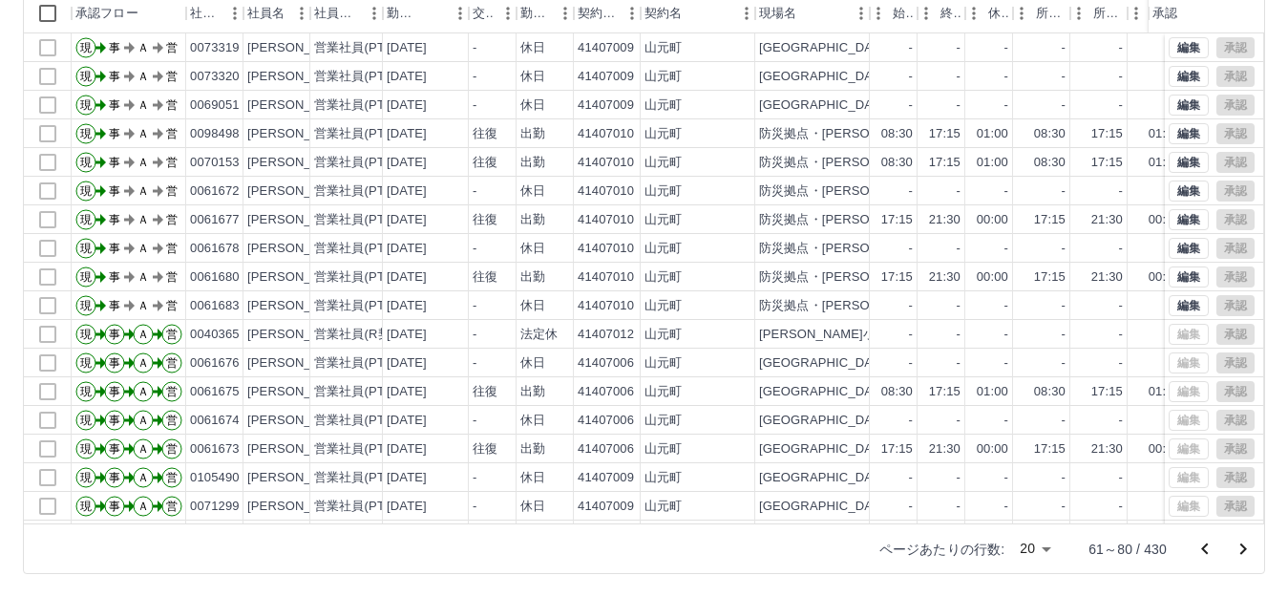
click at [1207, 550] on icon "前のページへ" at bounding box center [1204, 548] width 23 height 23
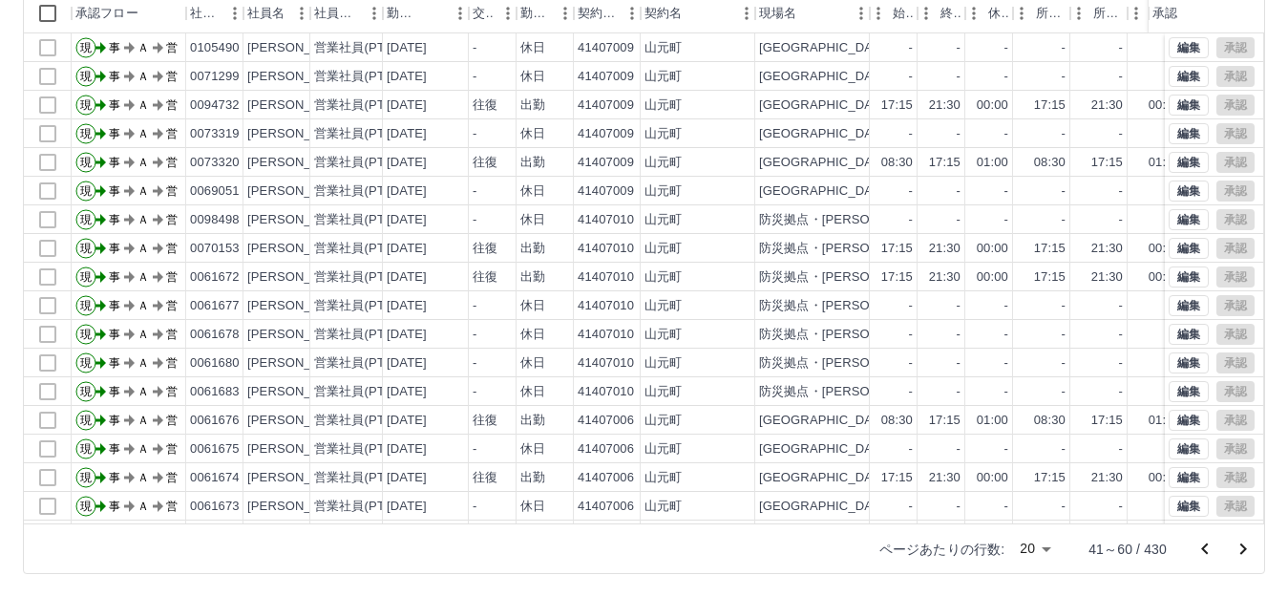
click at [1207, 550] on icon "前のページへ" at bounding box center [1204, 548] width 23 height 23
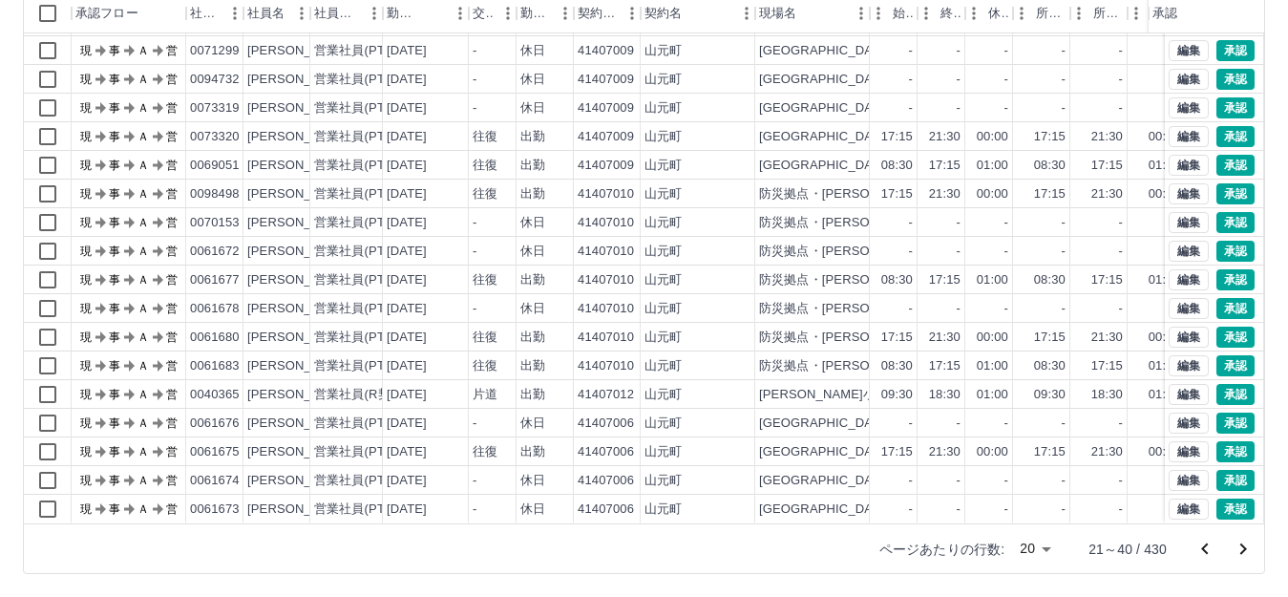
scroll to position [99, 0]
click at [1223, 498] on button "承認" at bounding box center [1235, 508] width 38 height 21
click at [1220, 470] on button "承認" at bounding box center [1235, 480] width 38 height 21
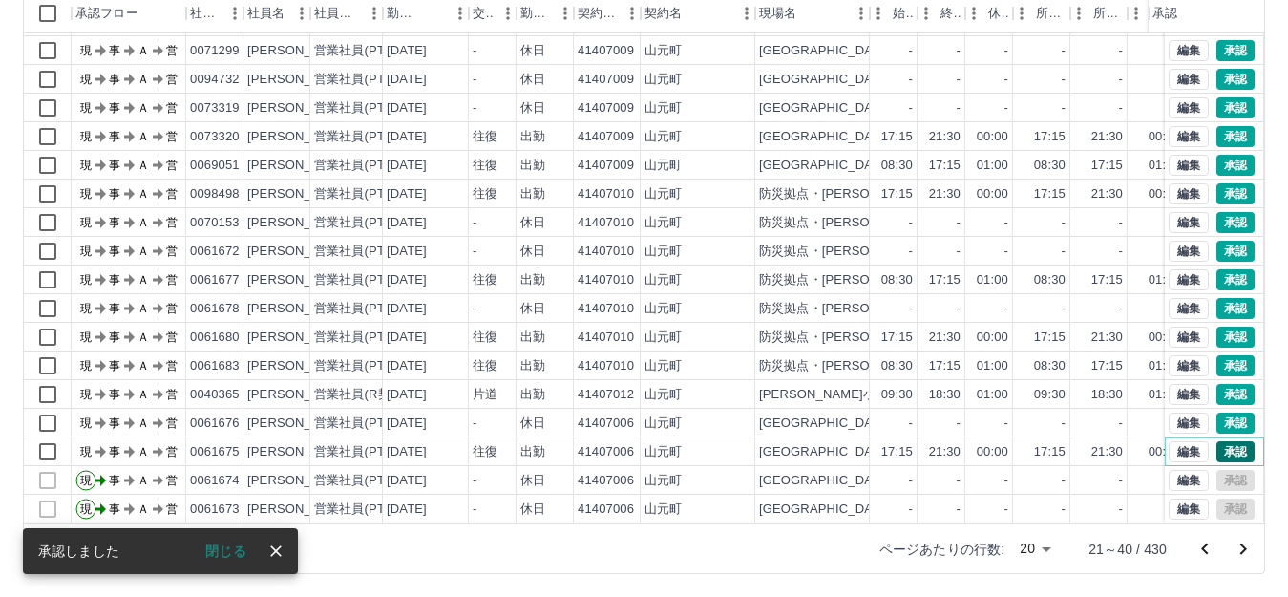
click at [1216, 441] on button "承認" at bounding box center [1235, 451] width 38 height 21
click at [1216, 412] on button "承認" at bounding box center [1235, 422] width 38 height 21
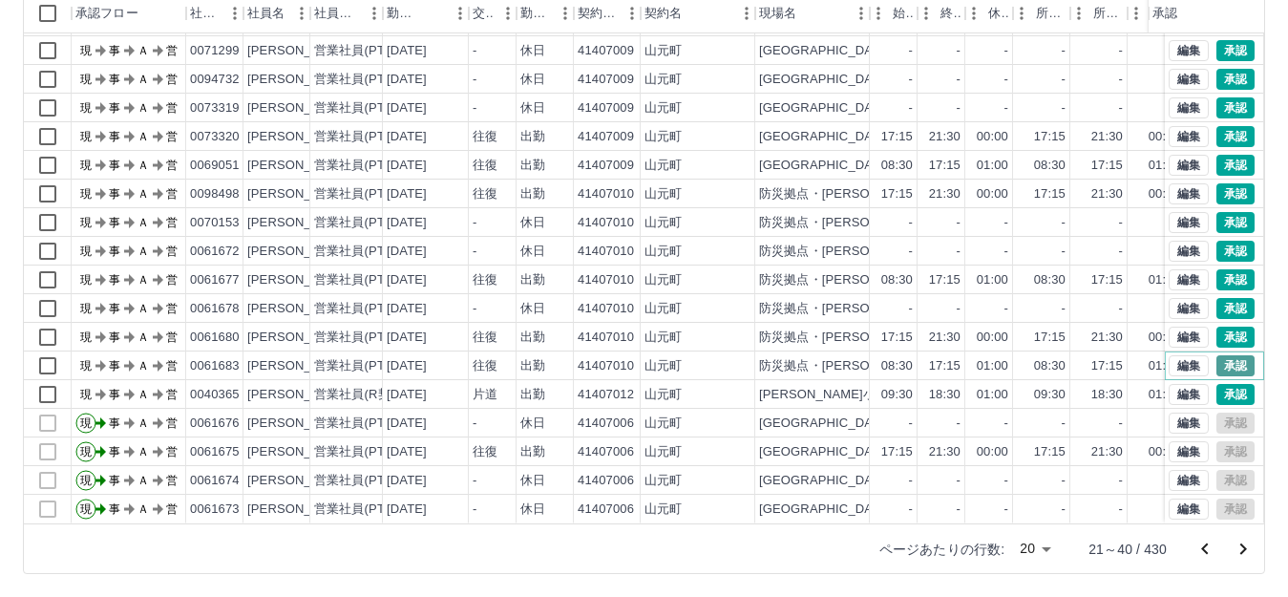
click at [1225, 355] on button "承認" at bounding box center [1235, 365] width 38 height 21
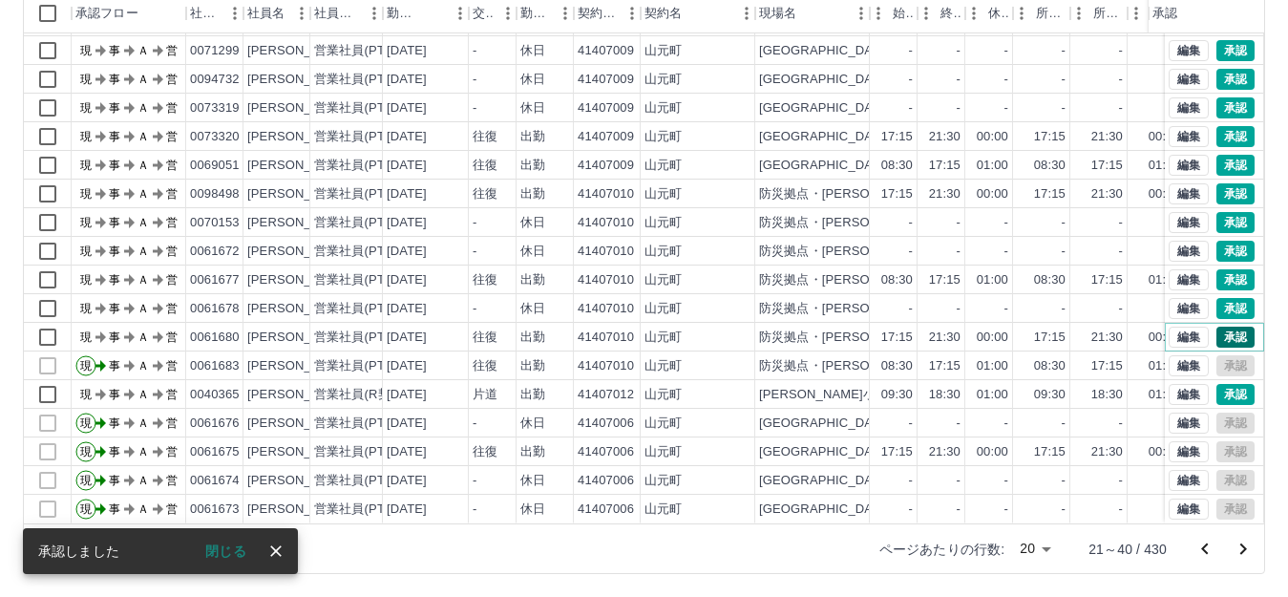
click at [1217, 326] on button "承認" at bounding box center [1235, 336] width 38 height 21
click at [1220, 298] on button "承認" at bounding box center [1235, 308] width 38 height 21
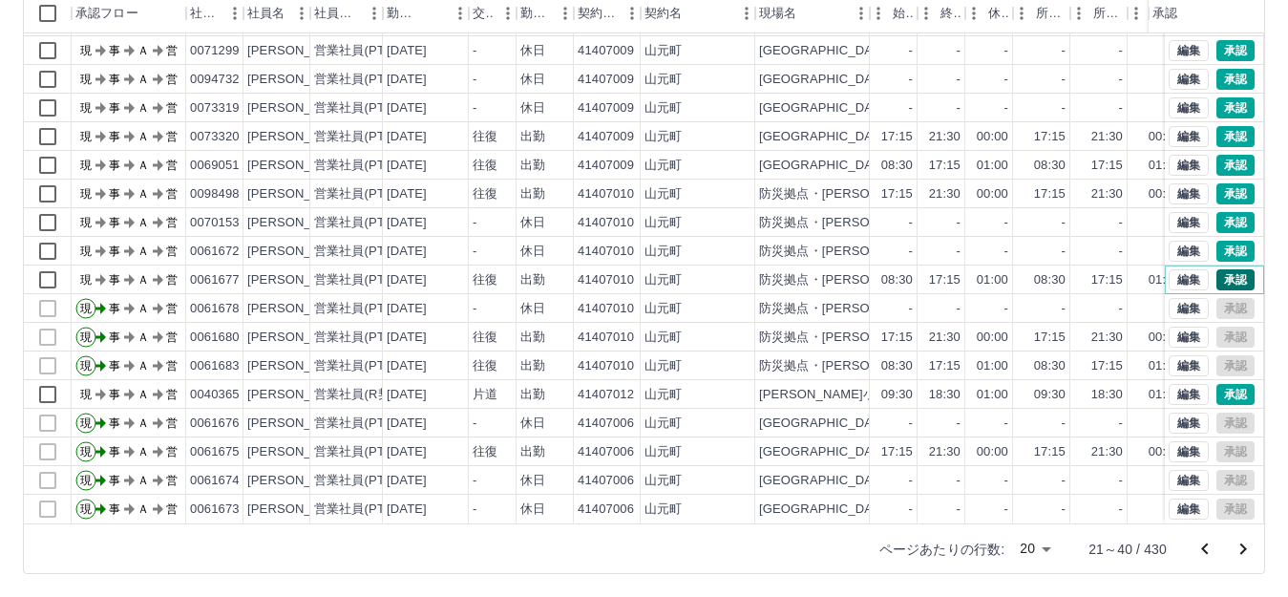
click at [1220, 269] on button "承認" at bounding box center [1235, 279] width 38 height 21
click at [1216, 241] on button "承認" at bounding box center [1235, 251] width 38 height 21
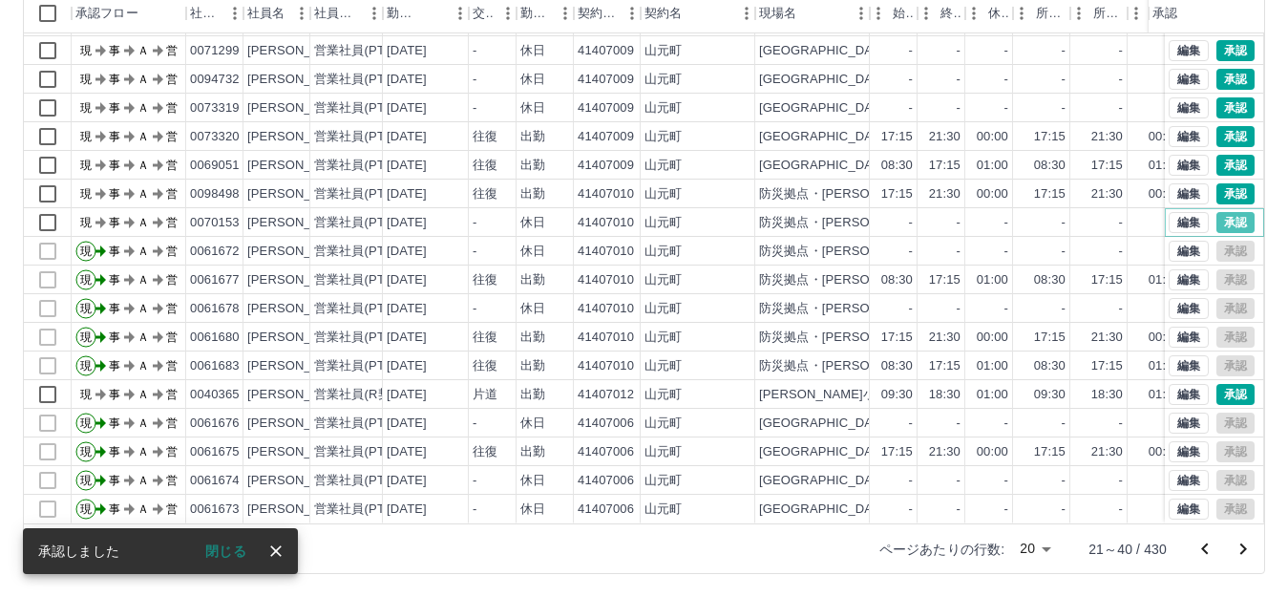
click at [1222, 212] on button "承認" at bounding box center [1235, 222] width 38 height 21
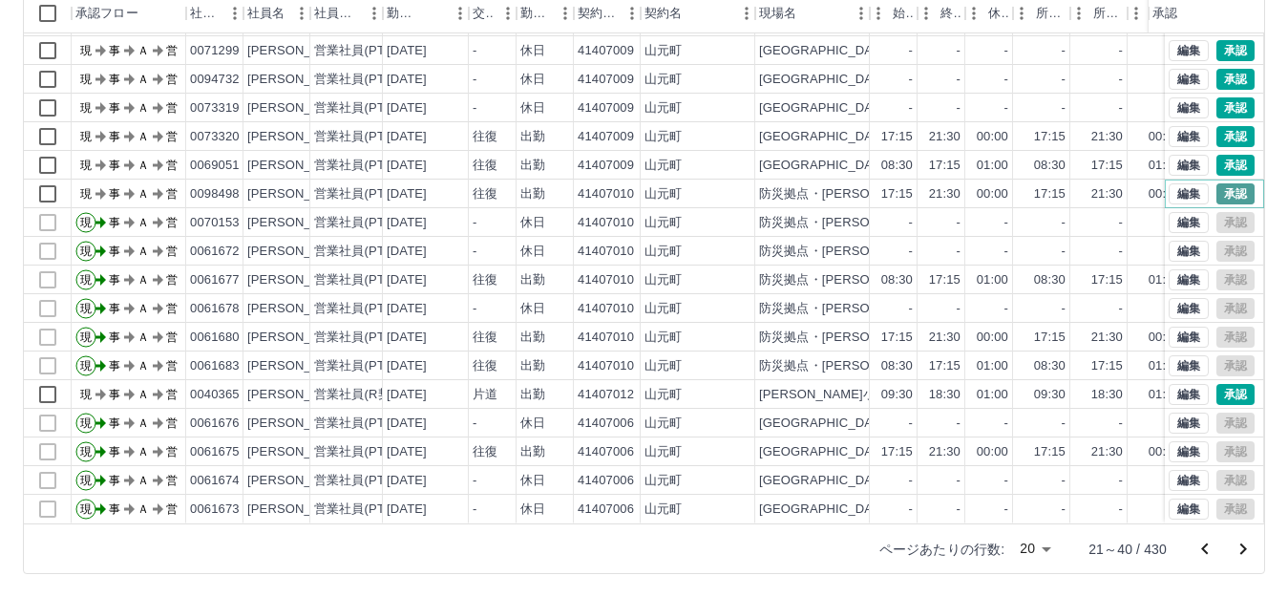
click at [1225, 183] on button "承認" at bounding box center [1235, 193] width 38 height 21
click at [1219, 155] on button "承認" at bounding box center [1235, 165] width 38 height 21
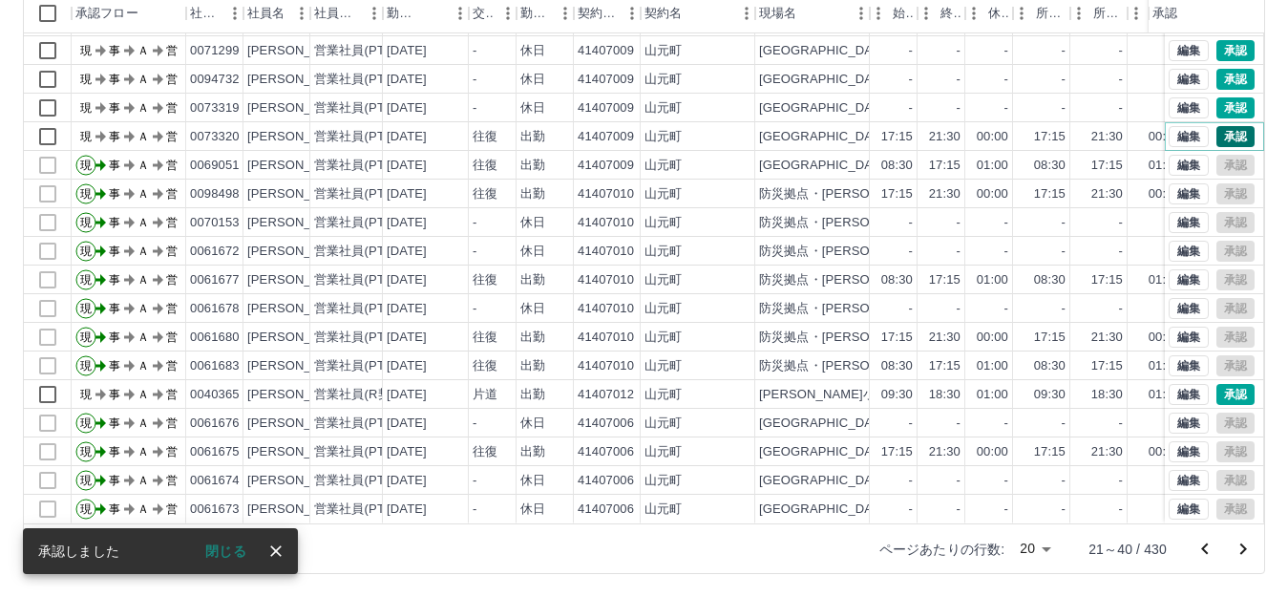
click at [1217, 126] on button "承認" at bounding box center [1235, 136] width 38 height 21
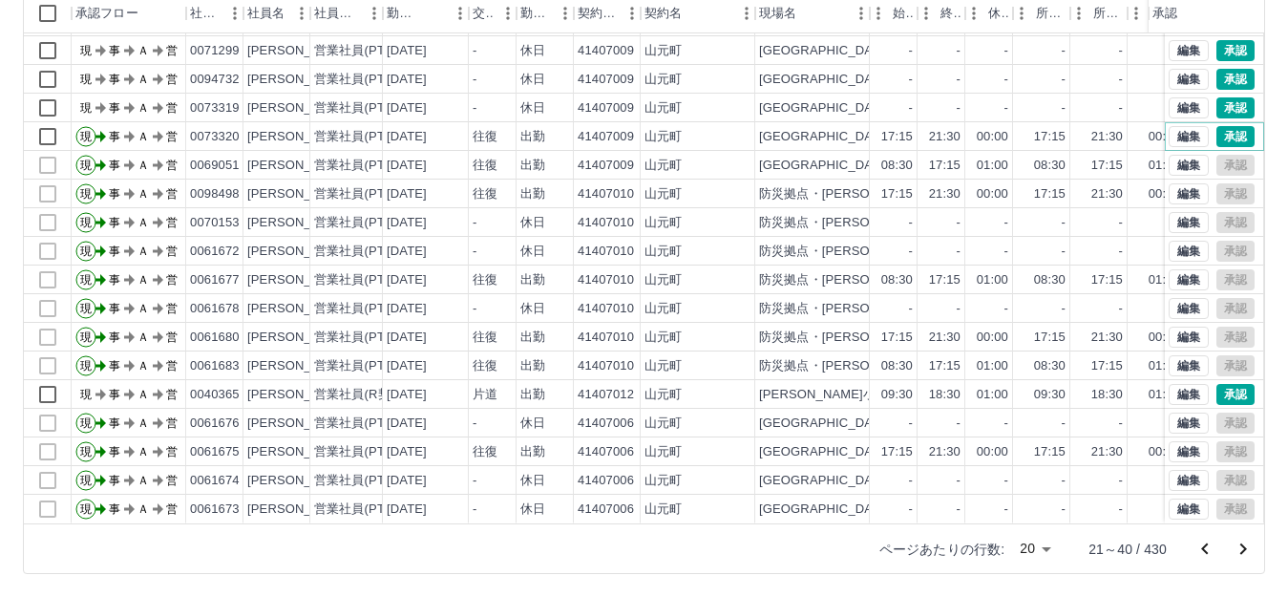
scroll to position [0, 0]
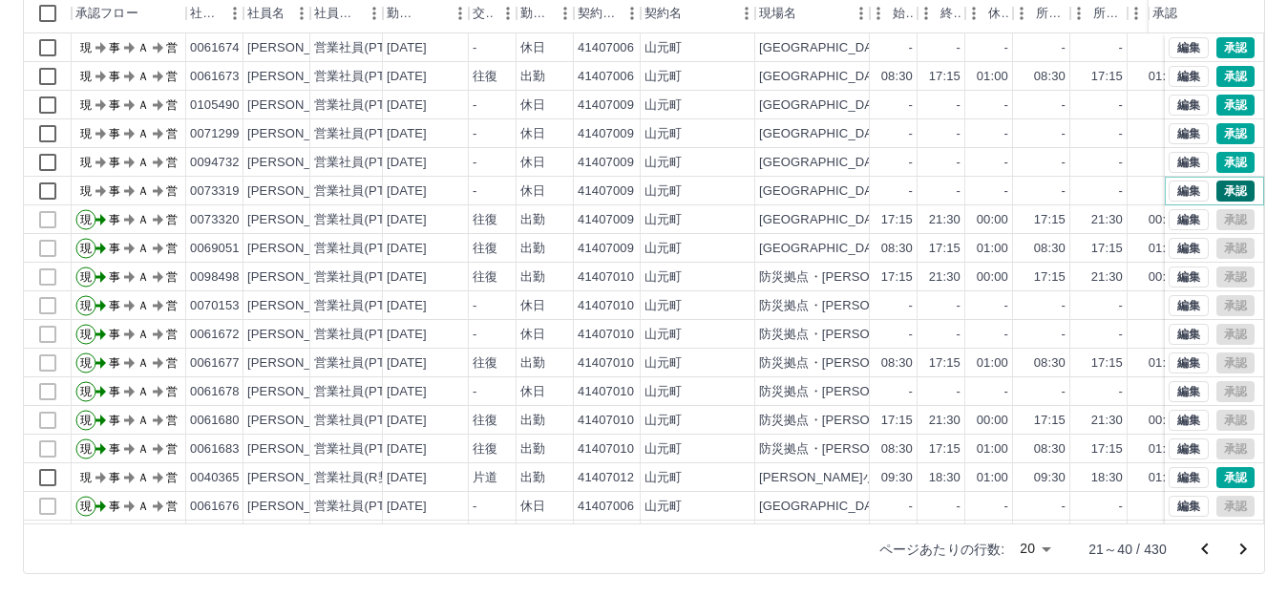
click at [1216, 189] on button "承認" at bounding box center [1235, 190] width 38 height 21
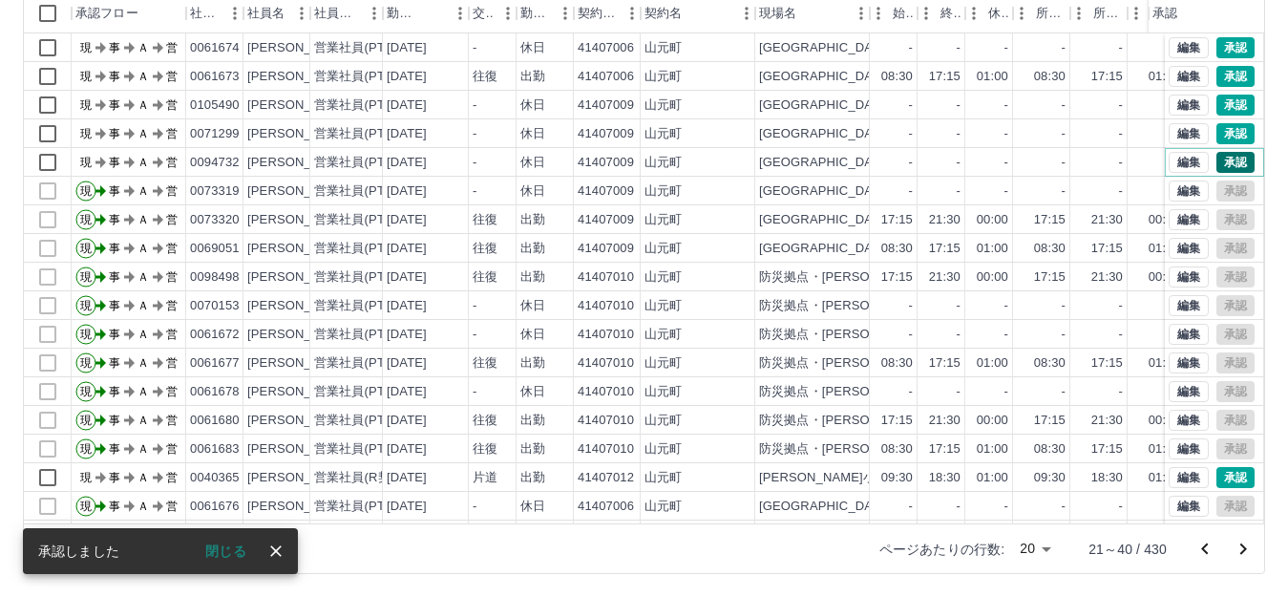
click at [1216, 158] on button "承認" at bounding box center [1235, 162] width 38 height 21
click at [1216, 135] on button "承認" at bounding box center [1235, 133] width 38 height 21
click at [1218, 101] on button "承認" at bounding box center [1235, 105] width 38 height 21
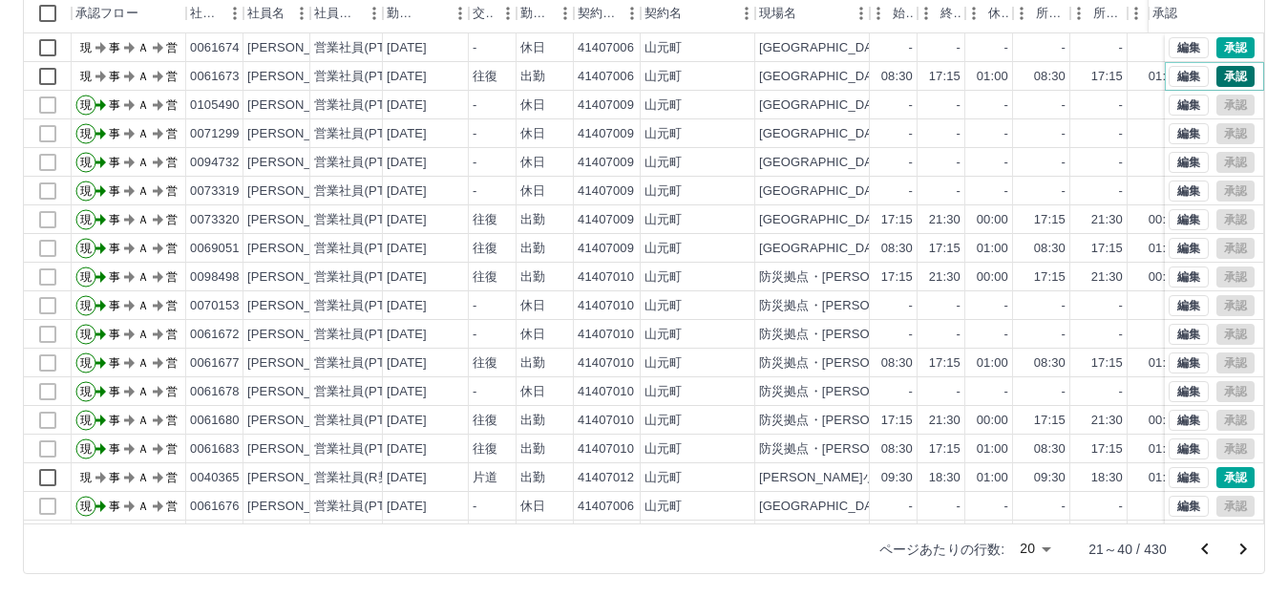
click at [1216, 74] on button "承認" at bounding box center [1235, 76] width 38 height 21
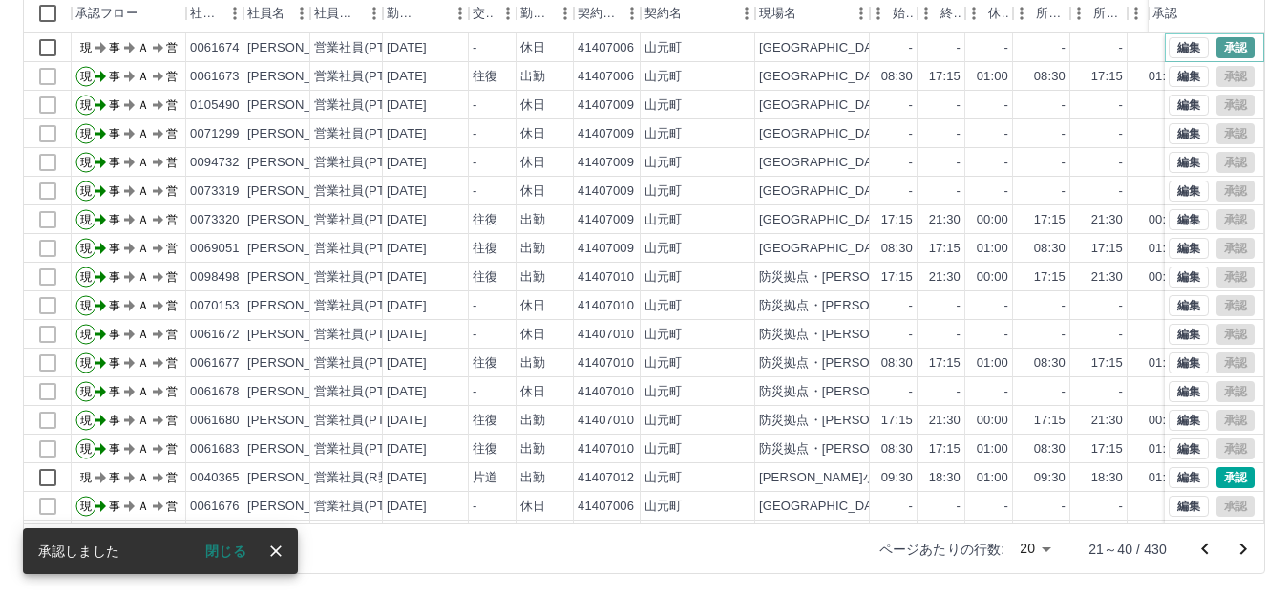
click at [1223, 43] on button "承認" at bounding box center [1235, 47] width 38 height 21
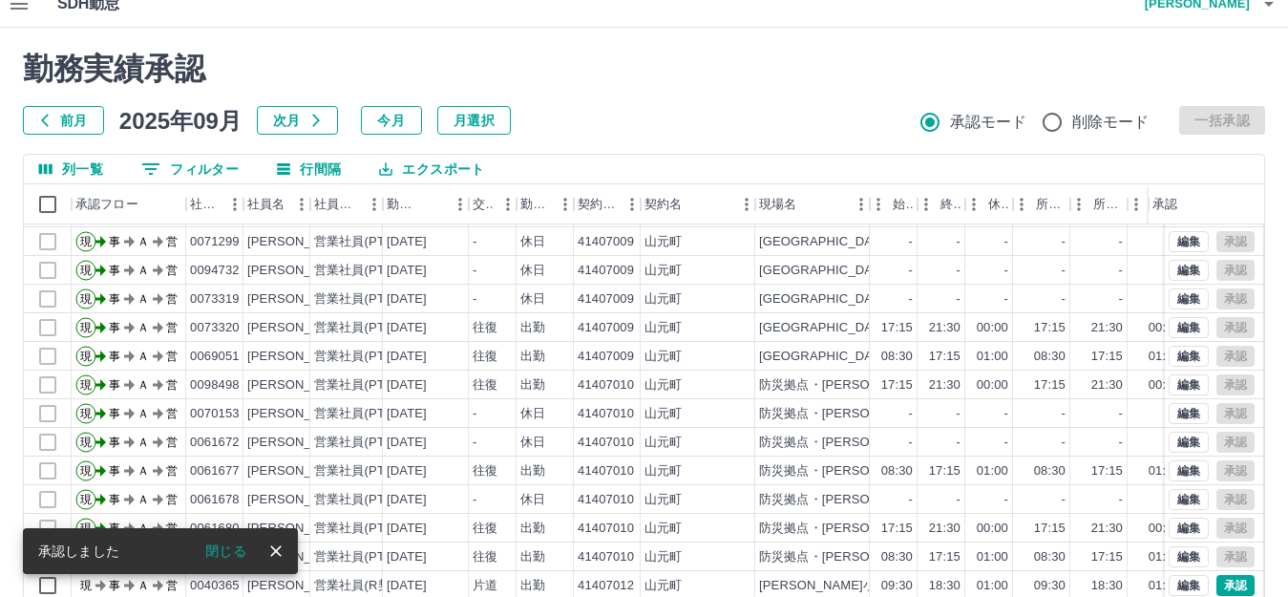
scroll to position [210, 0]
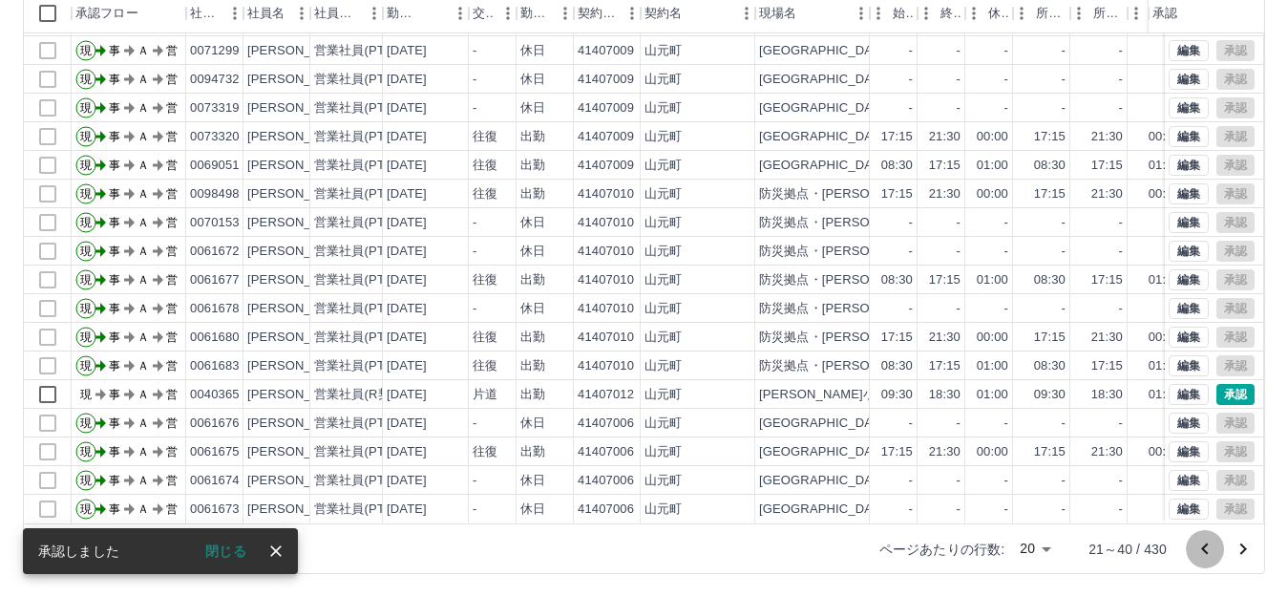
click at [1206, 546] on icon "前のページへ" at bounding box center [1204, 547] width 7 height 11
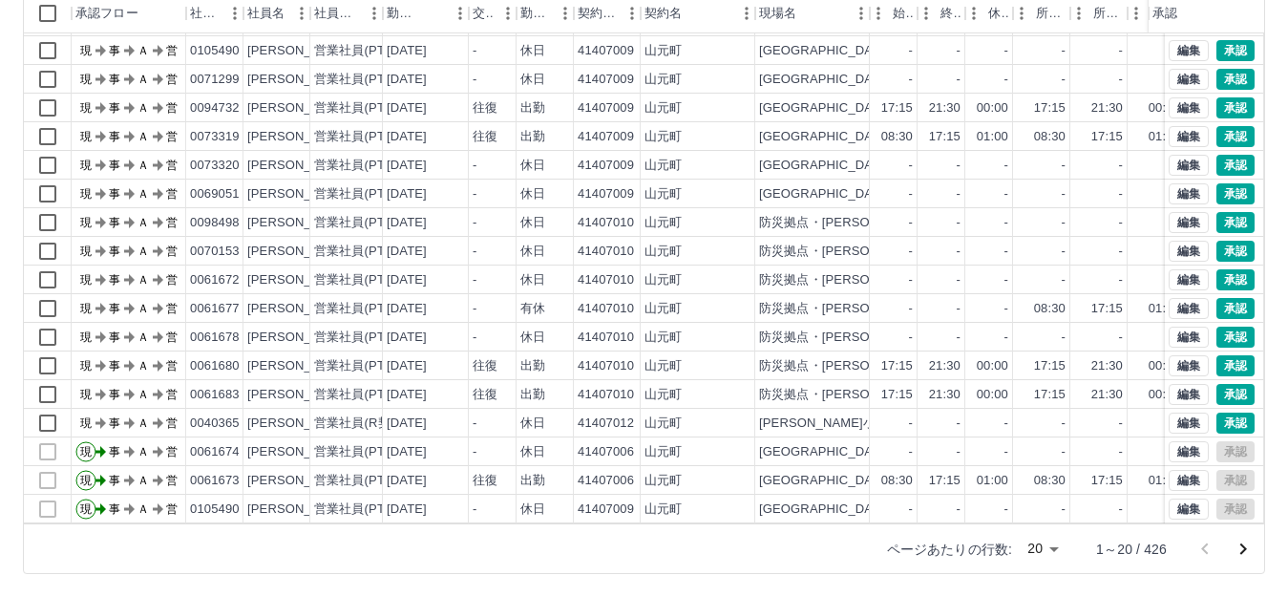
scroll to position [99, 0]
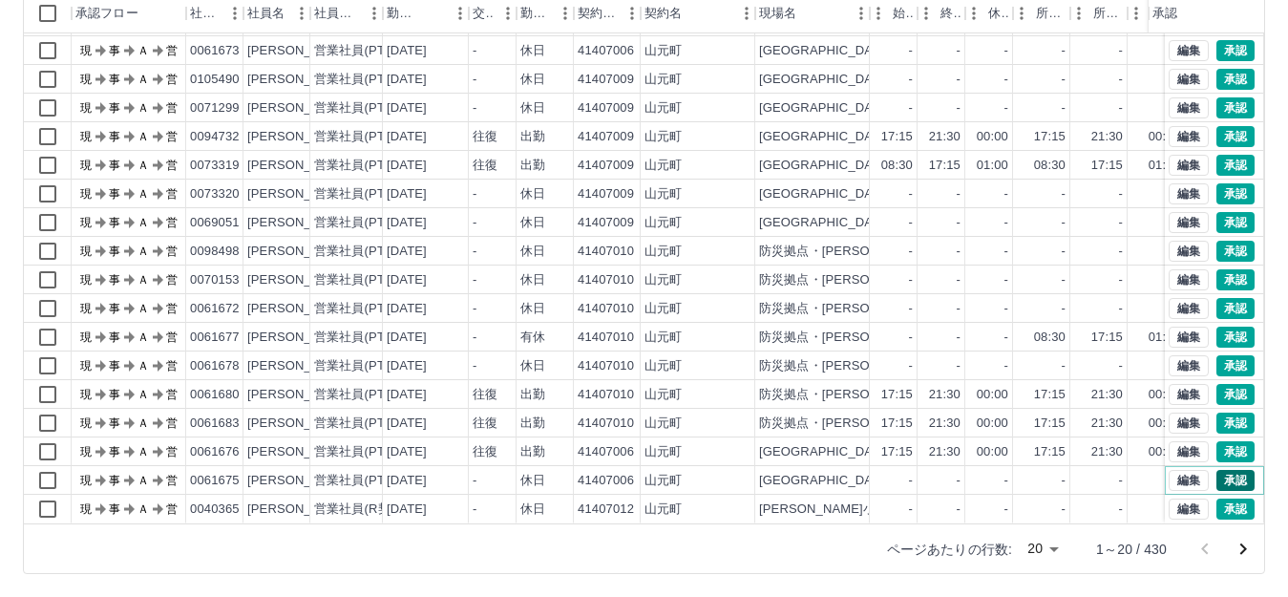
click at [1216, 470] on button "承認" at bounding box center [1235, 480] width 38 height 21
click at [1239, 543] on icon "次のページへ" at bounding box center [1242, 548] width 23 height 23
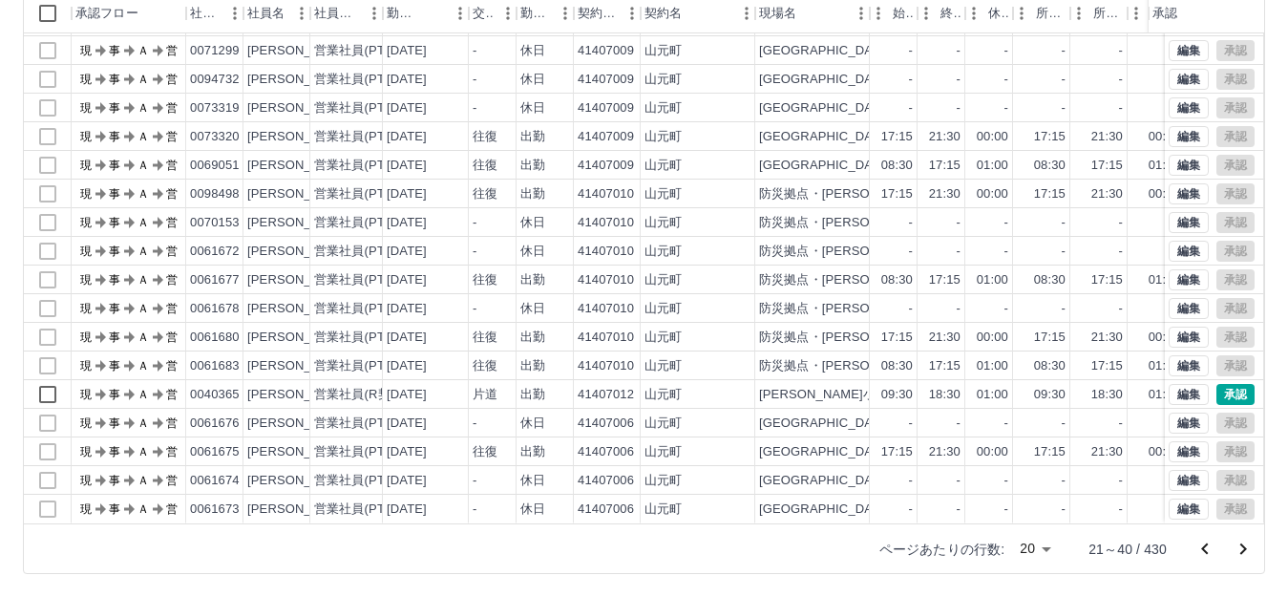
scroll to position [0, 0]
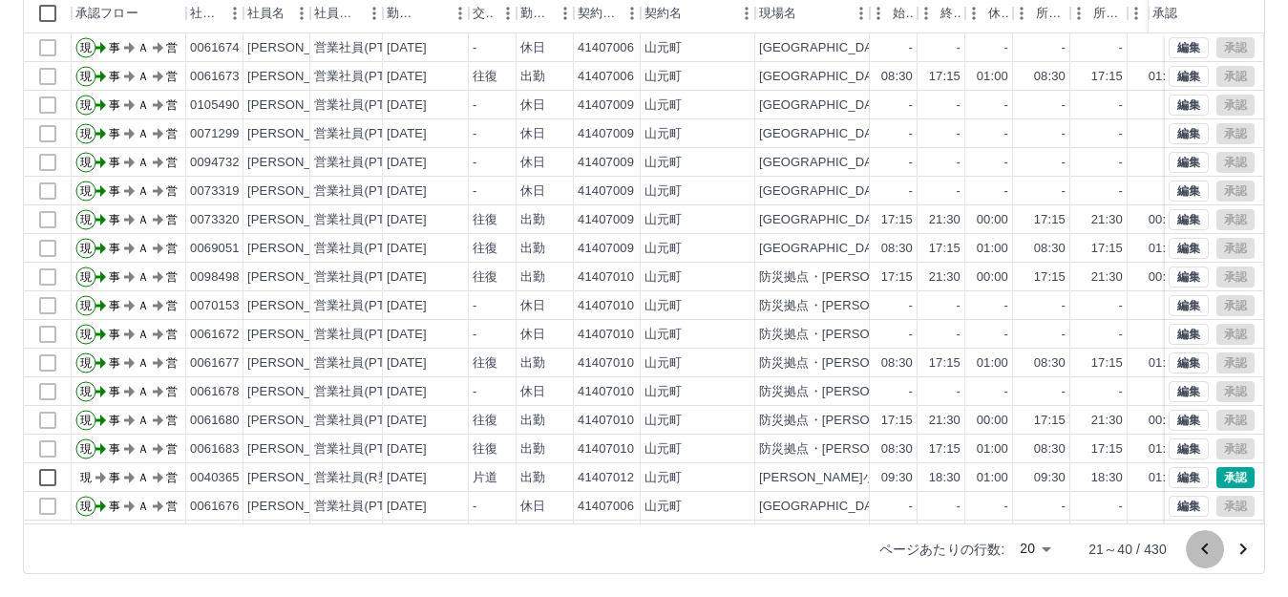
click at [1193, 544] on icon "前のページへ" at bounding box center [1204, 548] width 23 height 23
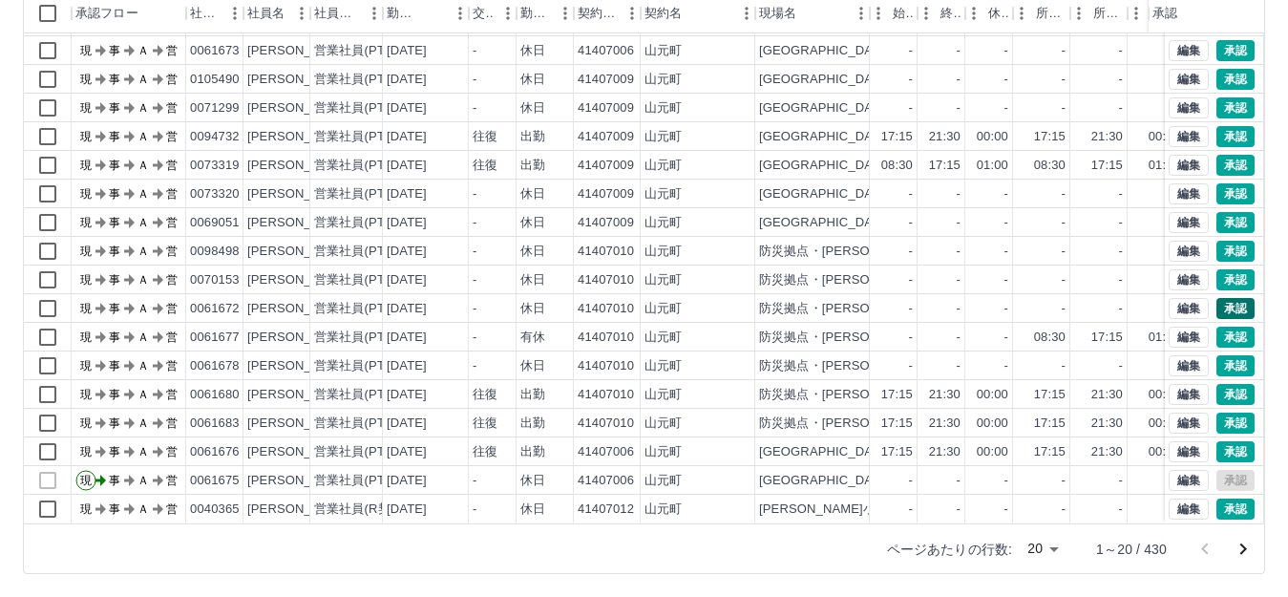
scroll to position [99, 0]
click at [1216, 441] on button "承認" at bounding box center [1235, 451] width 38 height 21
click at [1226, 441] on button "承認" at bounding box center [1235, 451] width 38 height 21
click at [1102, 495] on div "-" at bounding box center [1098, 509] width 57 height 29
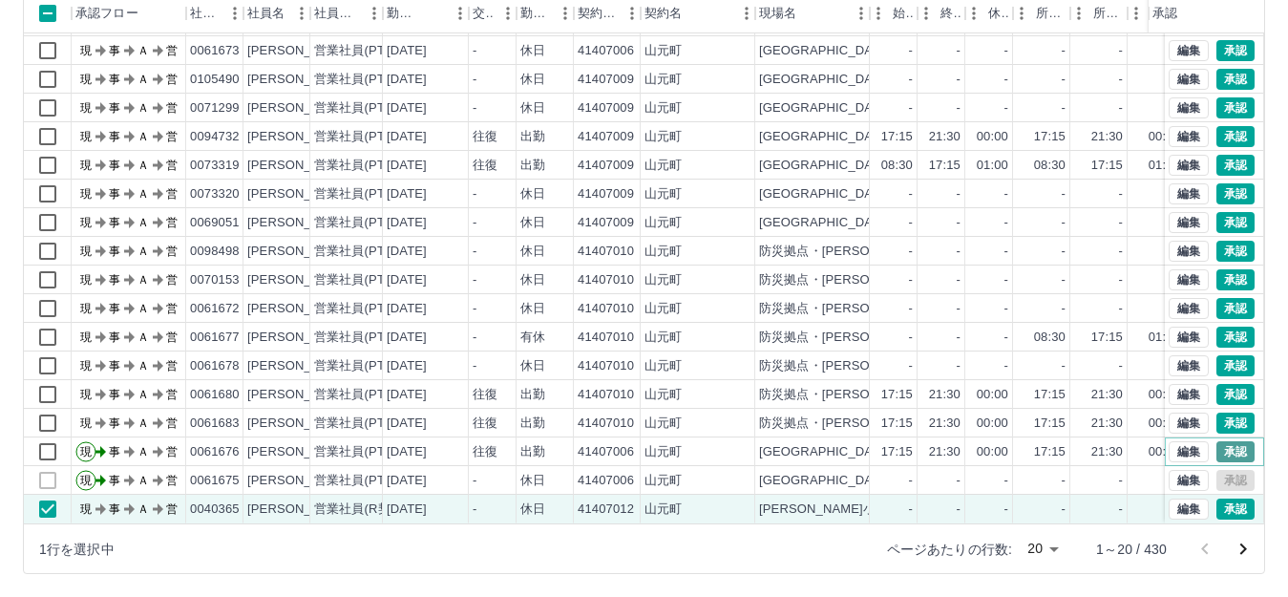
click at [1226, 441] on button "承認" at bounding box center [1235, 451] width 38 height 21
click at [1216, 441] on button "承認" at bounding box center [1235, 451] width 38 height 21
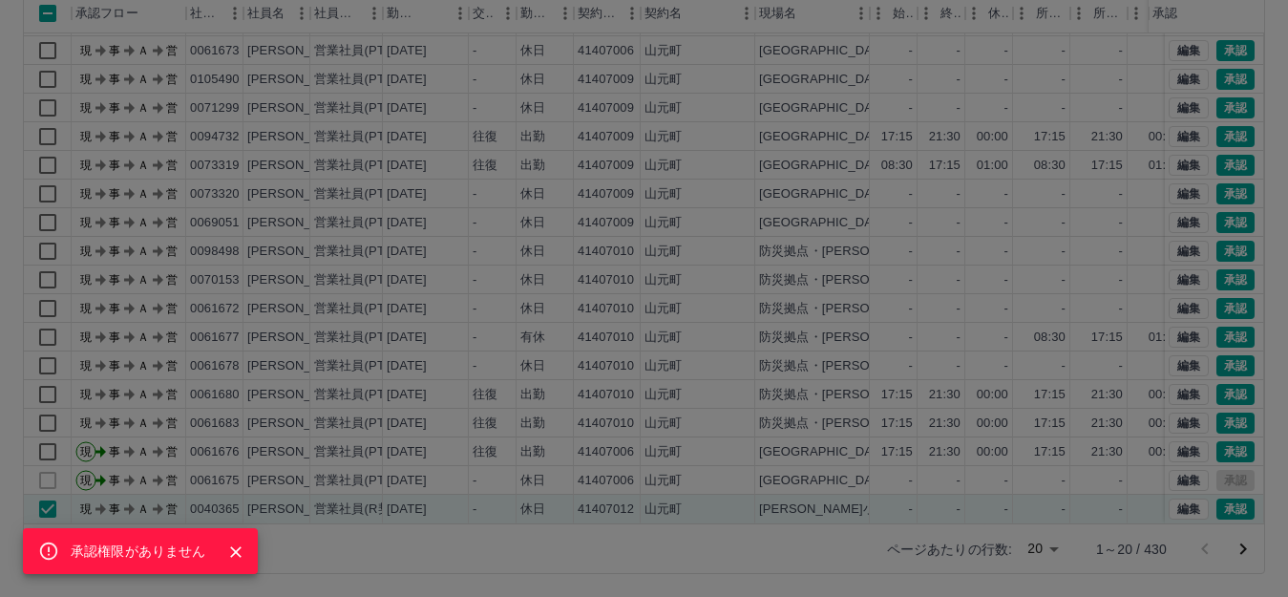
click at [238, 550] on icon "Close" at bounding box center [235, 551] width 11 height 11
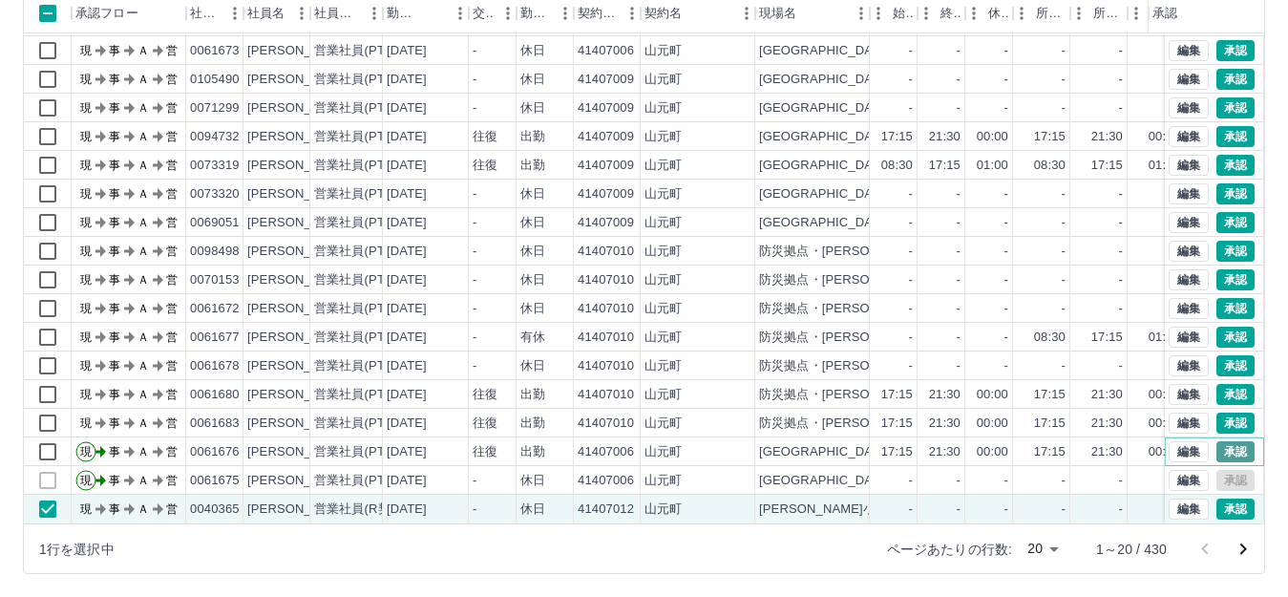
click at [1216, 441] on button "承認" at bounding box center [1235, 451] width 38 height 21
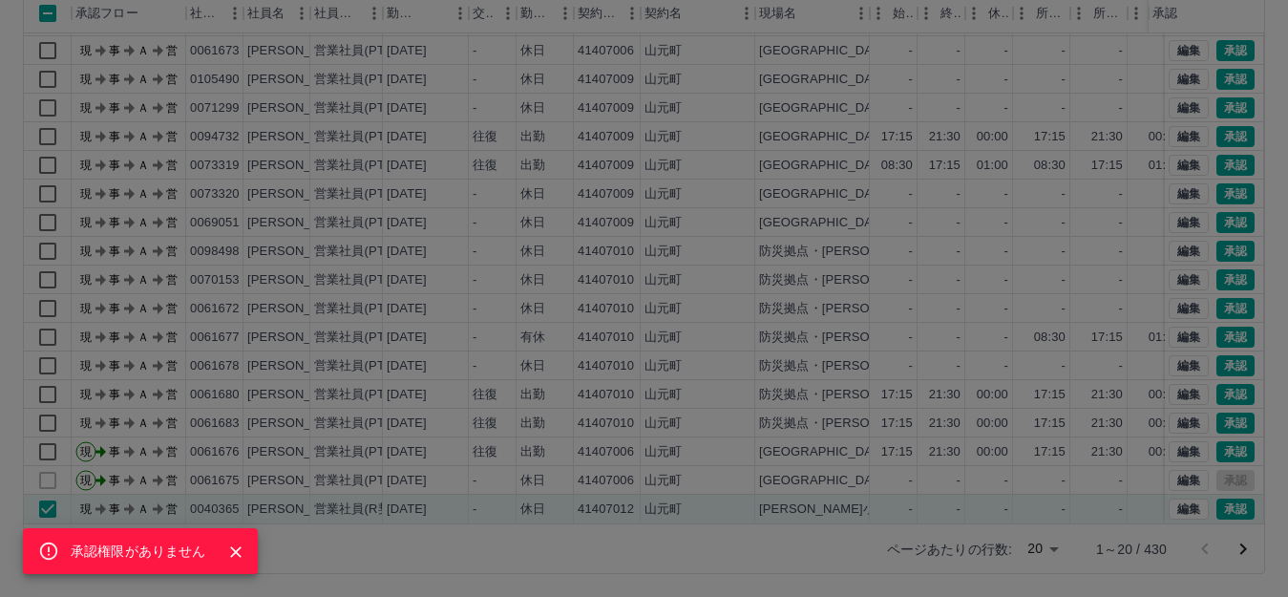
click at [964, 246] on div "承認権限がありません" at bounding box center [644, 298] width 1288 height 597
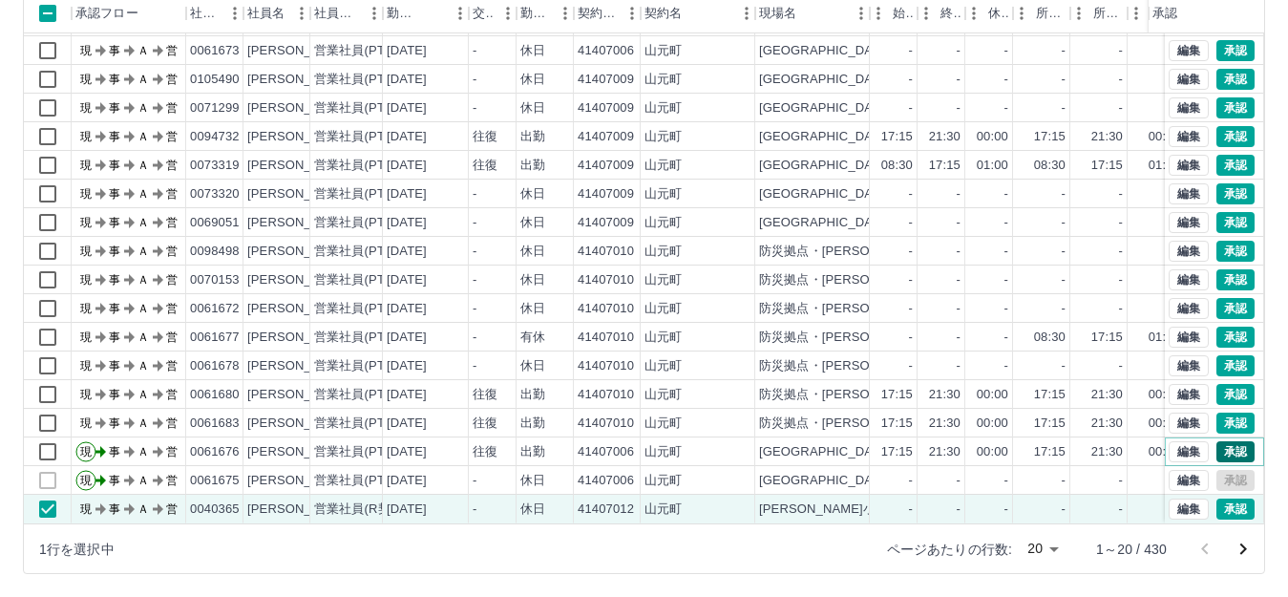
click at [1216, 441] on button "承認" at bounding box center [1235, 451] width 38 height 21
click at [1219, 441] on button "承認" at bounding box center [1235, 451] width 38 height 21
click at [1242, 536] on button "次のページへ" at bounding box center [1243, 549] width 38 height 38
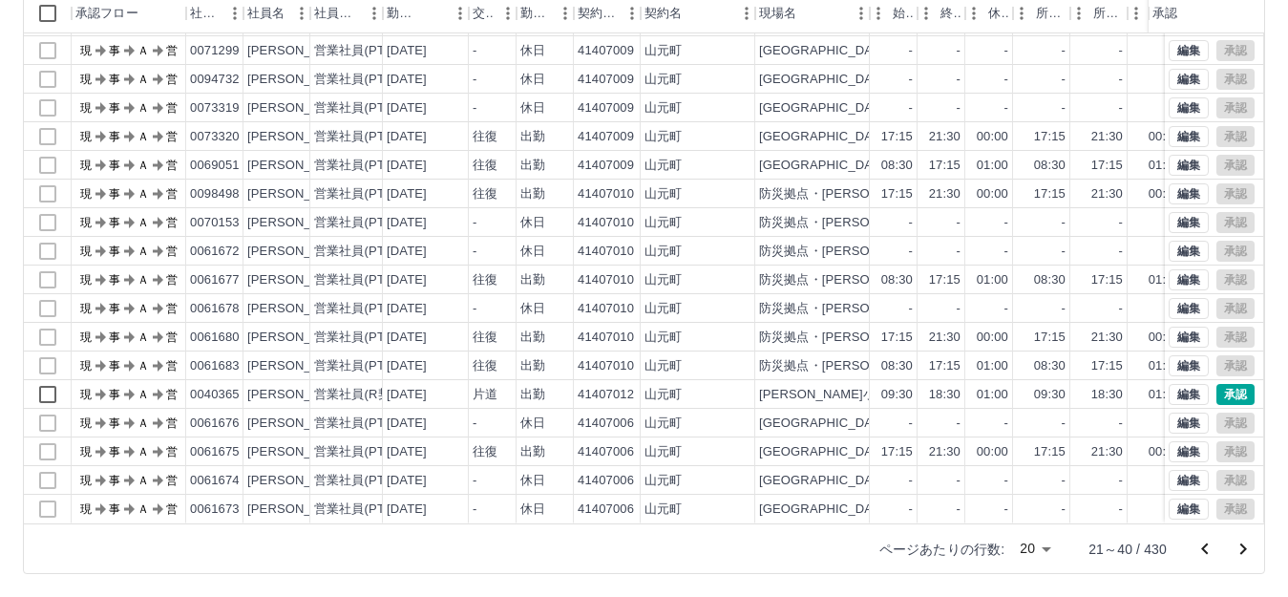
scroll to position [0, 0]
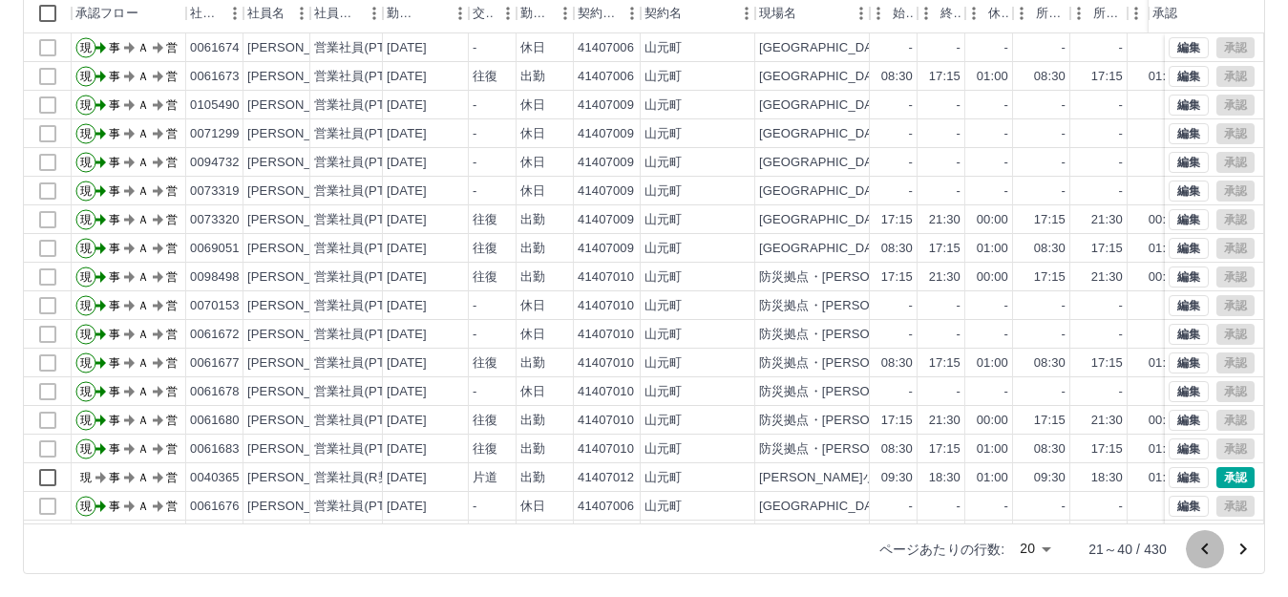
click at [1199, 547] on icon "前のページへ" at bounding box center [1204, 548] width 23 height 23
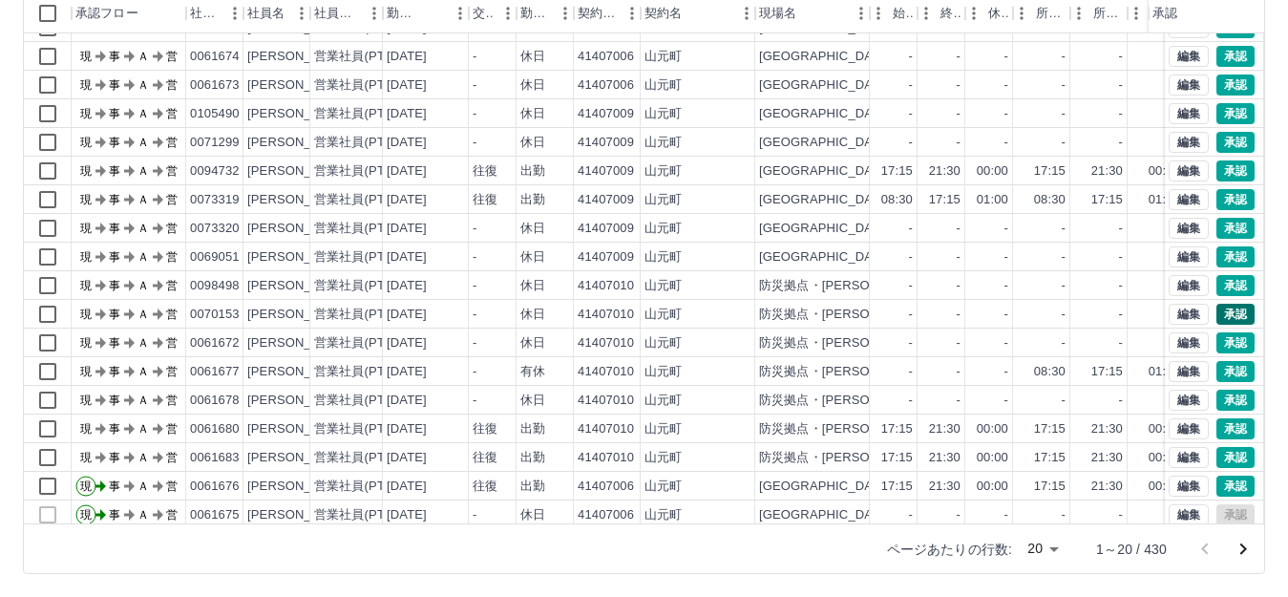
scroll to position [99, 0]
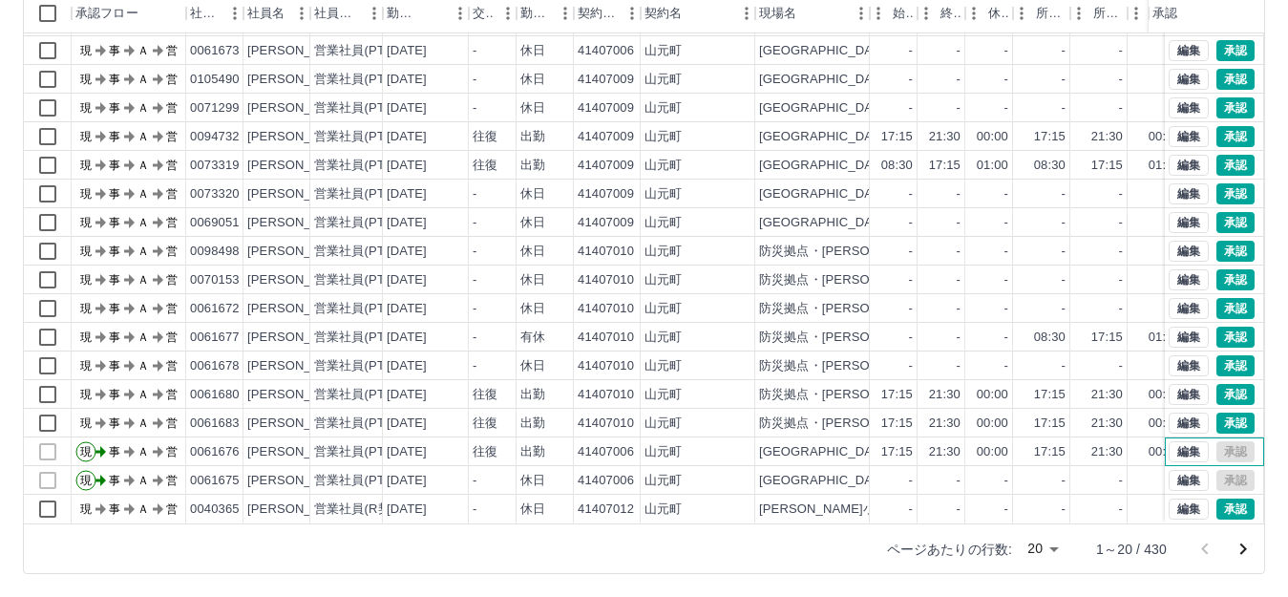
click at [1215, 441] on div "編集 承認" at bounding box center [1211, 451] width 86 height 21
click at [1244, 551] on icon "次のページへ" at bounding box center [1242, 548] width 23 height 23
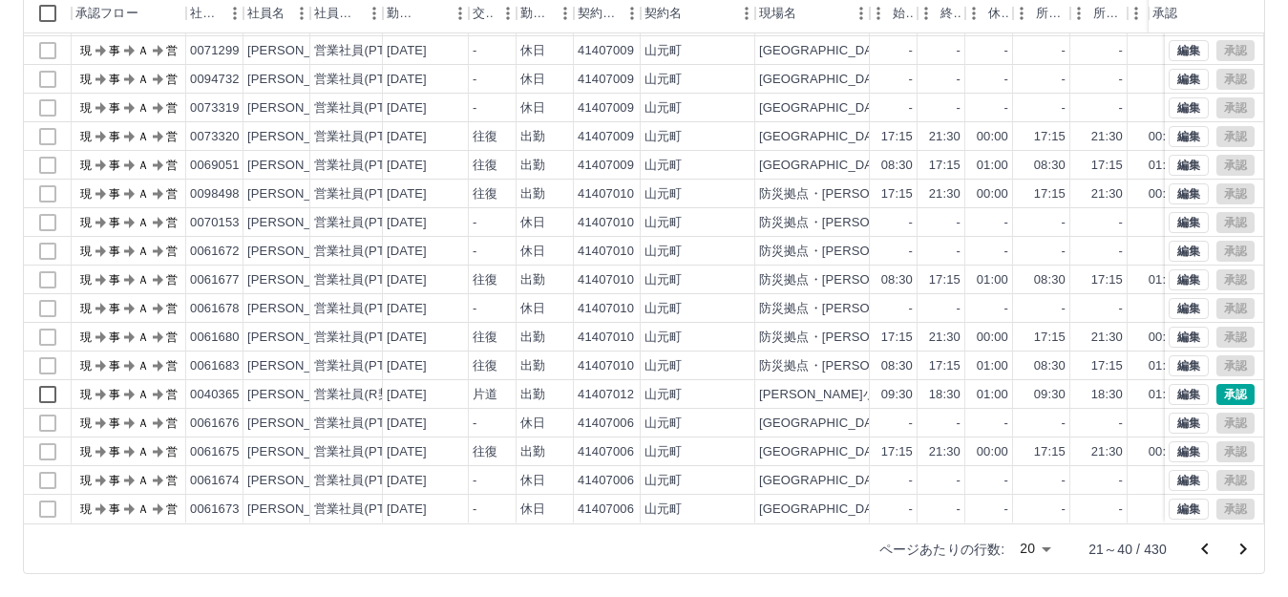
scroll to position [0, 0]
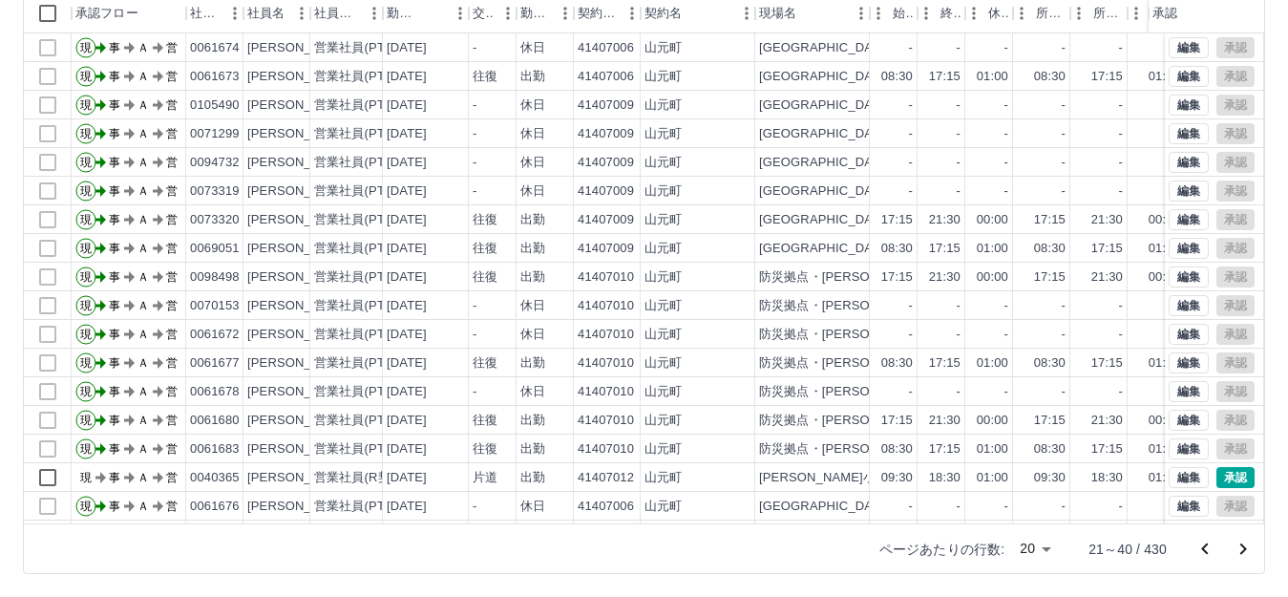
click at [1205, 546] on icon "前のページへ" at bounding box center [1204, 547] width 7 height 11
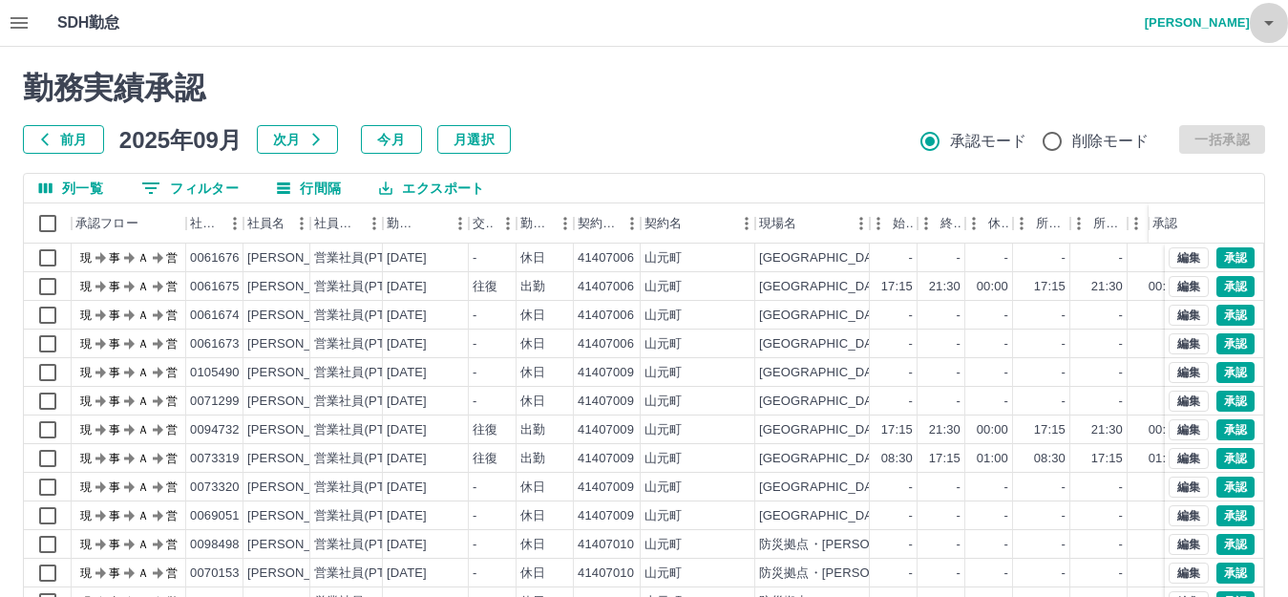
click at [1265, 22] on icon "button" at bounding box center [1269, 23] width 10 height 5
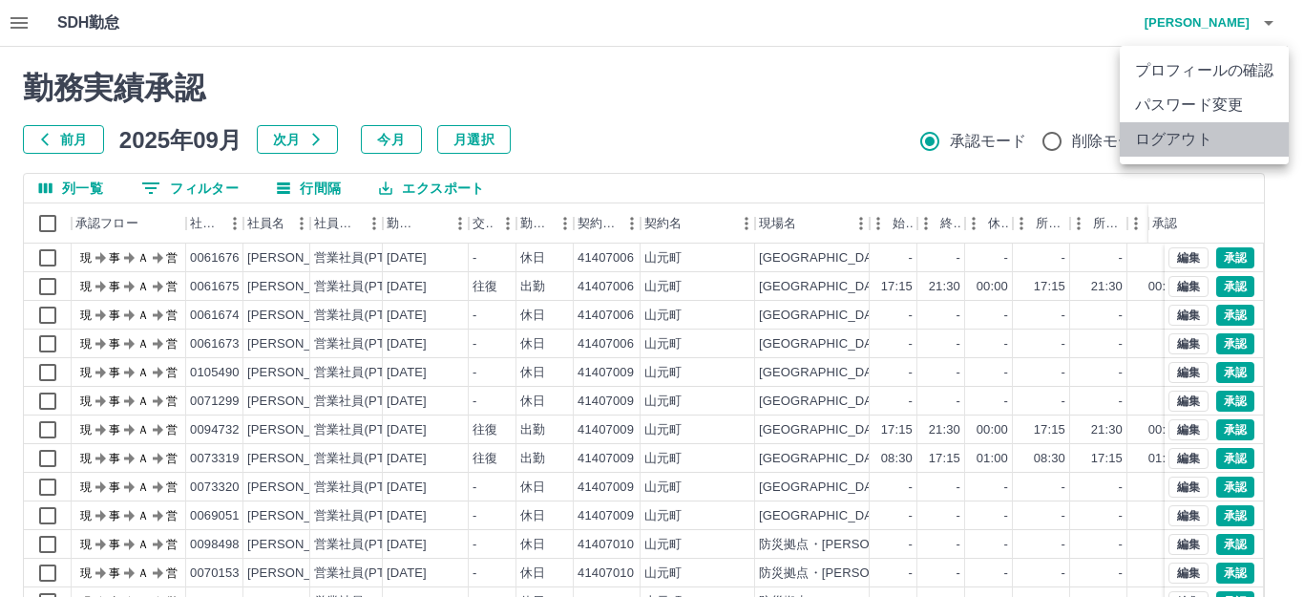
click at [1160, 133] on li "ログアウト" at bounding box center [1204, 139] width 169 height 34
